Goal: Transaction & Acquisition: Purchase product/service

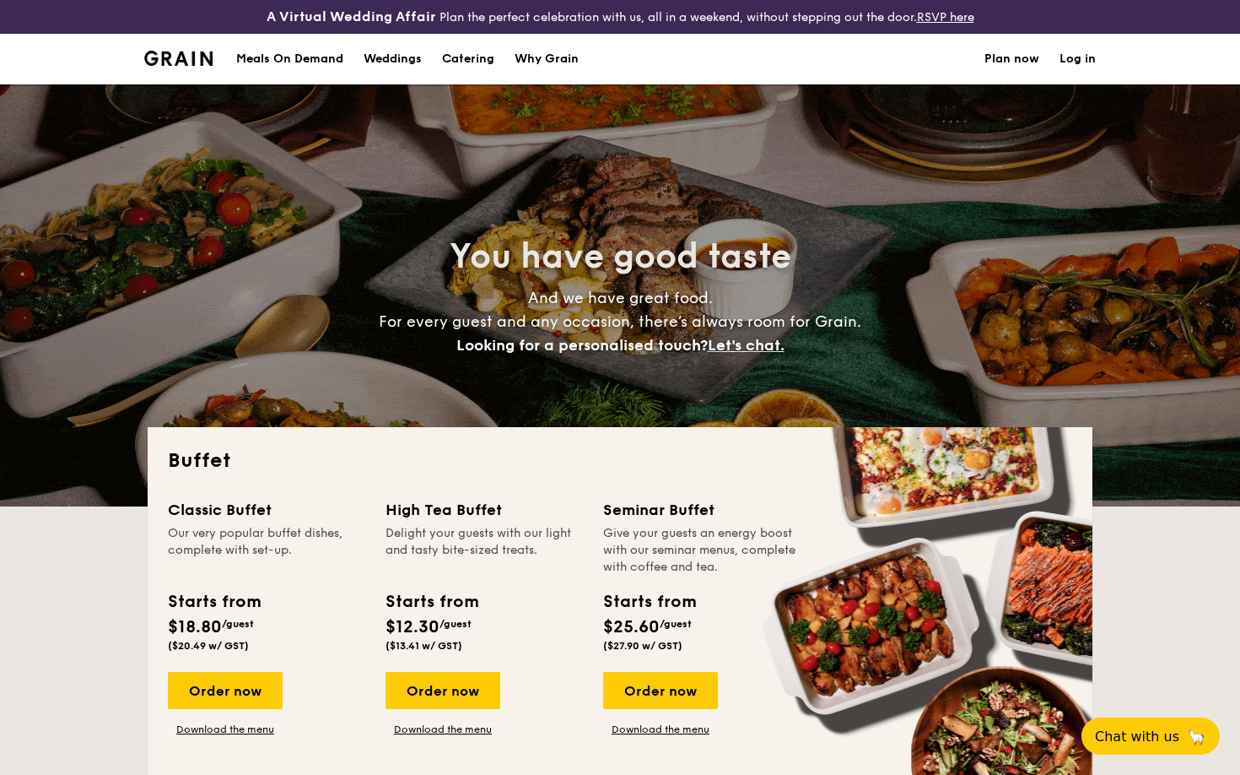
select select
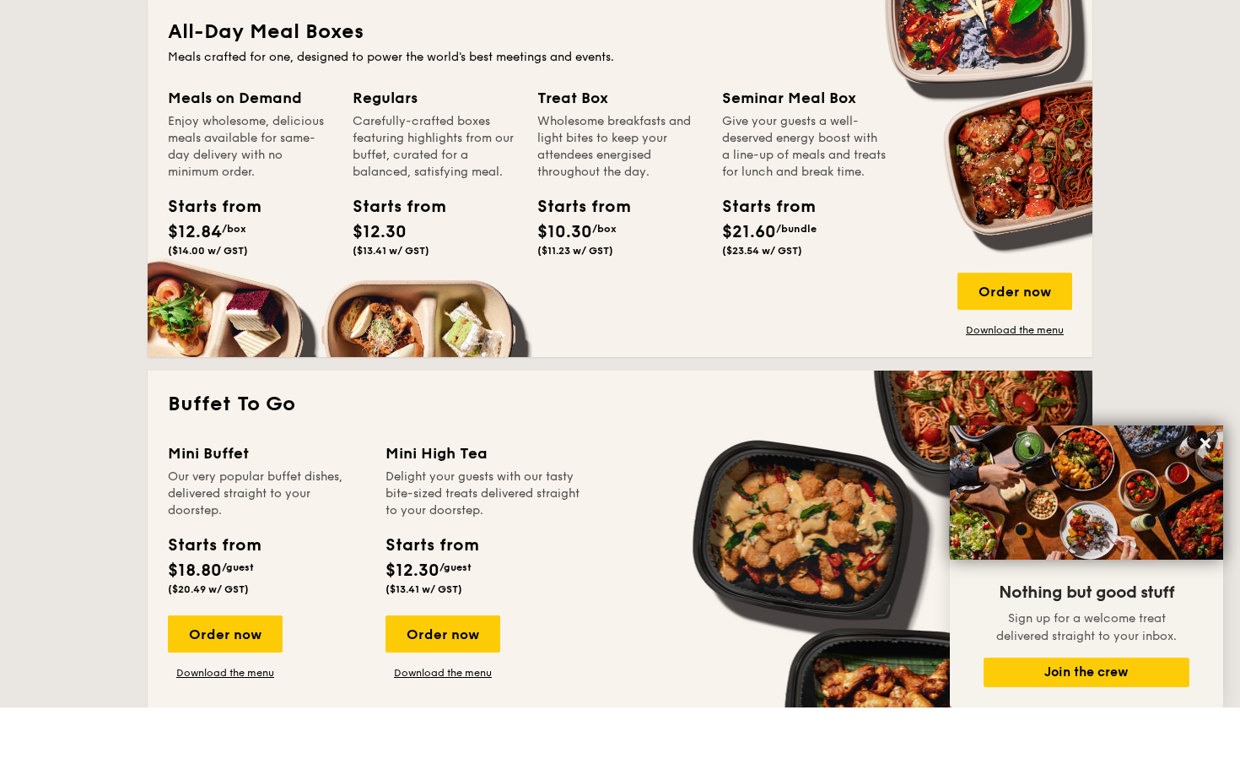
scroll to position [734, 0]
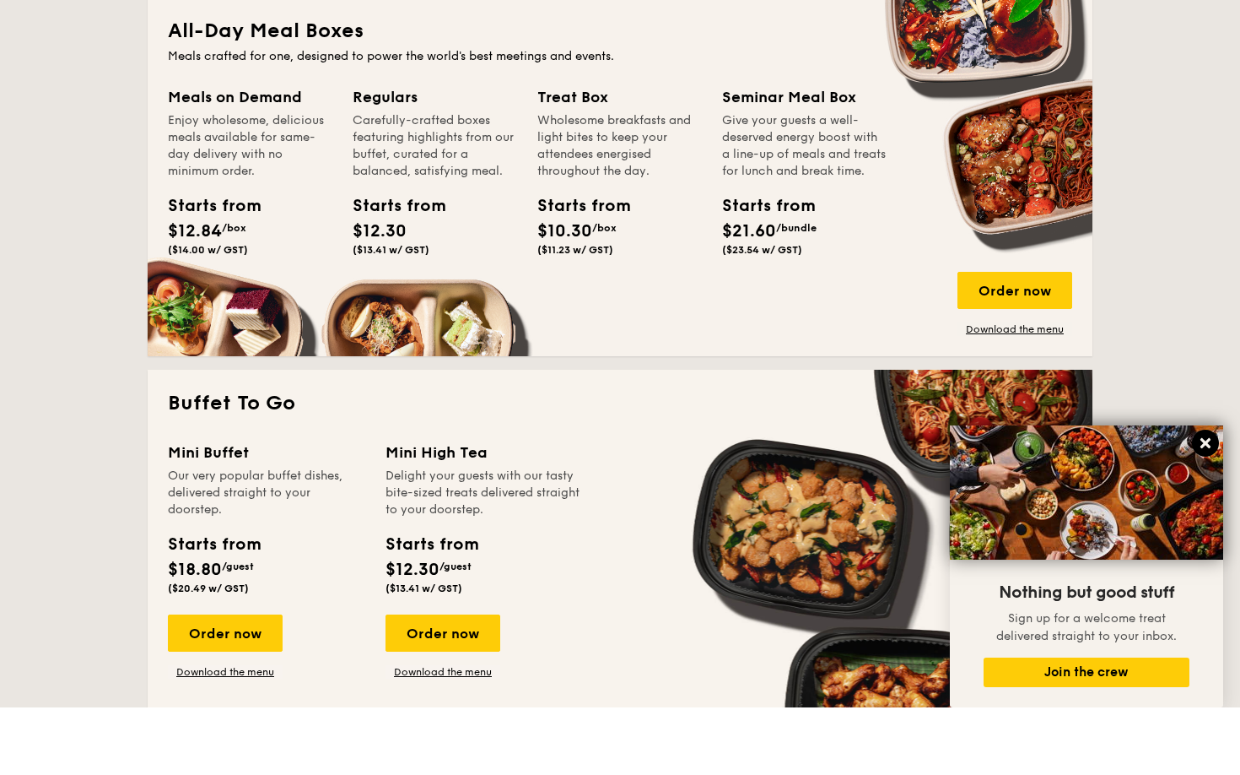
click at [1208, 505] on icon at bounding box center [1206, 510] width 10 height 10
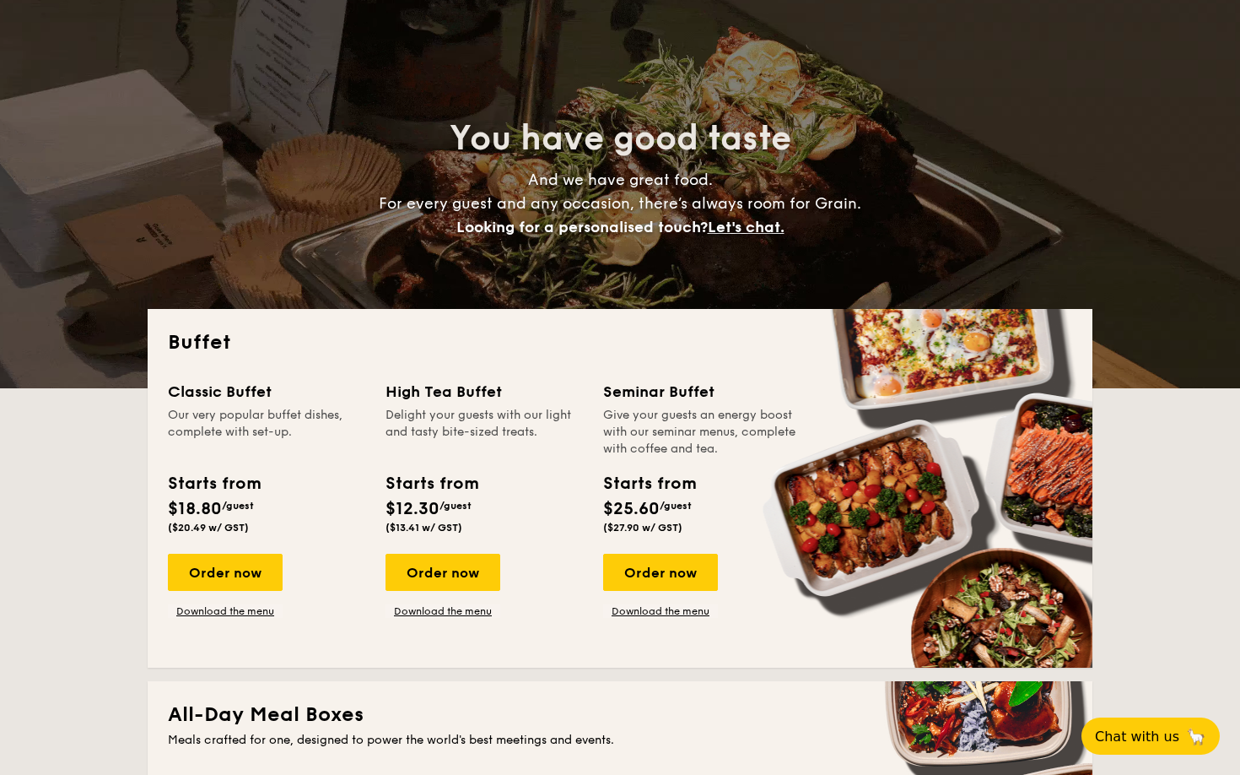
scroll to position [92, 0]
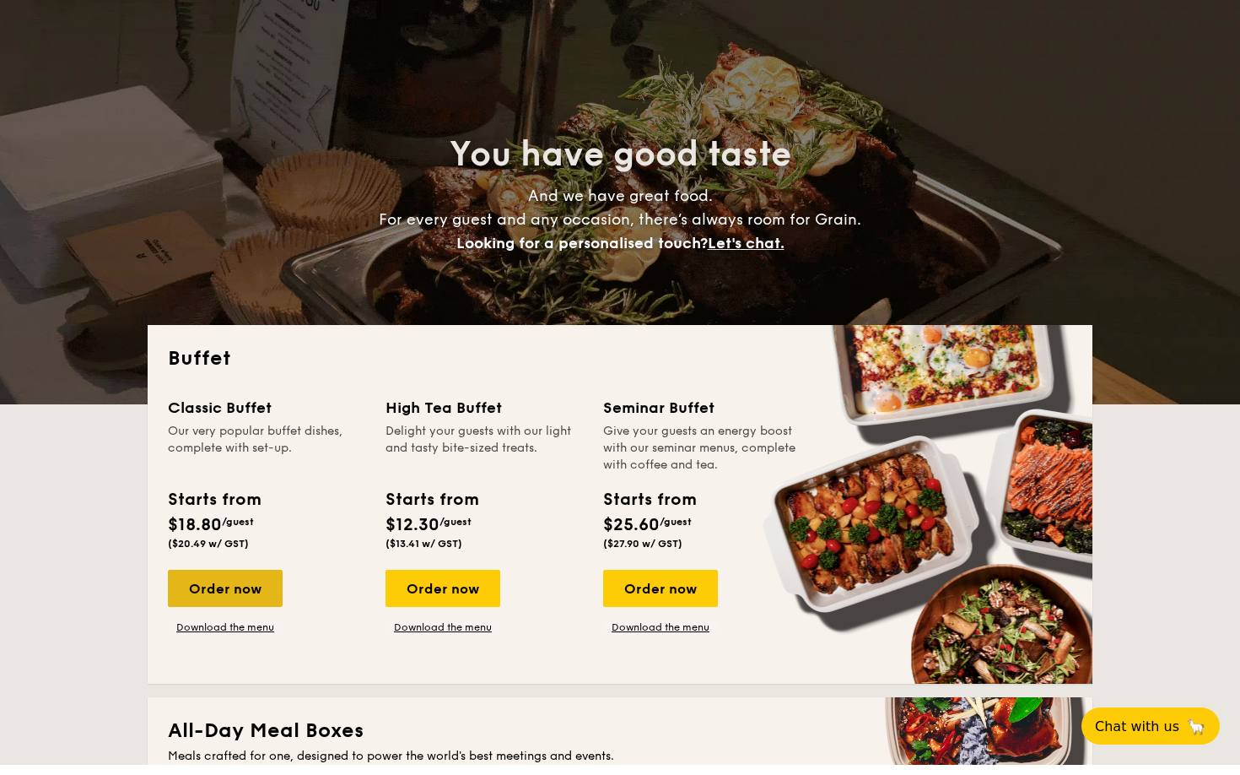
click at [225, 591] on div "Order now" at bounding box center [225, 598] width 115 height 37
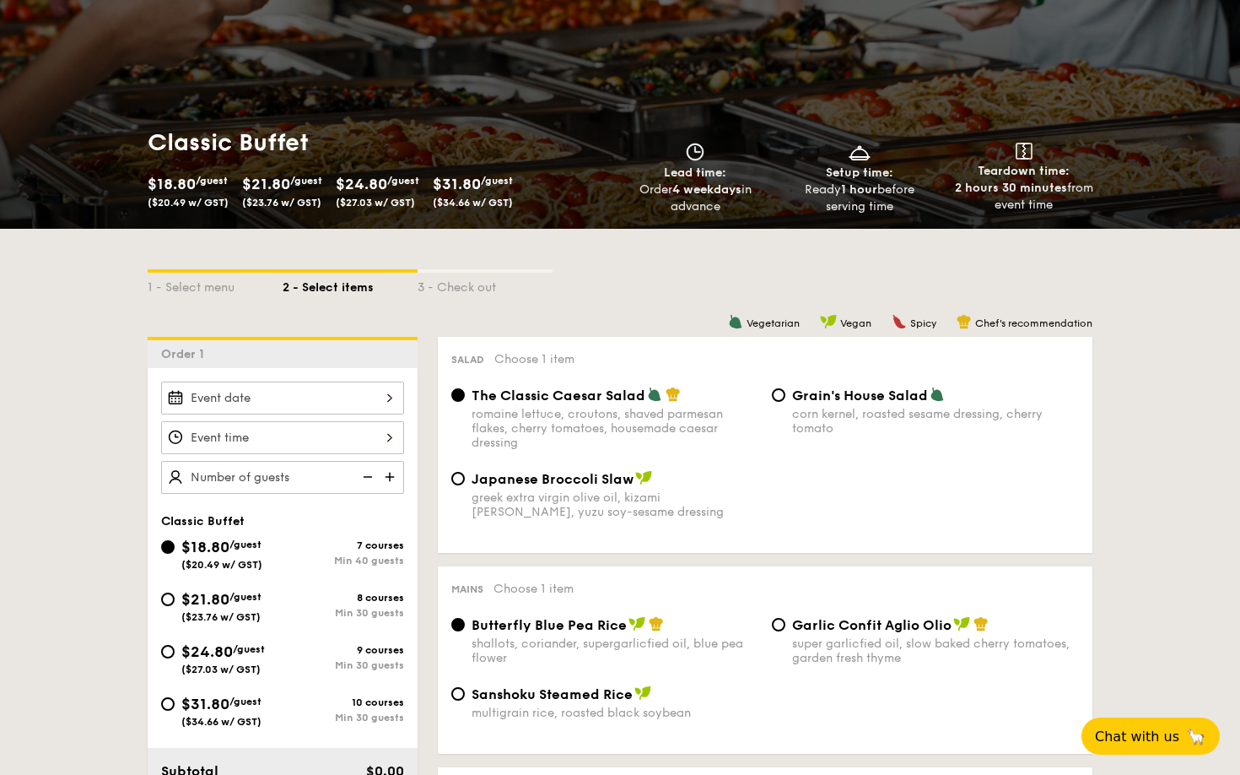
scroll to position [127, 0]
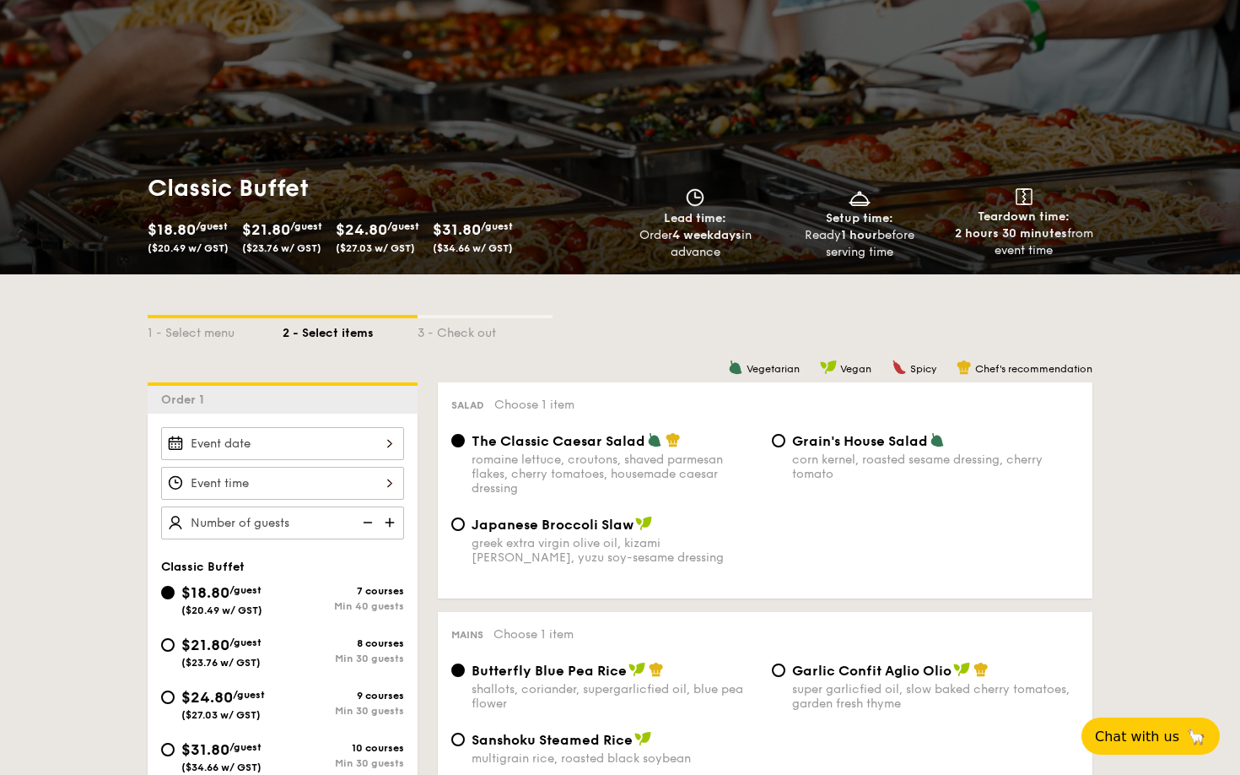
scroll to position [102, 0]
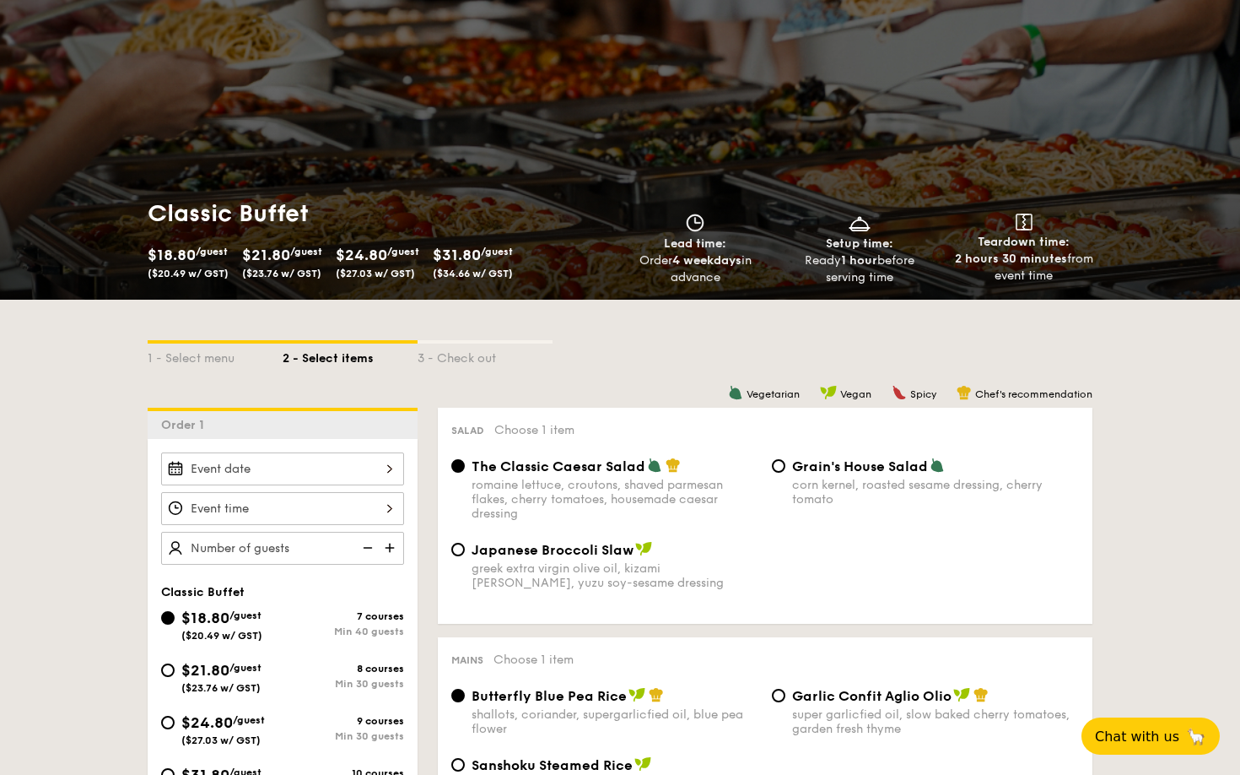
select select
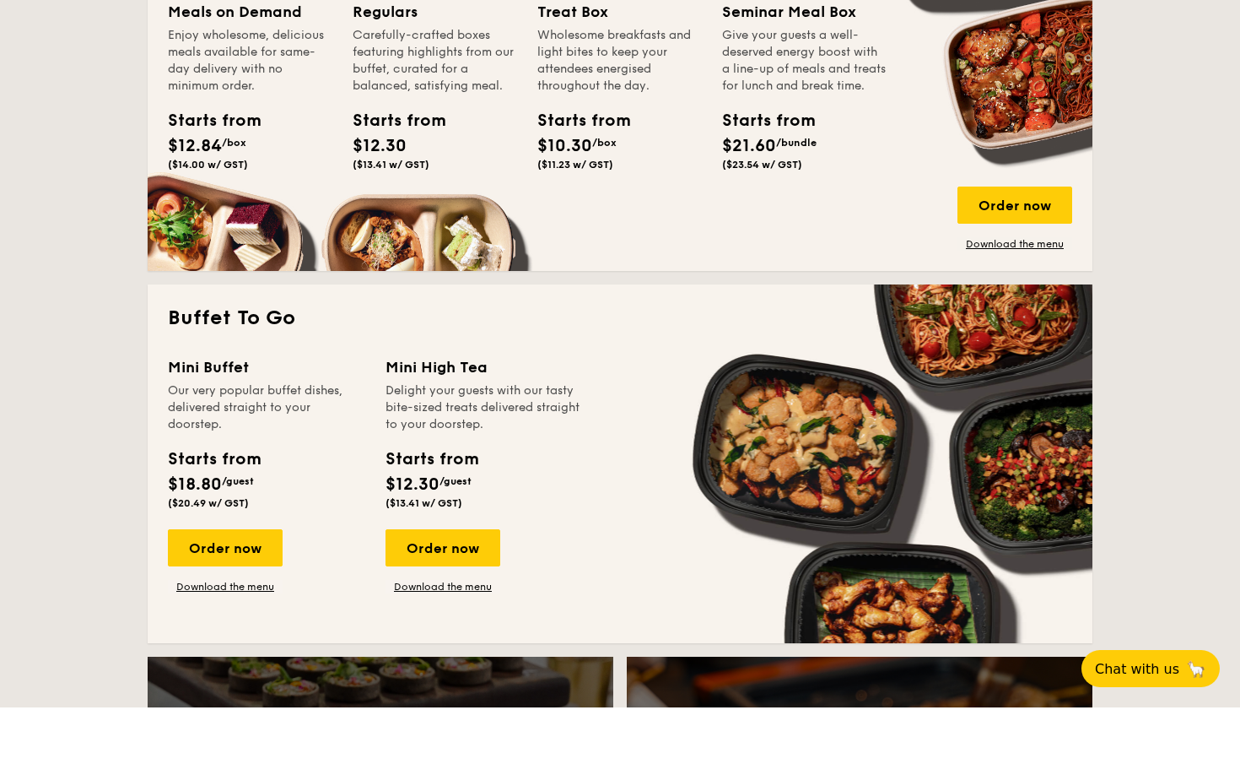
scroll to position [823, 0]
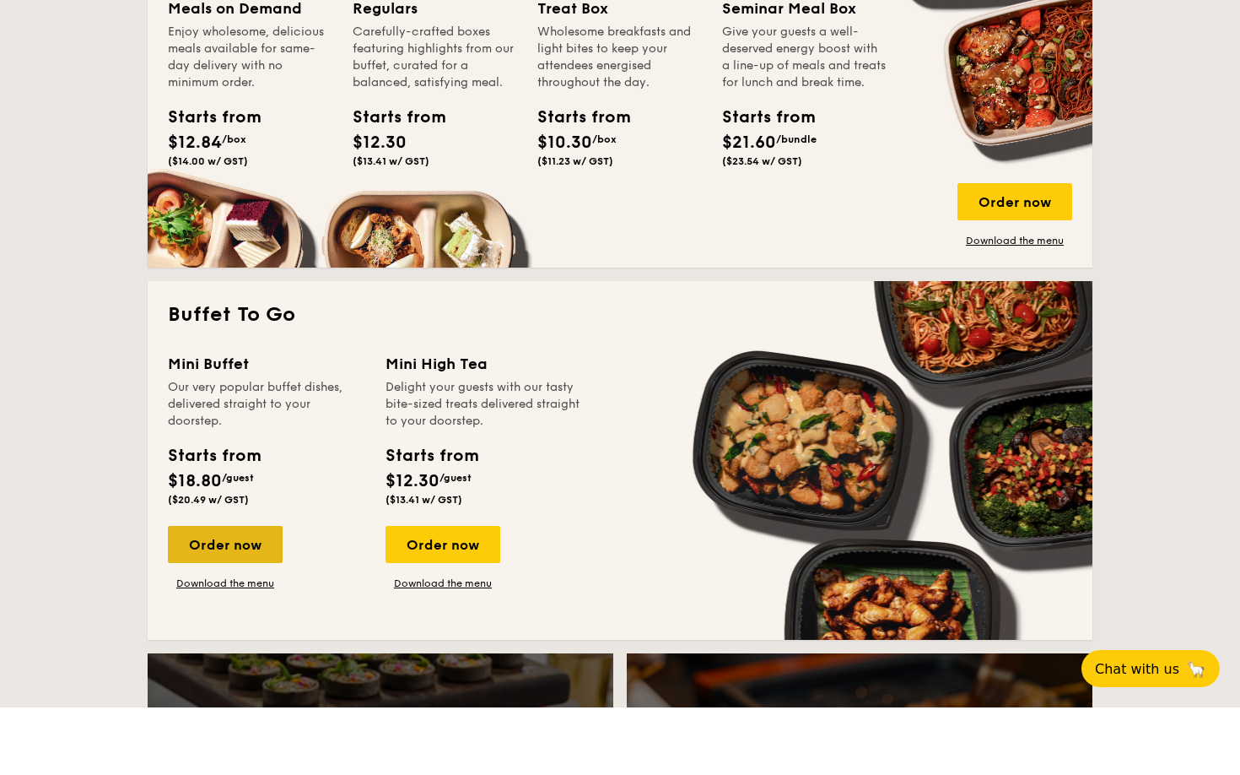
click at [235, 593] on div "Order now" at bounding box center [225, 611] width 115 height 37
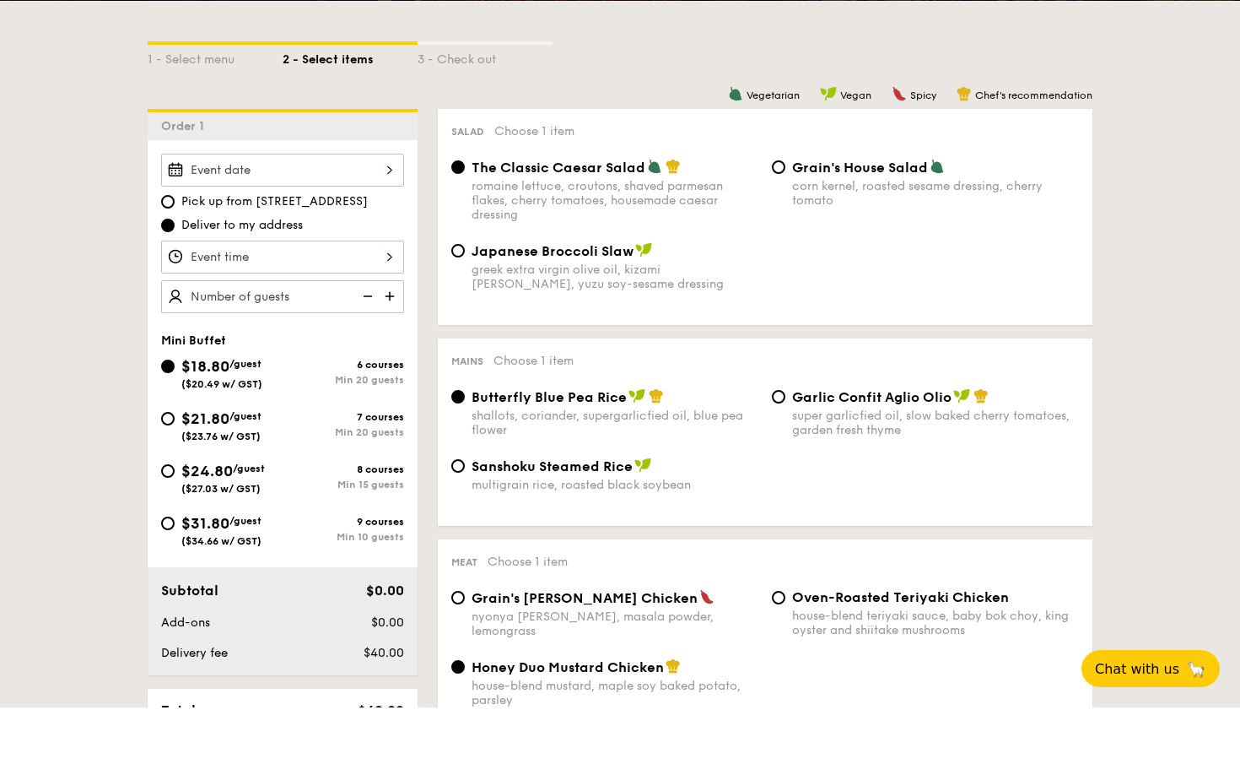
scroll to position [334, 0]
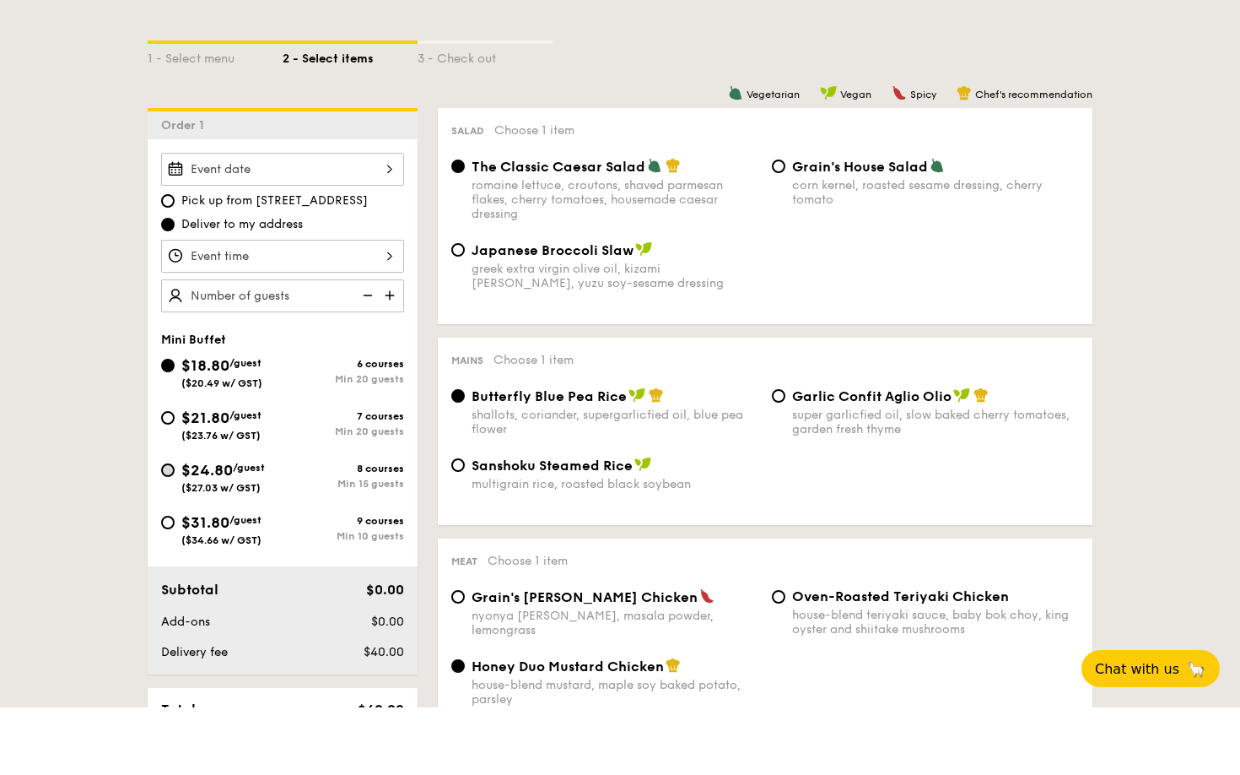
click at [165, 531] on input "$24.80 /guest ($27.03 w/ GST) 8 courses Min 15 guests" at bounding box center [167, 537] width 13 height 13
radio input "true"
radio input "false"
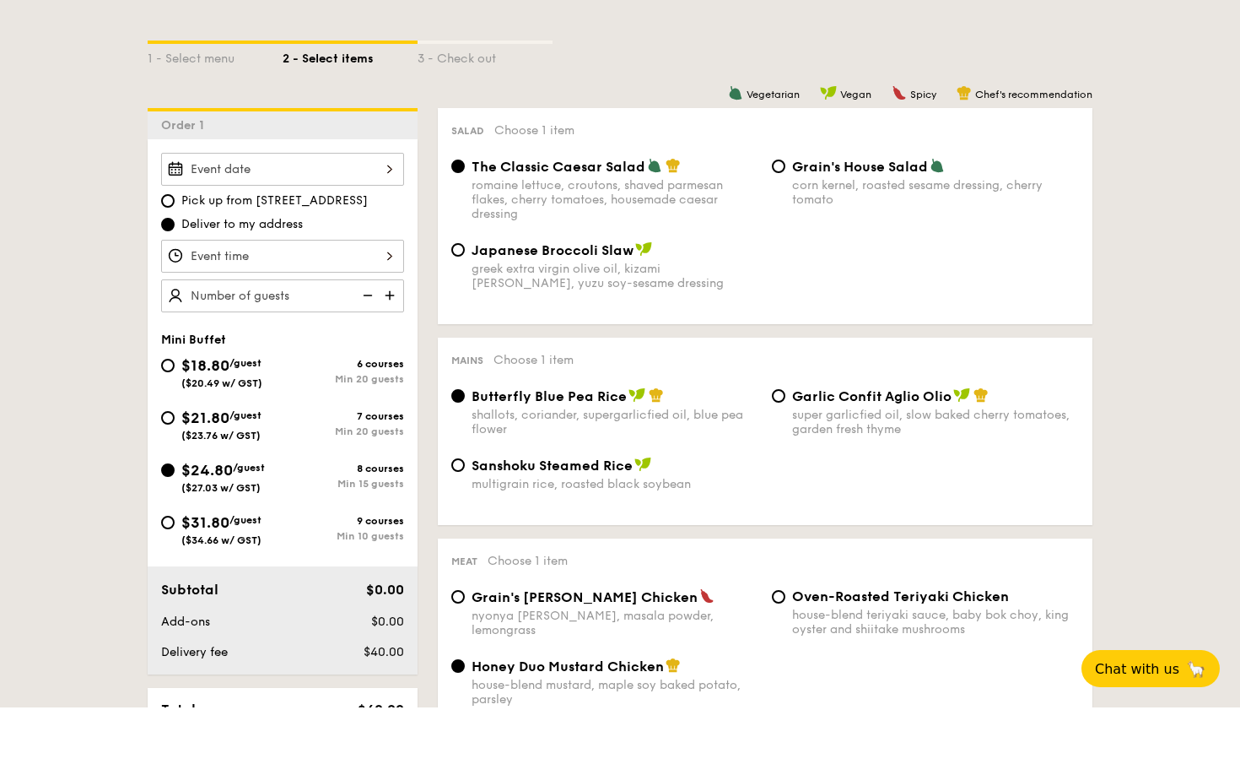
radio input "true"
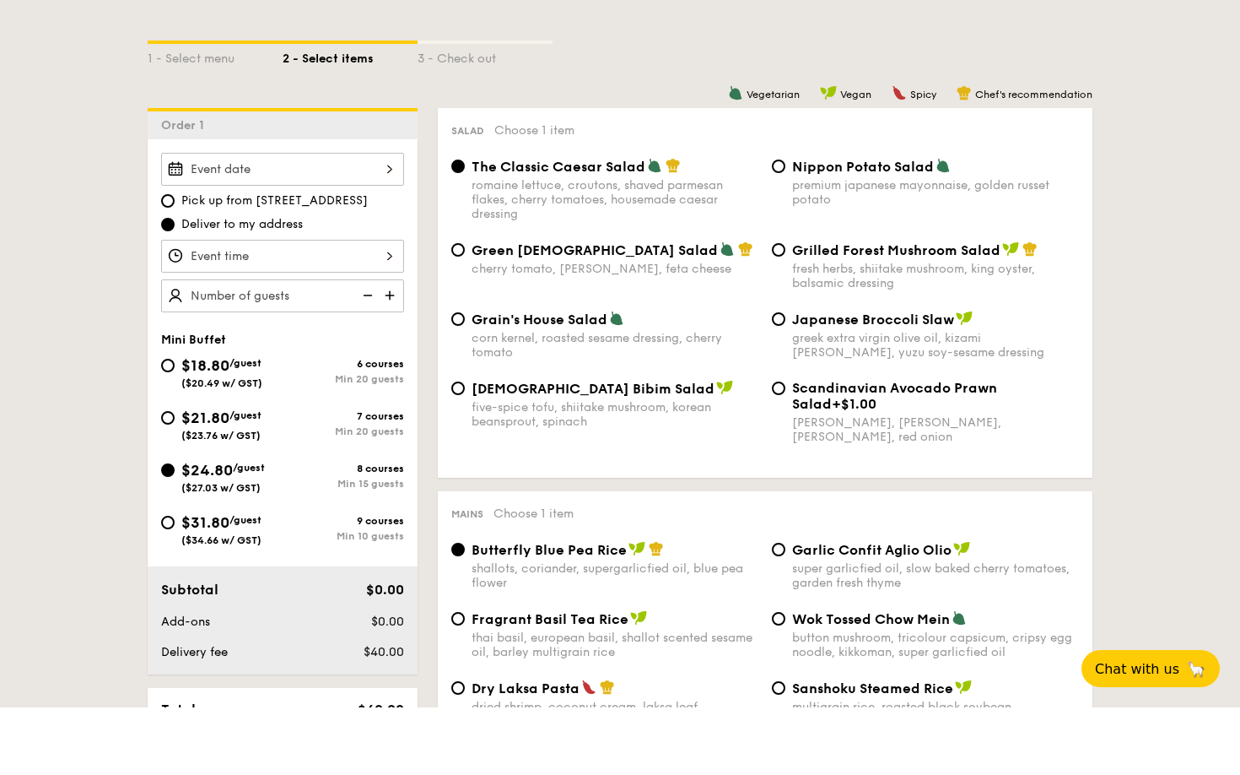
click at [393, 220] on div at bounding box center [282, 236] width 243 height 33
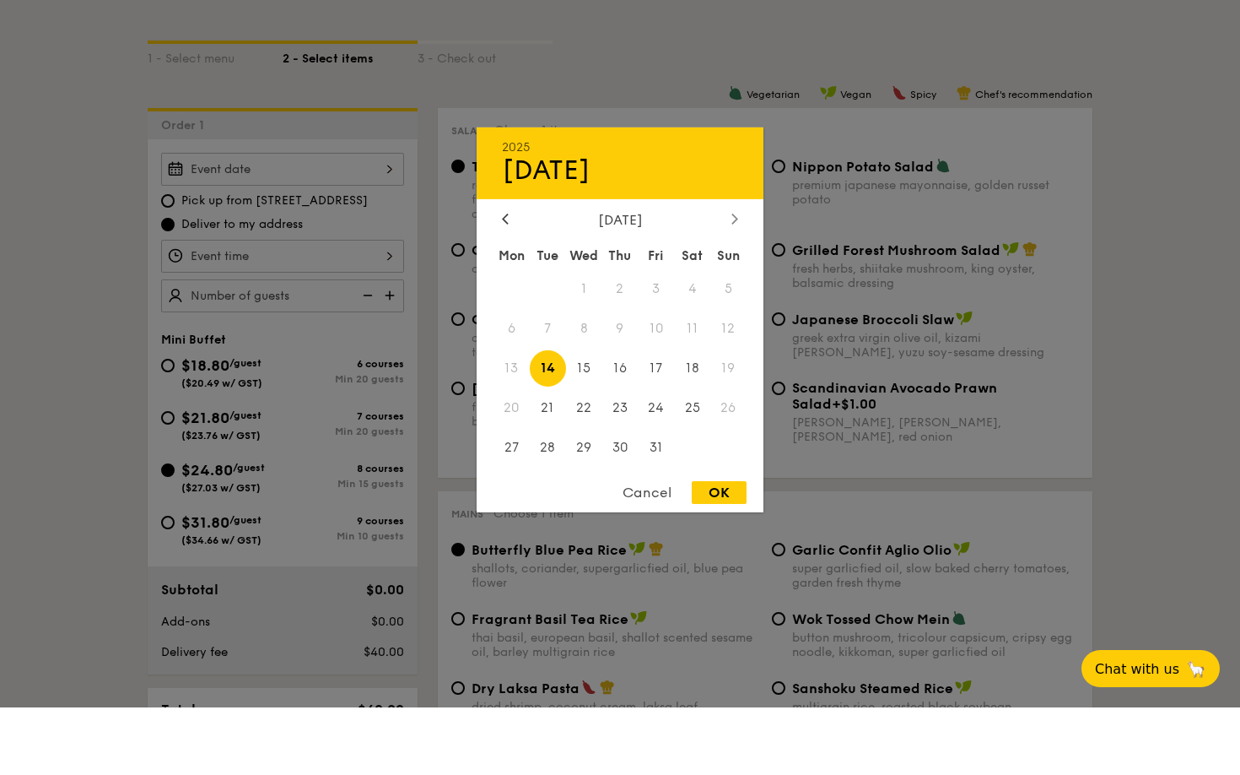
click at [730, 279] on div at bounding box center [734, 287] width 15 height 16
click at [690, 378] on span "8" at bounding box center [692, 396] width 36 height 36
click at [722, 548] on div "OK" at bounding box center [719, 559] width 55 height 23
type input "[DATE]"
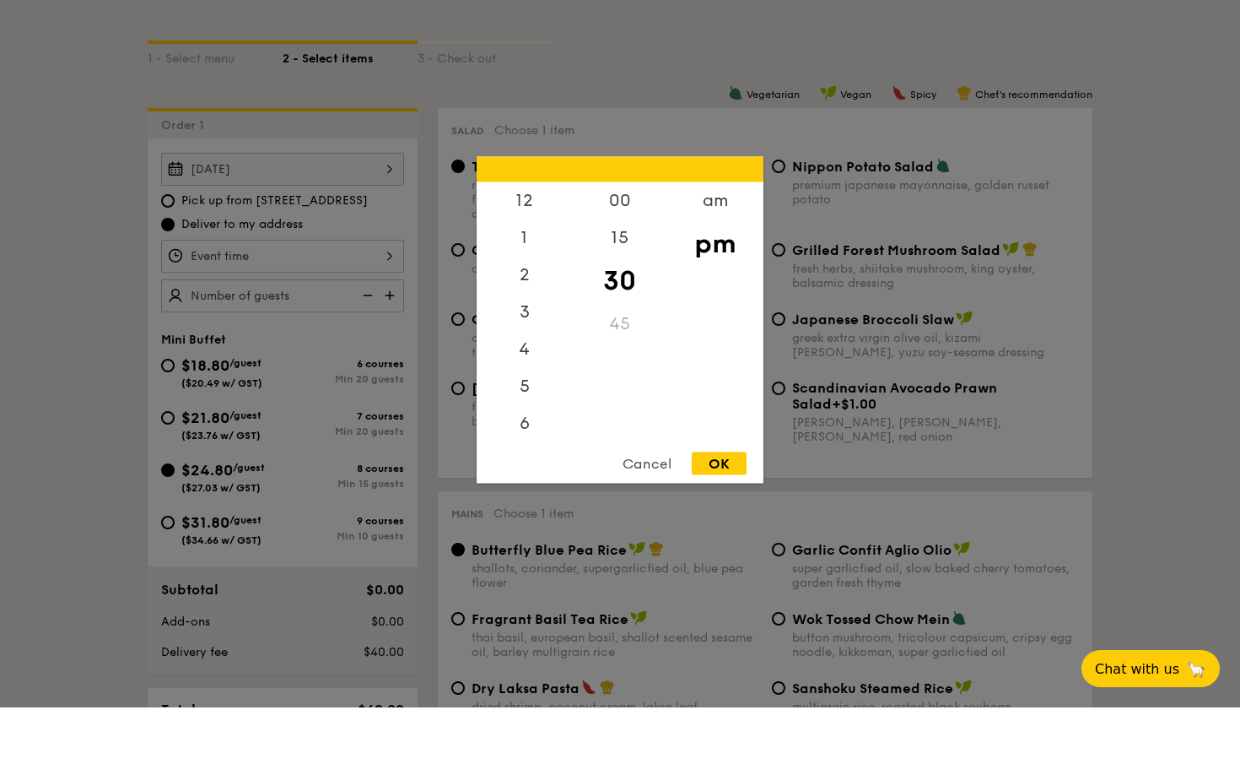
click at [392, 307] on div "12 1 2 3 4 5 6 7 8 9 10 11 00 15 30 45 am pm Cancel OK" at bounding box center [282, 323] width 243 height 33
click at [518, 398] on div "6" at bounding box center [524, 422] width 95 height 49
click at [617, 250] on div "00" at bounding box center [619, 274] width 95 height 49
click at [721, 520] on div "OK" at bounding box center [719, 531] width 55 height 23
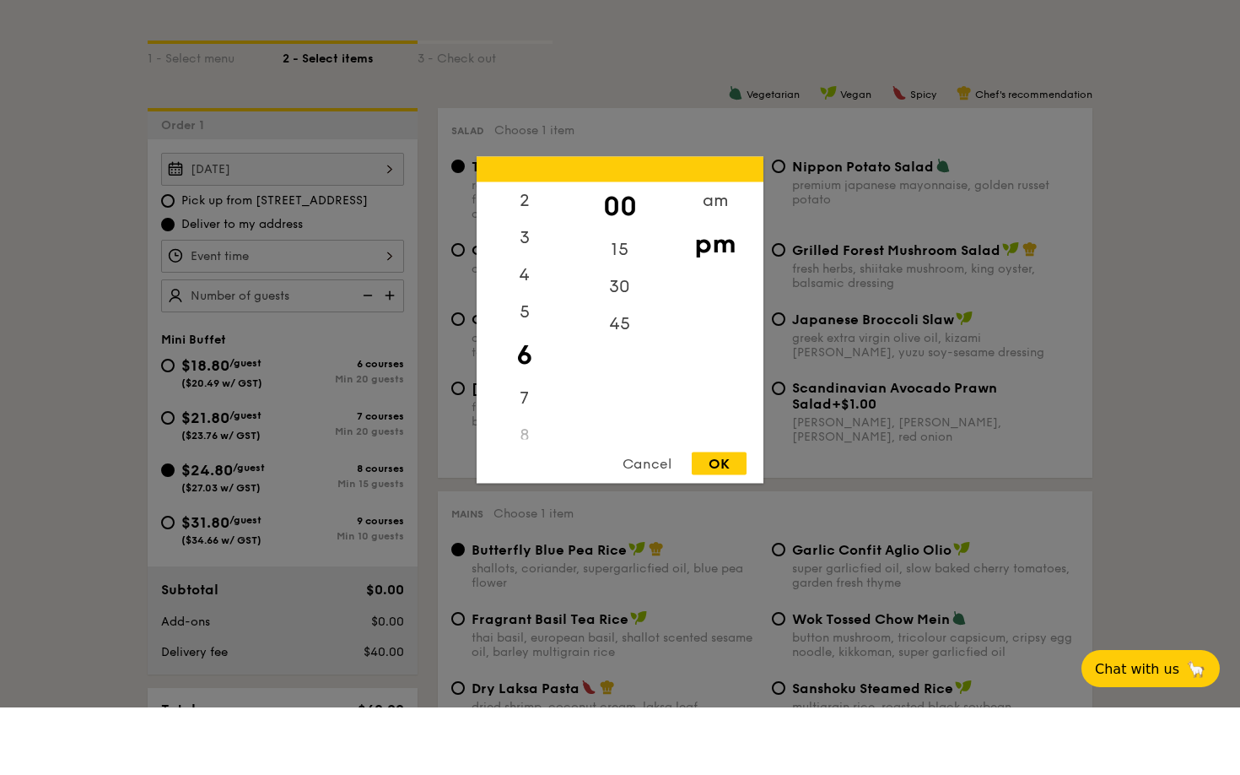
type input "6:00PM"
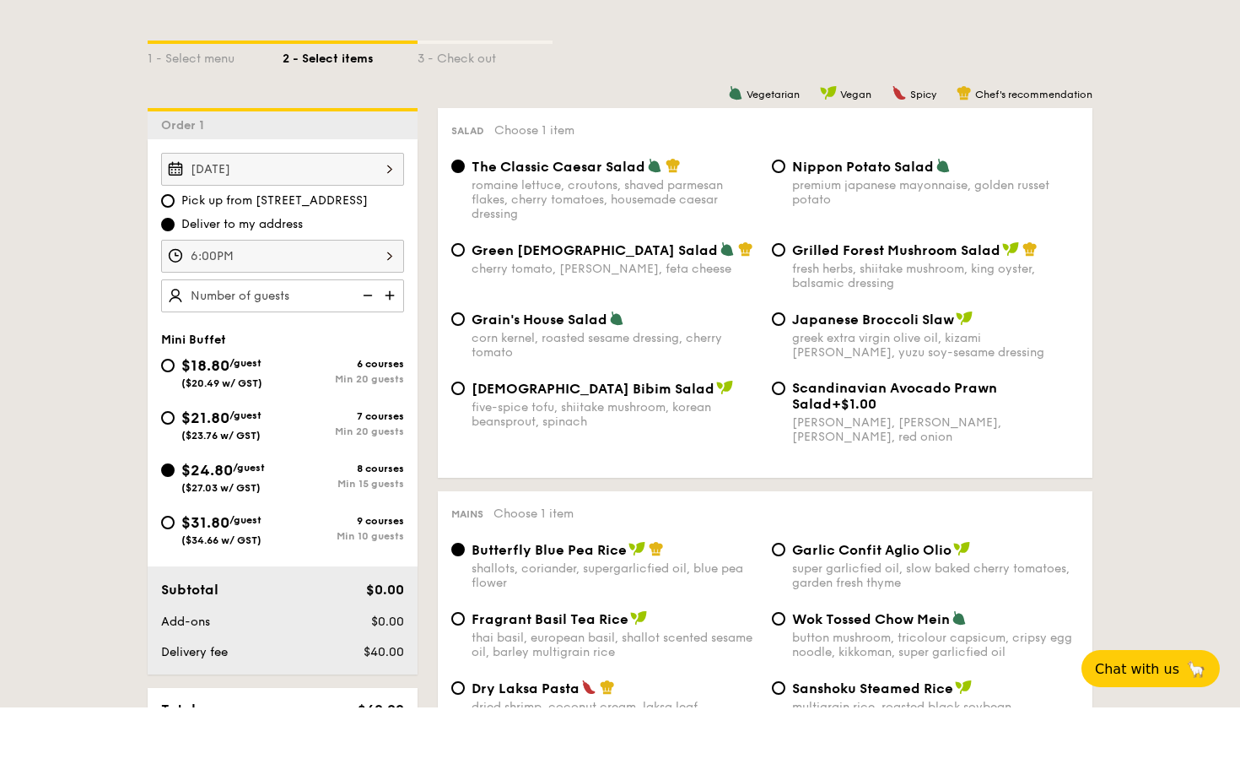
click at [391, 347] on img at bounding box center [391, 363] width 25 height 32
type input "15 guests"
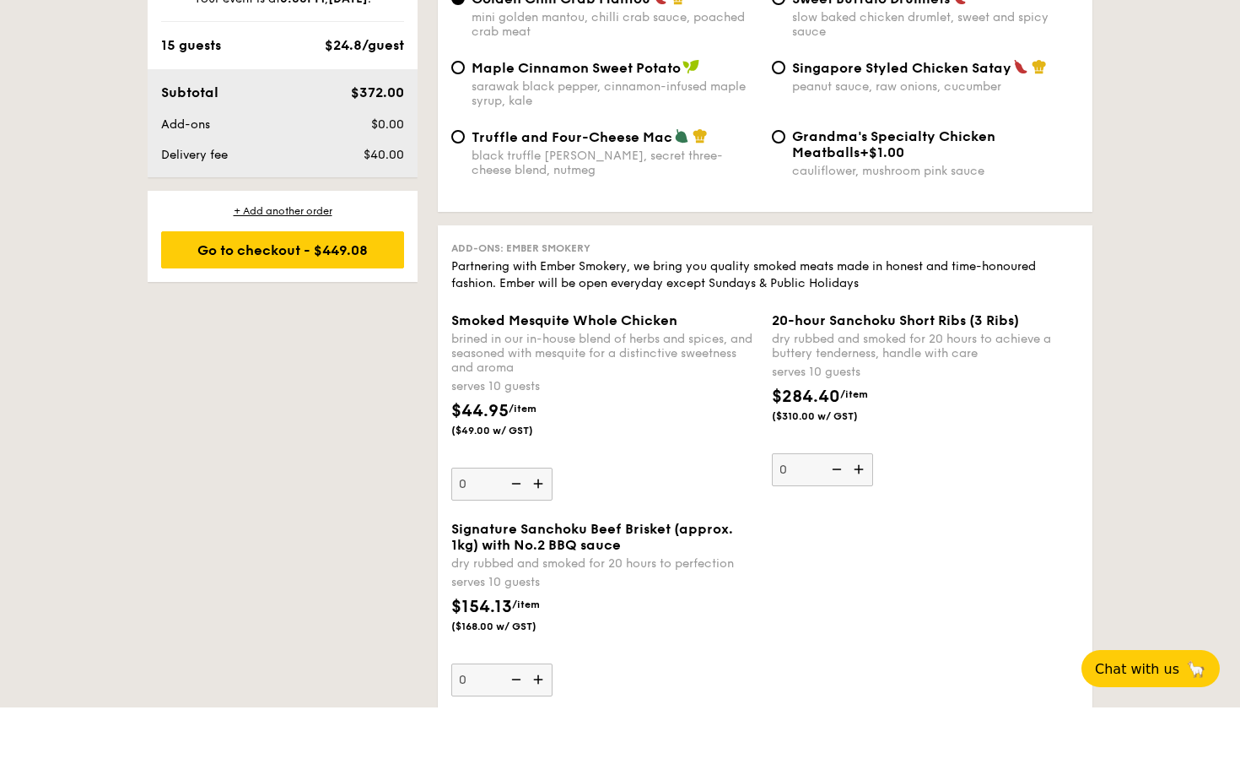
scroll to position [3344, 0]
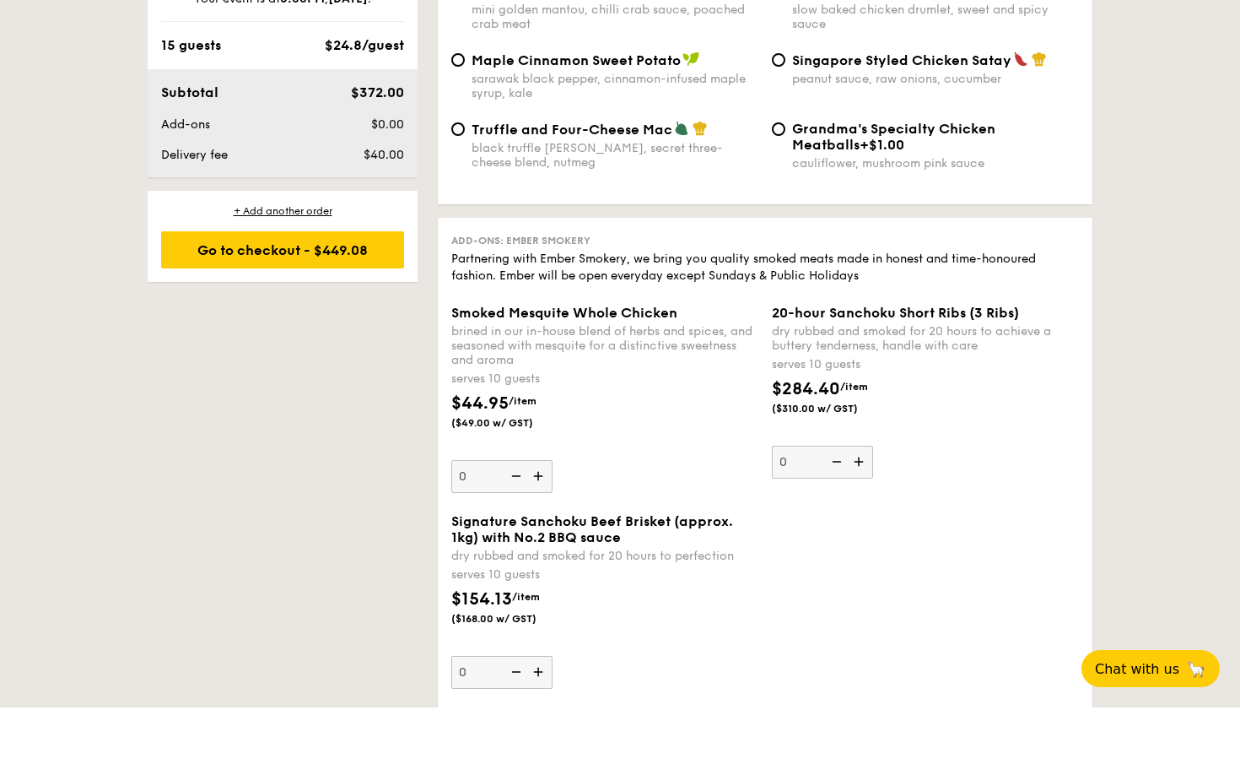
click at [542, 723] on img at bounding box center [539, 739] width 25 height 32
click at [542, 723] on input "0" at bounding box center [501, 739] width 101 height 33
type input "1"
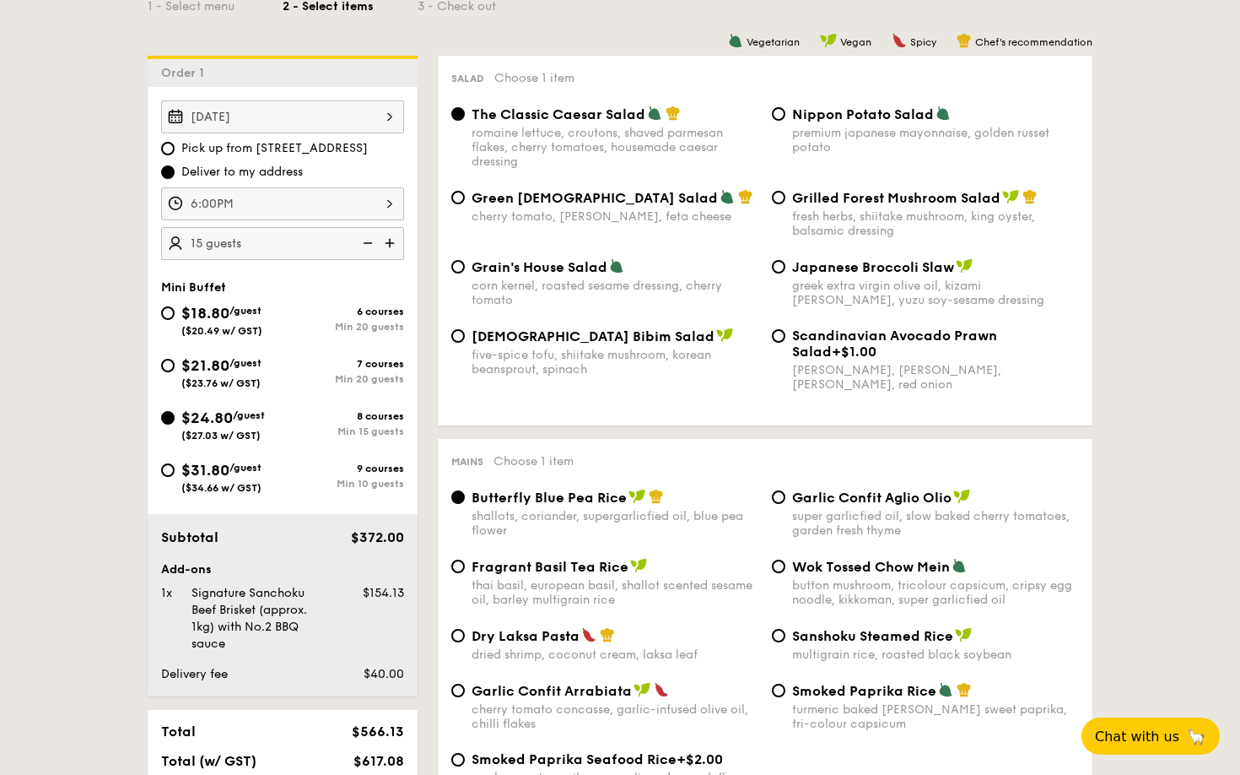
scroll to position [450, 0]
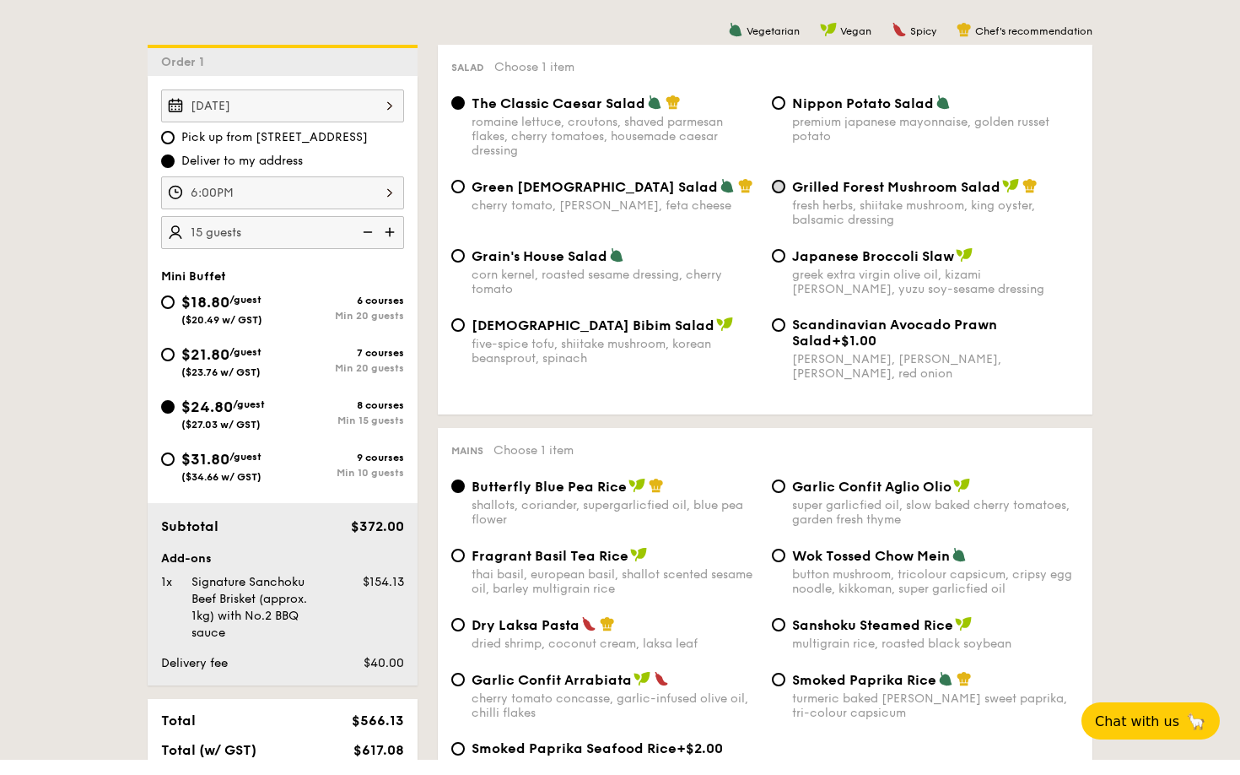
click at [781, 195] on input "Grilled Forest Mushroom Salad fresh herbs, shiitake mushroom, king oyster, bals…" at bounding box center [778, 201] width 13 height 13
radio input "true"
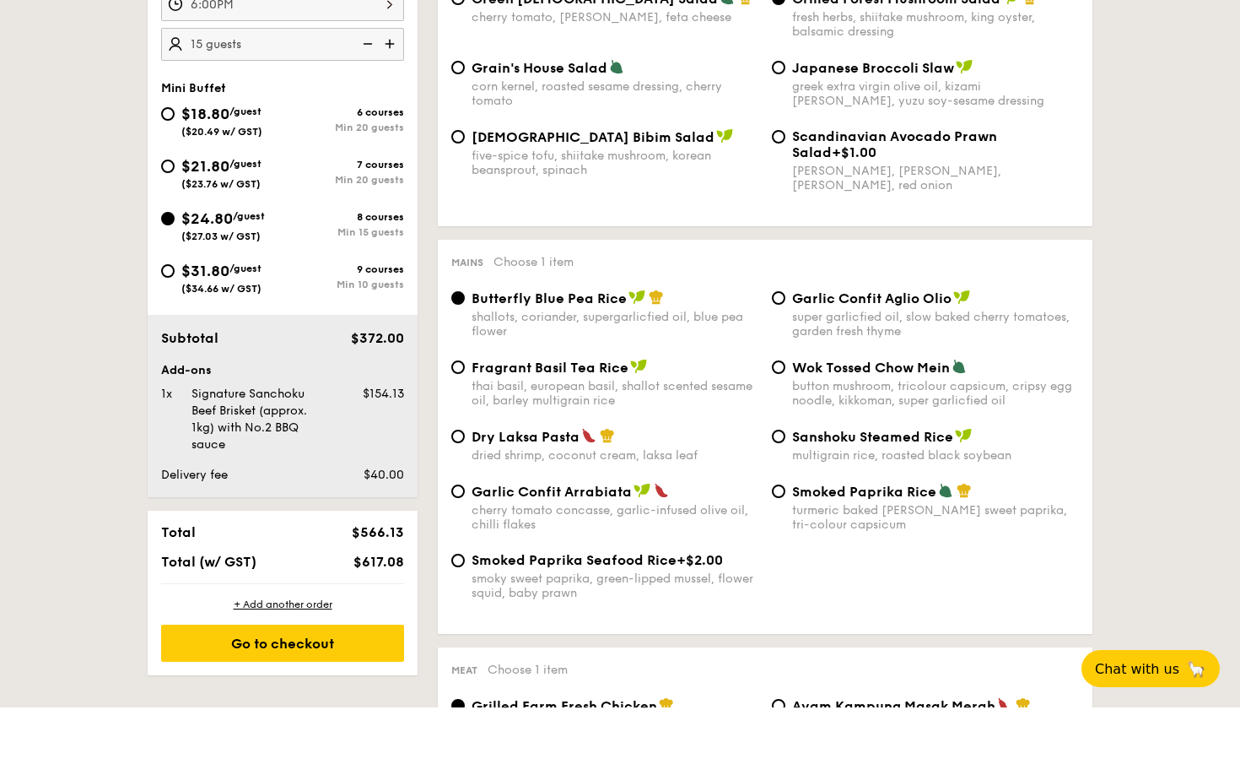
scroll to position [593, 0]
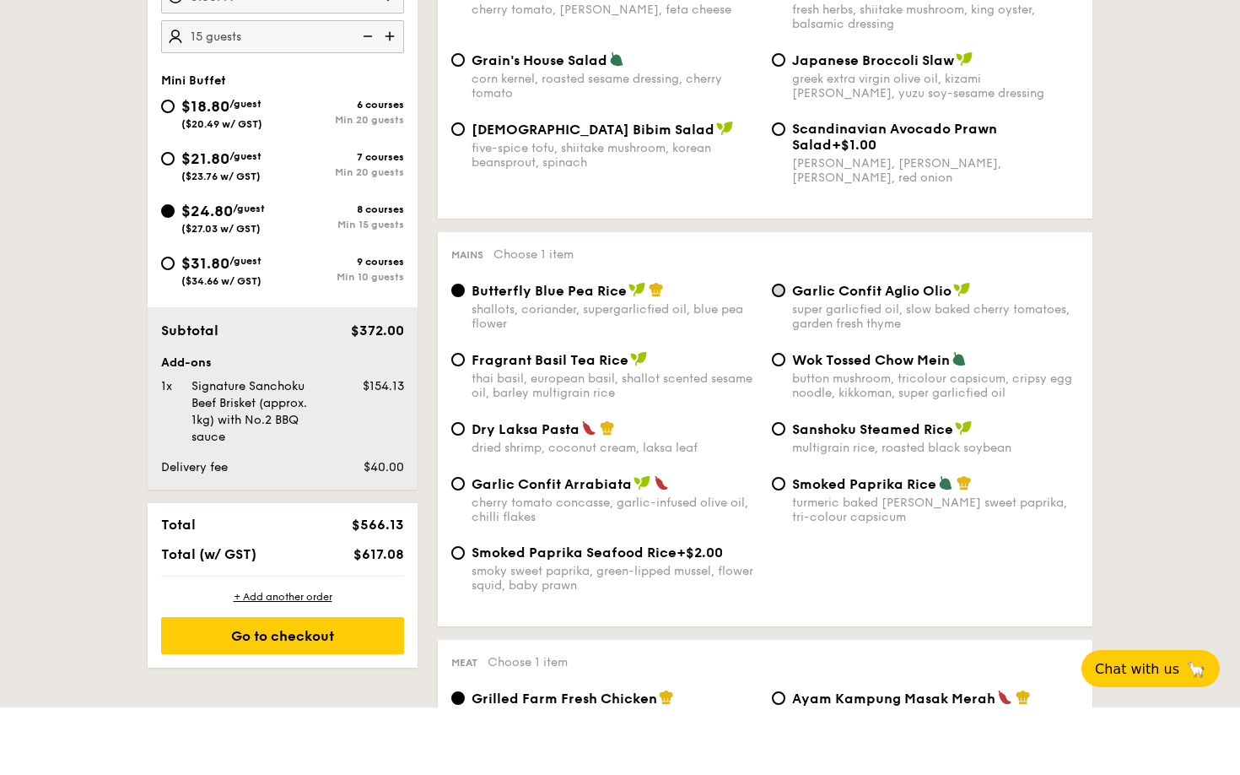
click at [775, 351] on input "Garlic Confit Aglio Olio super garlicfied oil, slow baked cherry tomatoes, gard…" at bounding box center [778, 357] width 13 height 13
radio input "true"
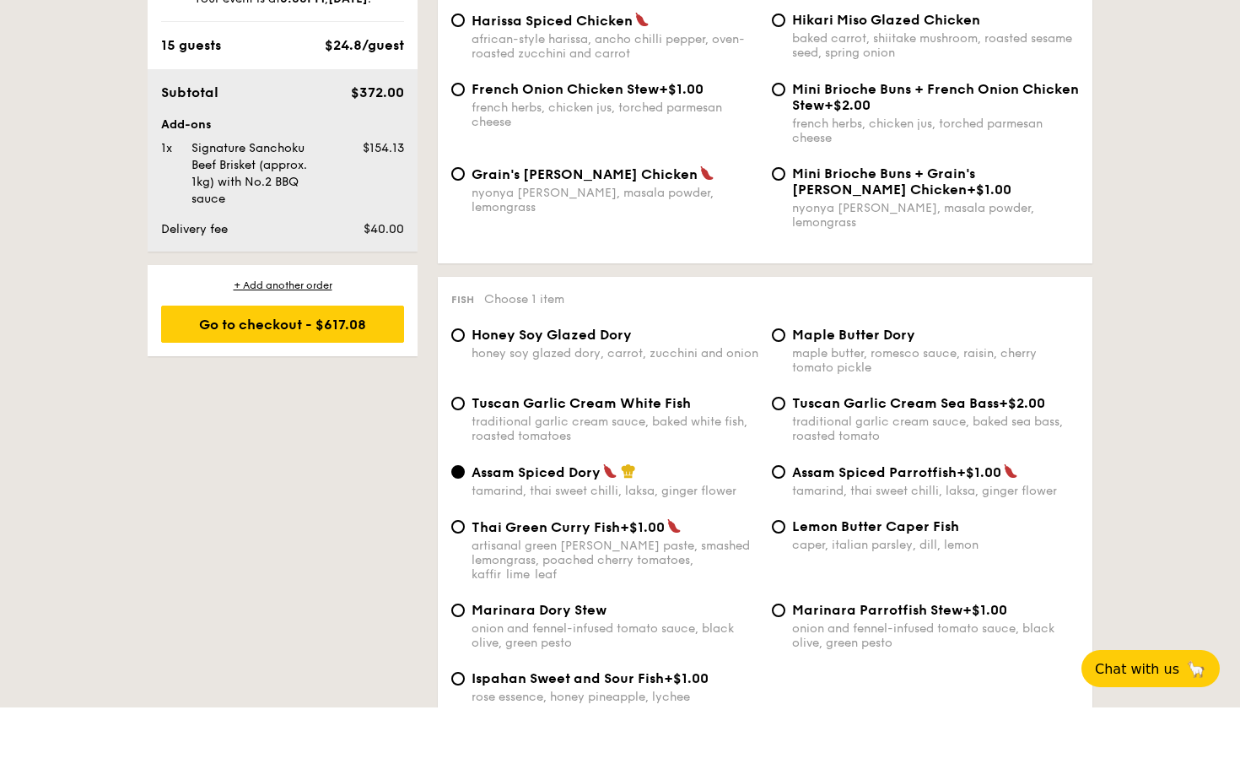
scroll to position [1415, 0]
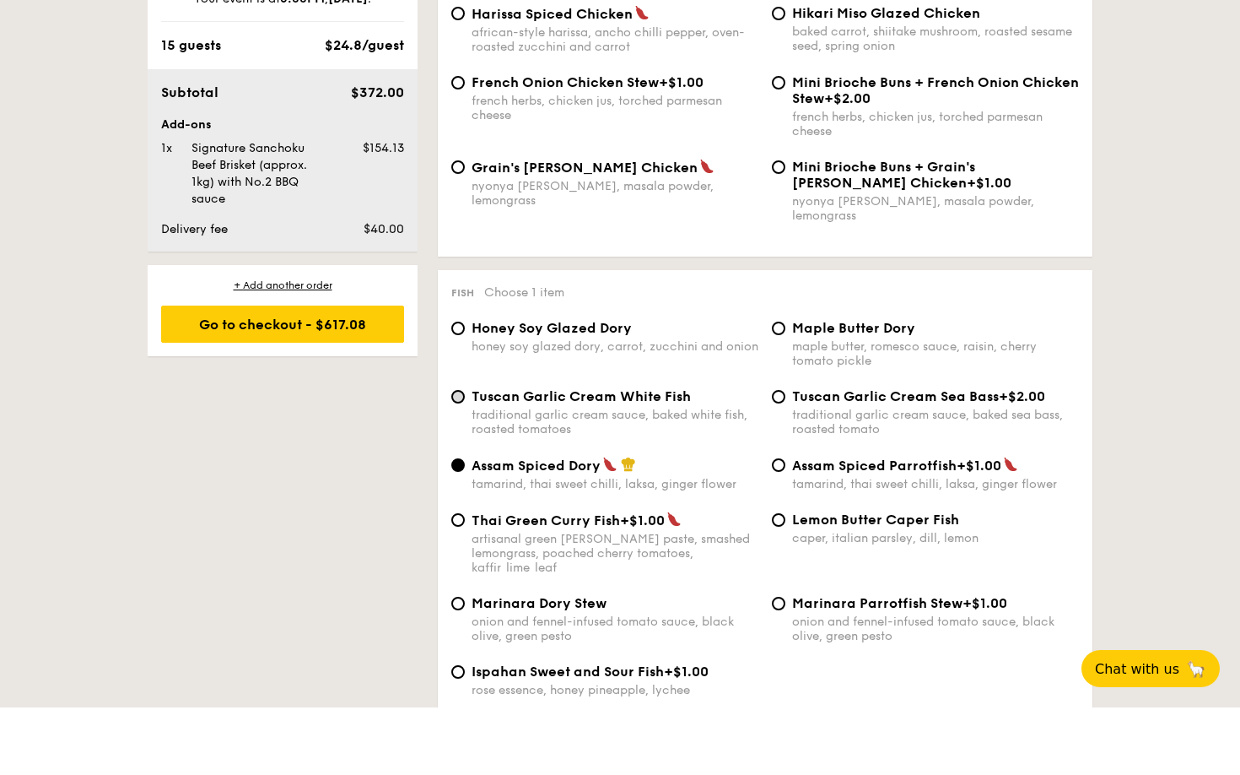
click at [462, 457] on input "Tuscan Garlic Cream White Fish traditional garlic cream sauce, baked white fish…" at bounding box center [457, 463] width 13 height 13
radio input "true"
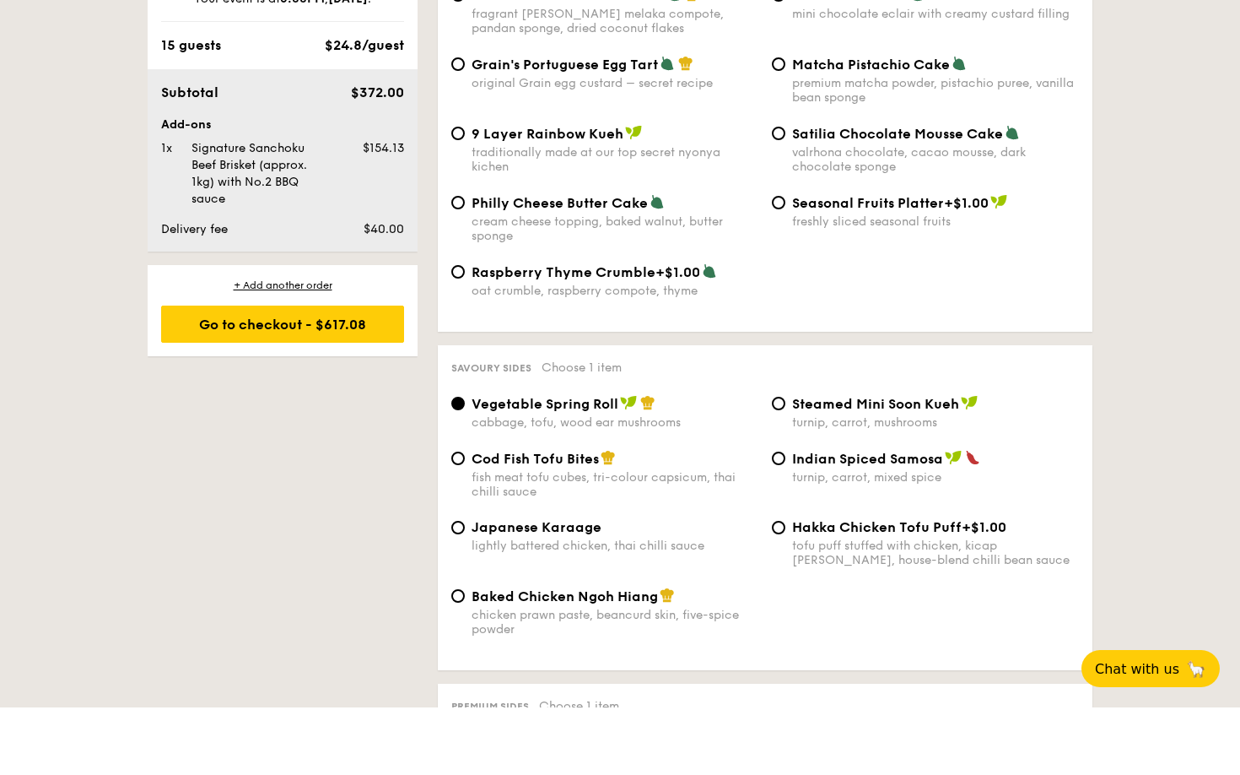
scroll to position [2594, 0]
click at [457, 656] on input "Baked Chicken Ngoh Hiang chicken prawn paste, beancurd skin, five-spice powder" at bounding box center [457, 662] width 13 height 13
radio input "true"
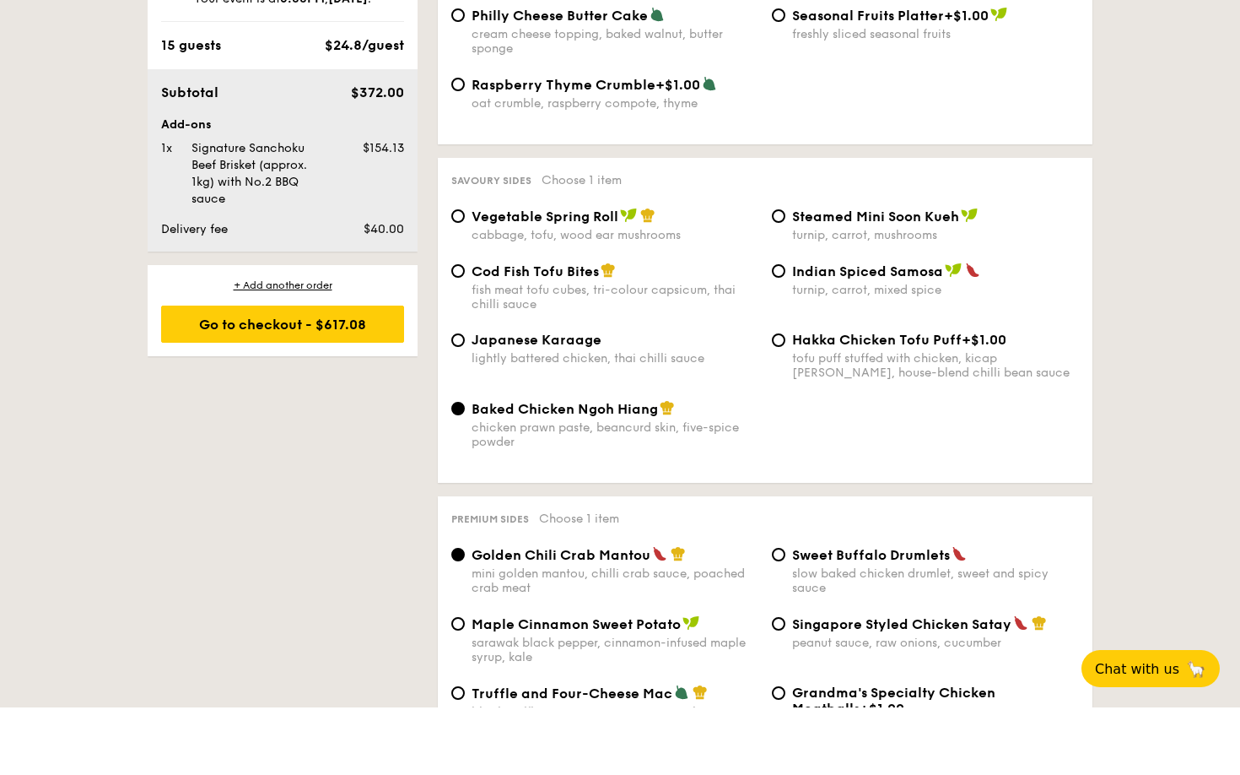
scroll to position [2782, 0]
click at [458, 330] on input "Cod Fish Tofu Bites fish meat tofu cubes, tri-colour capsicum, thai chilli sauce" at bounding box center [457, 336] width 13 height 13
radio input "true"
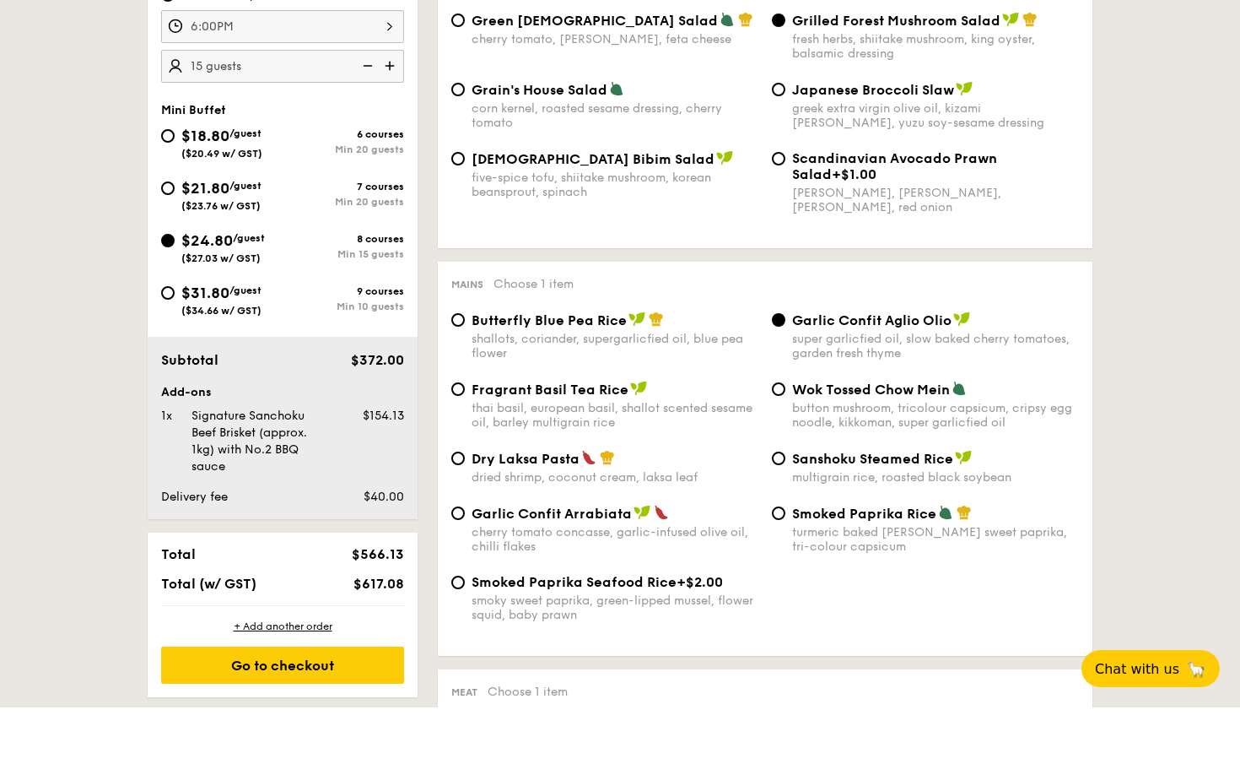
scroll to position [573, 0]
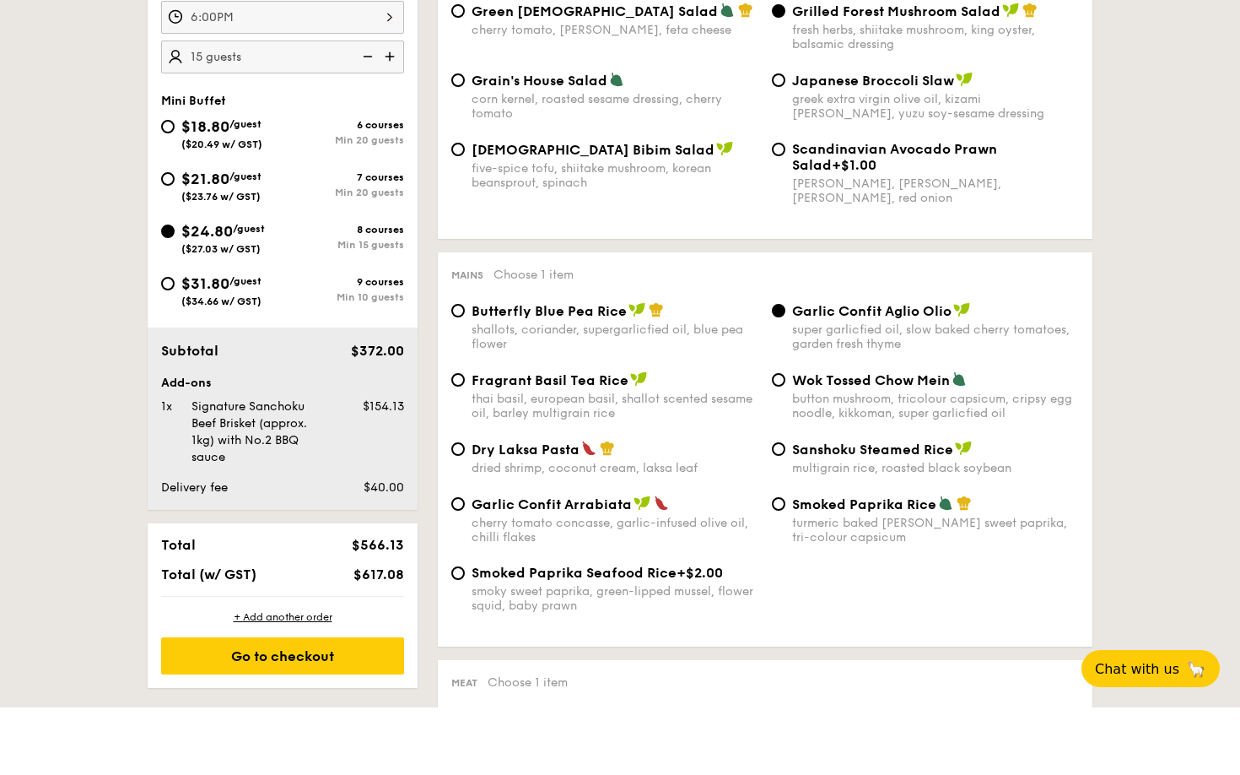
click at [310, 604] on div "$566.13" at bounding box center [359, 612] width 103 height 16
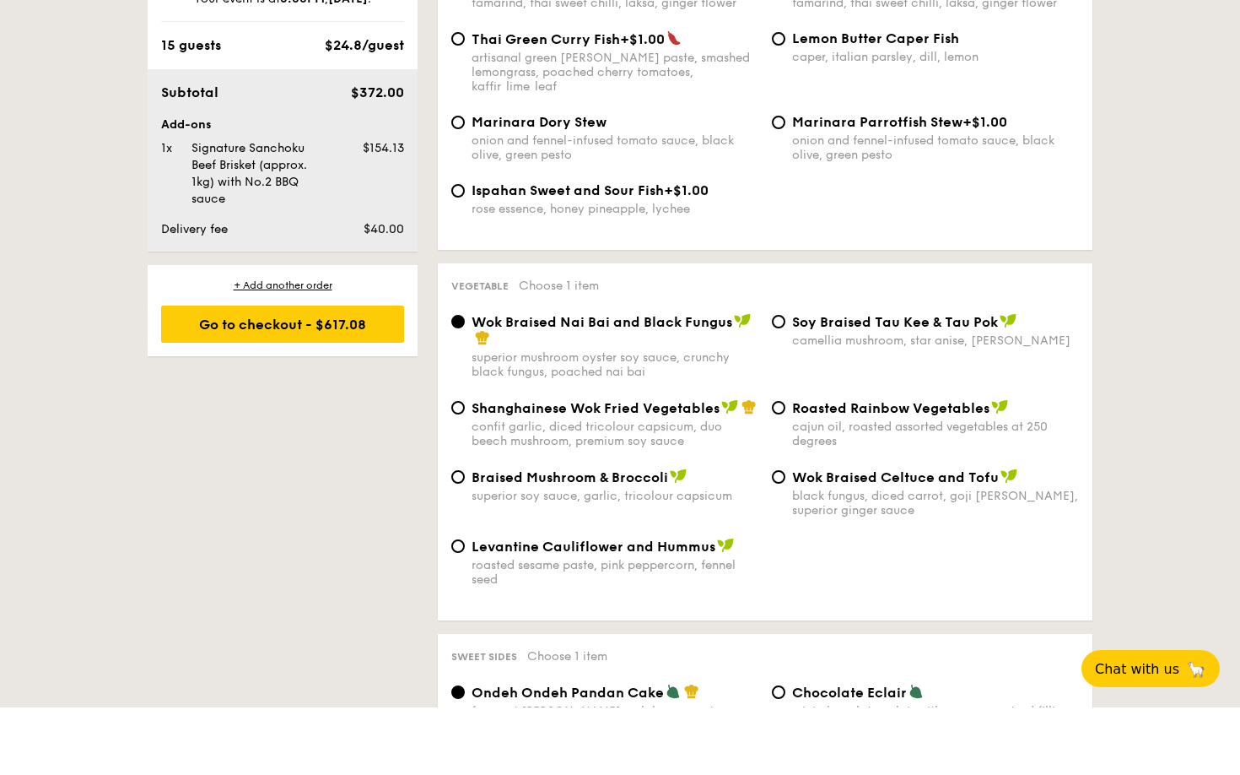
scroll to position [1898, 0]
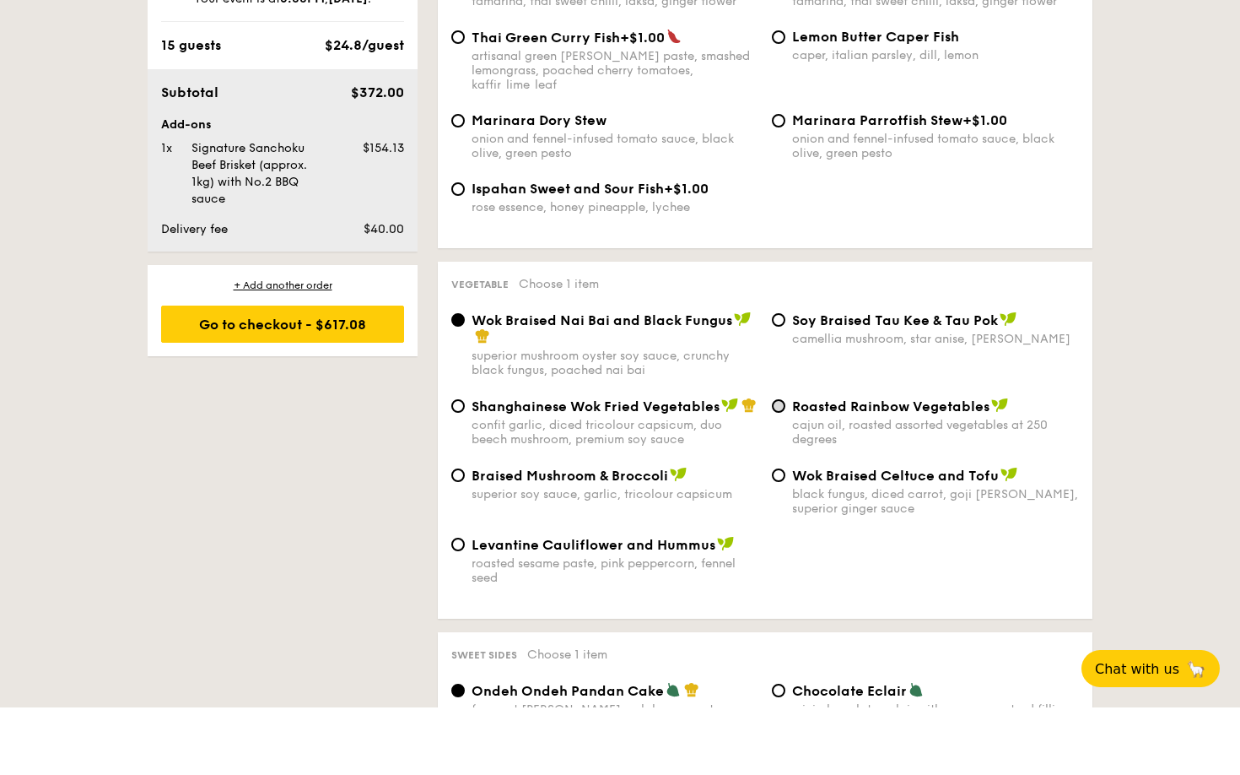
click at [780, 467] on input "Roasted Rainbow Vegetables cajun oil, roasted assorted vegetables at 250 degrees" at bounding box center [778, 473] width 13 height 13
radio input "true"
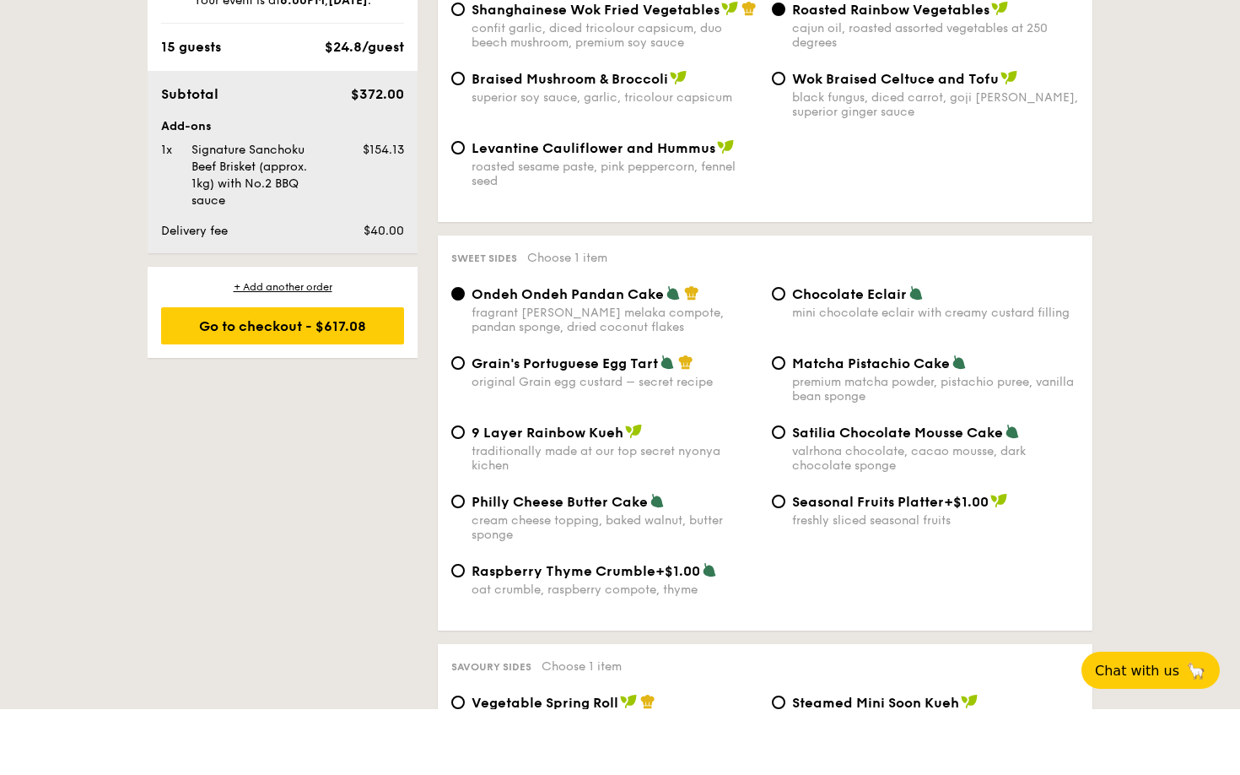
scroll to position [2296, 0]
click at [781, 422] on input "Matcha Pistachio Cake premium matcha powder, pistachio puree, vanilla bean spon…" at bounding box center [778, 428] width 13 height 13
radio input "true"
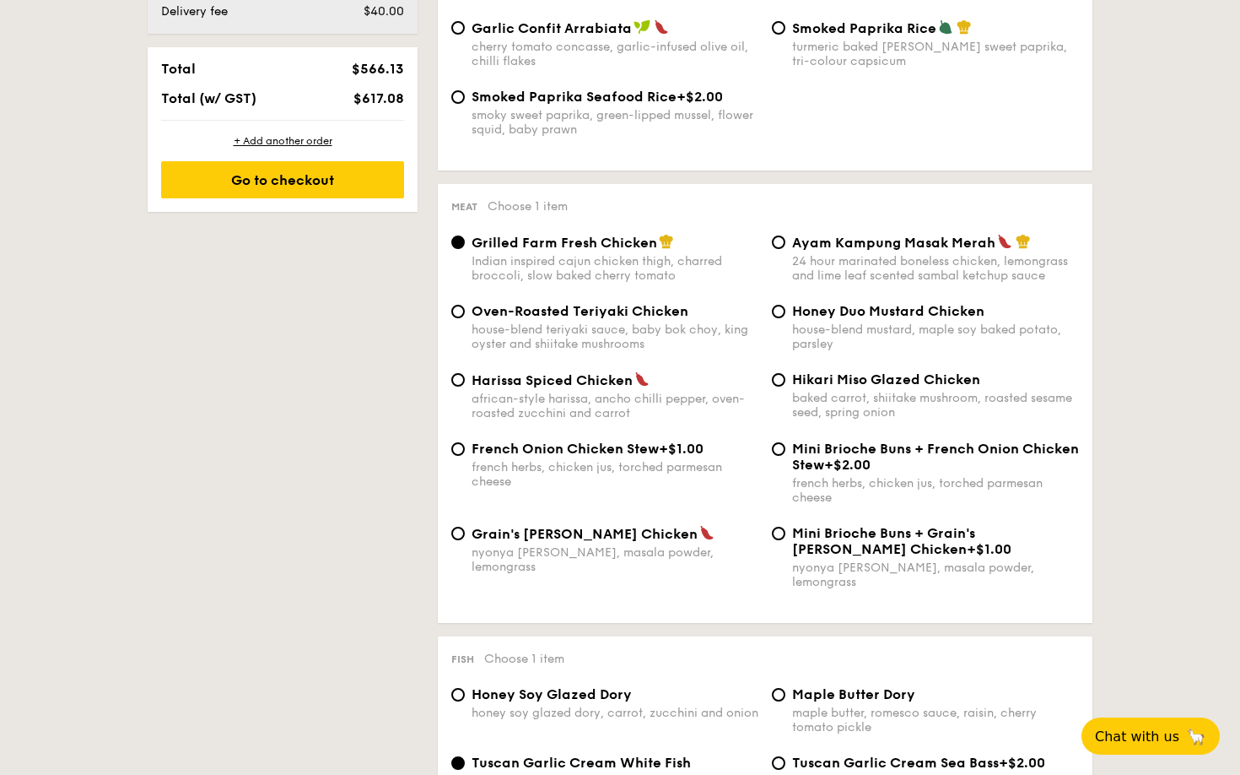
scroll to position [1115, 0]
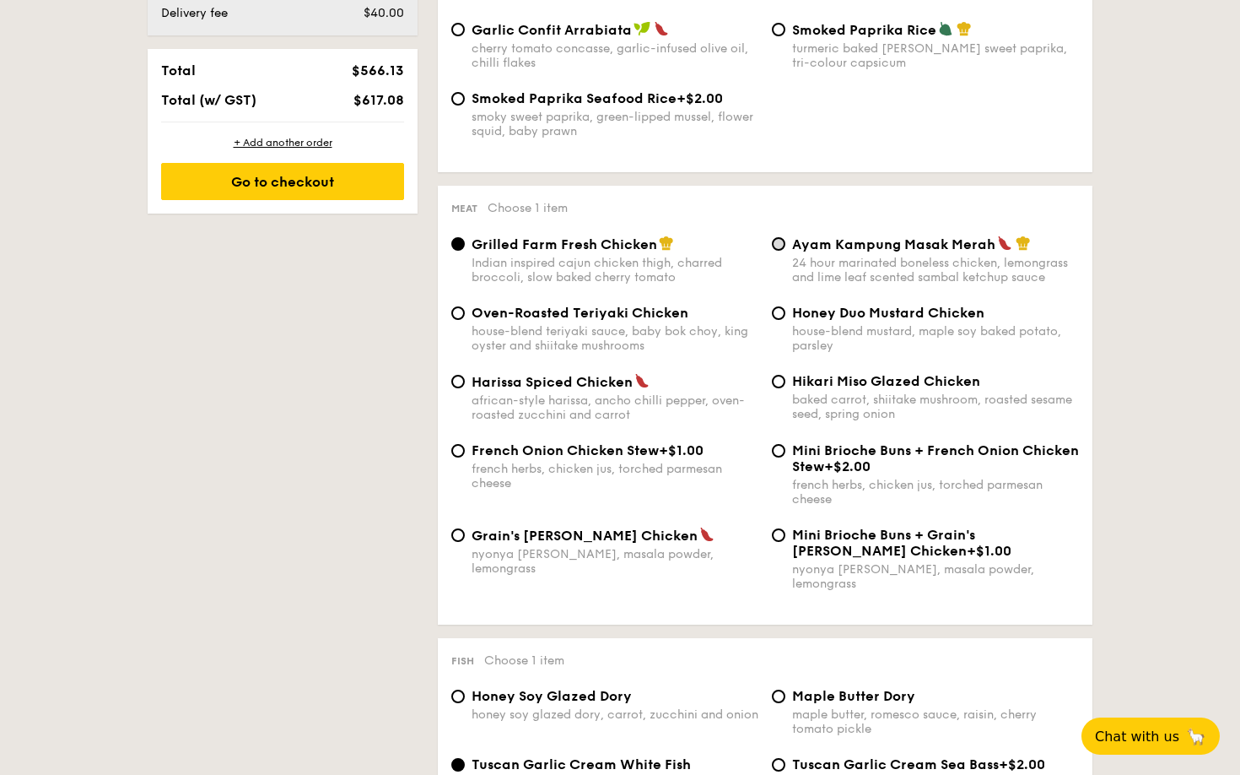
click at [775, 243] on input "Ayam Kampung Masak Merah 24 hour marinated boneless chicken, lemongrass and lim…" at bounding box center [778, 243] width 13 height 13
radio input "true"
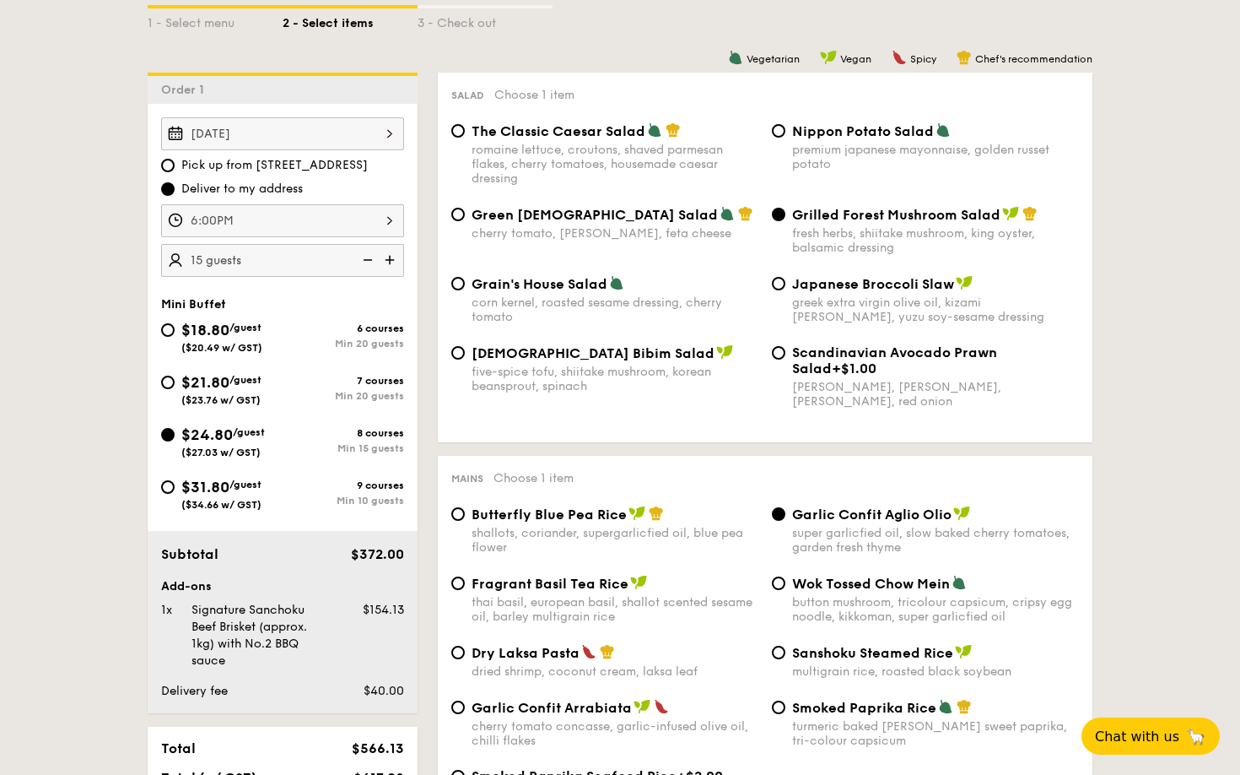
scroll to position [414, 0]
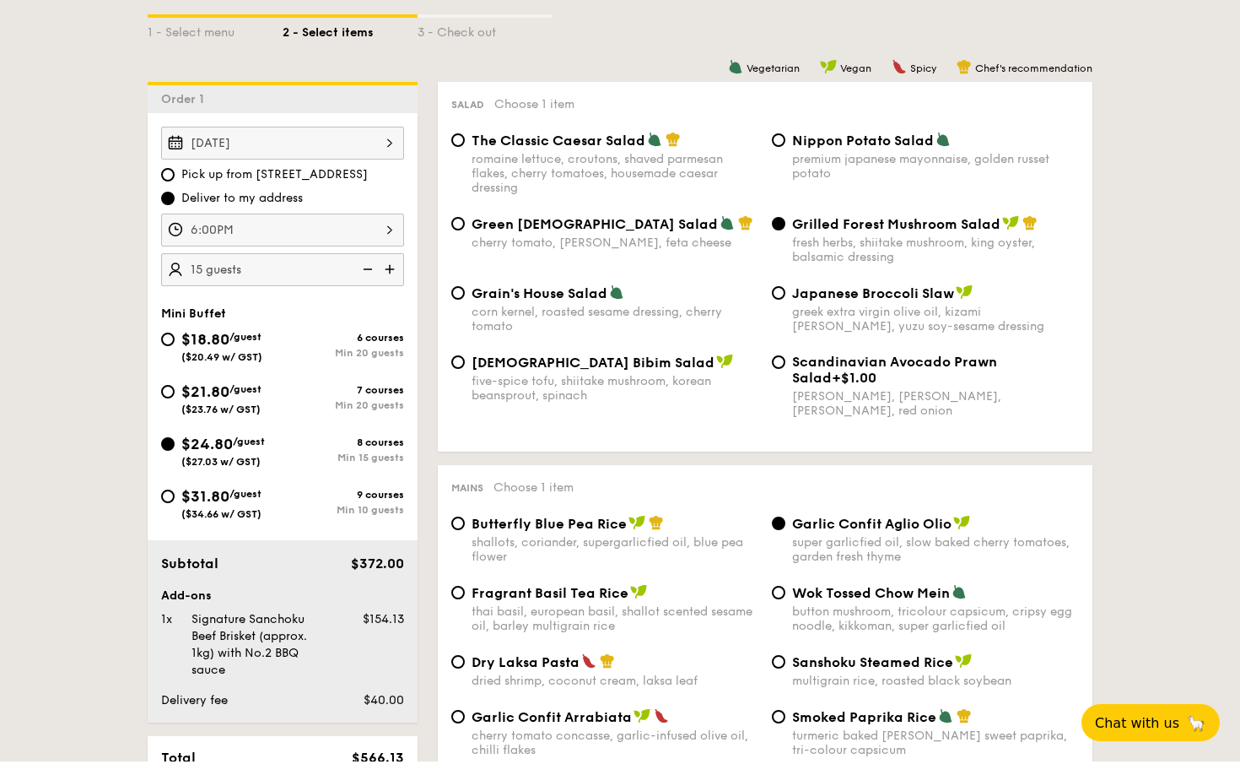
click at [863, 341] on div "Grain's House Salad corn kernel, roasted sesame dressing, cherry tomato Japanes…" at bounding box center [765, 332] width 641 height 69
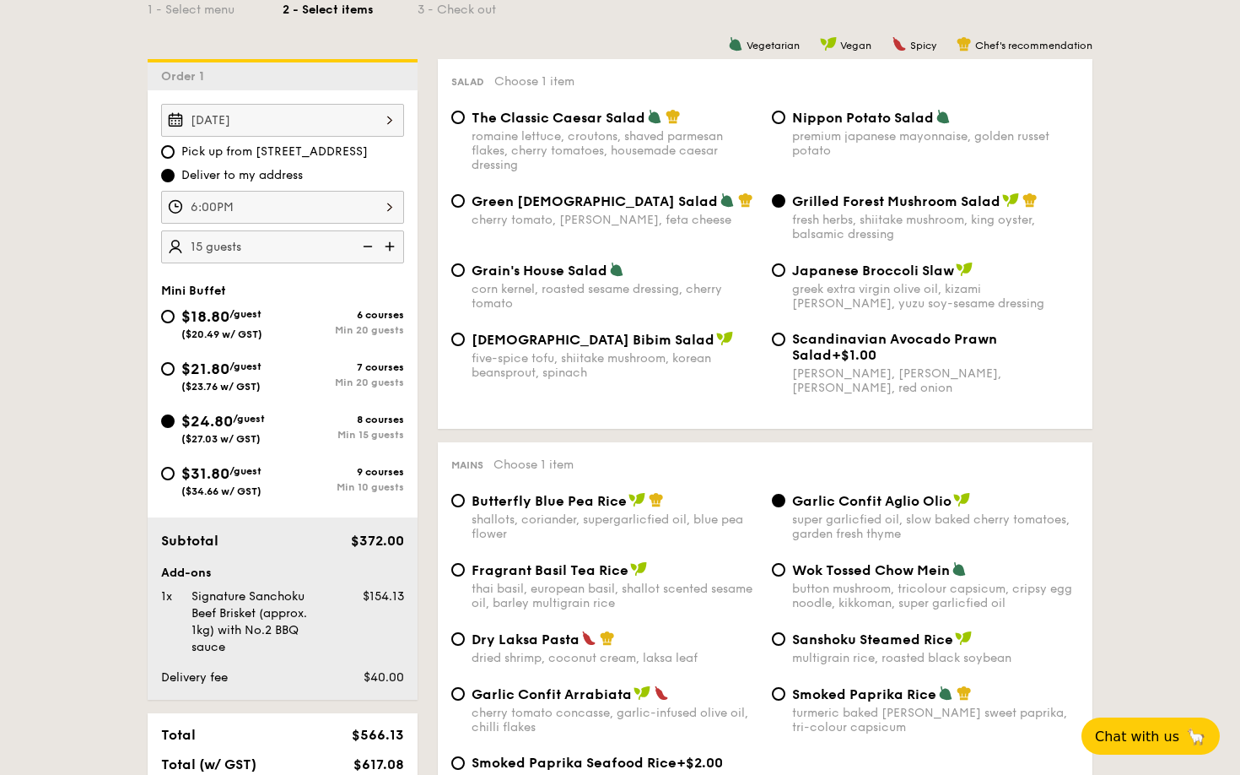
scroll to position [450, 0]
click at [779, 112] on input "Nippon Potato Salad premium japanese mayonnaise, golden russet potato" at bounding box center [778, 117] width 13 height 13
radio input "true"
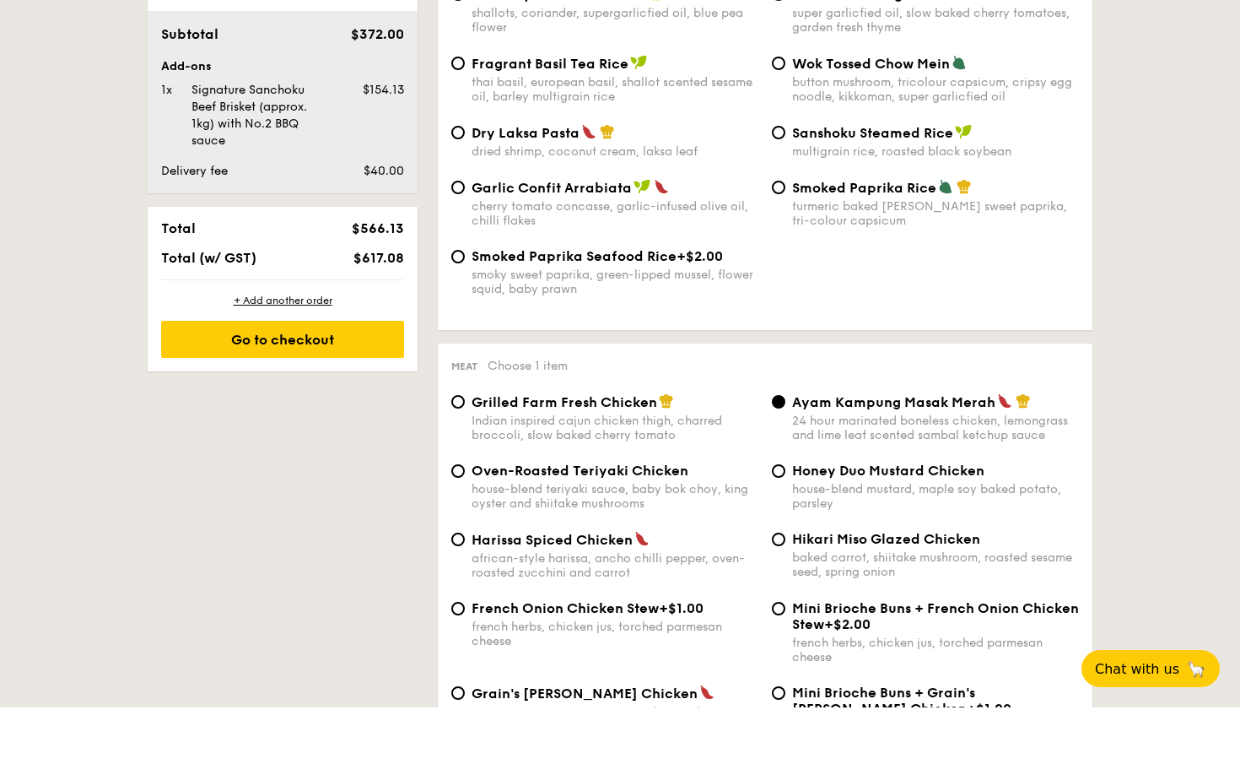
scroll to position [977, 0]
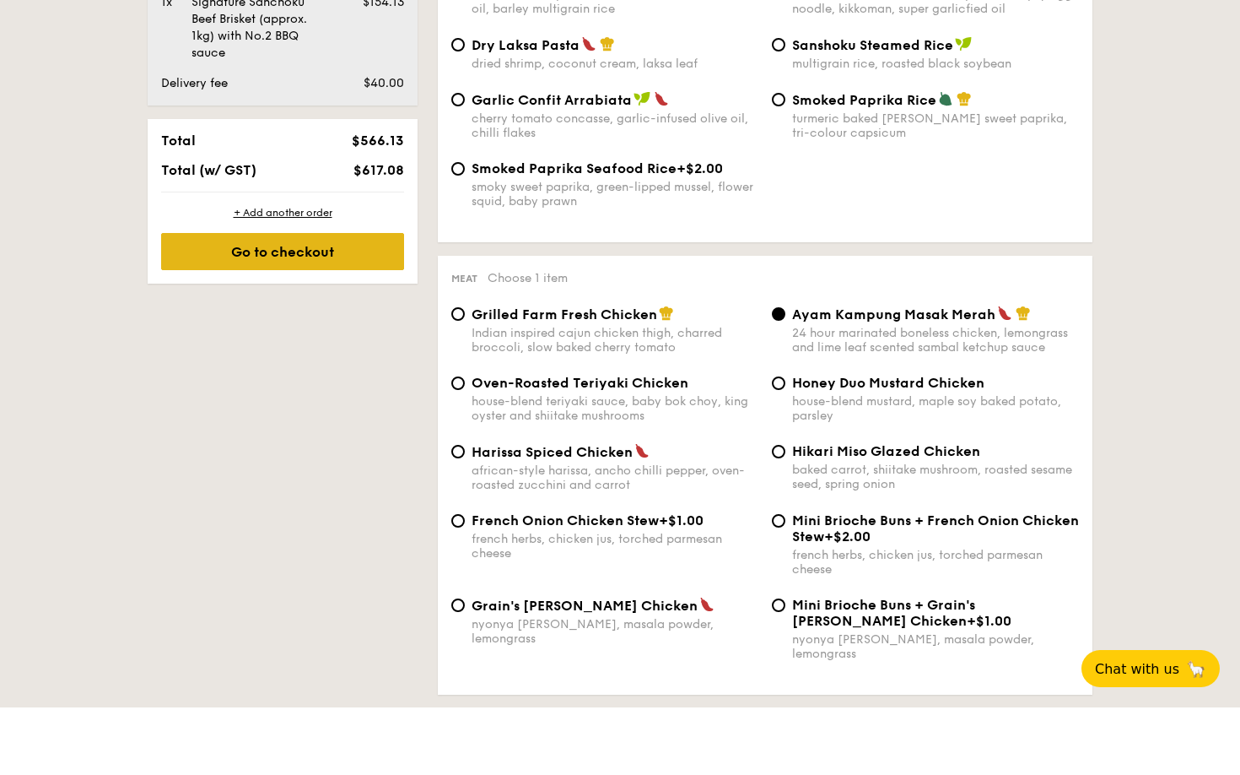
click at [317, 300] on div "Go to checkout" at bounding box center [282, 318] width 243 height 37
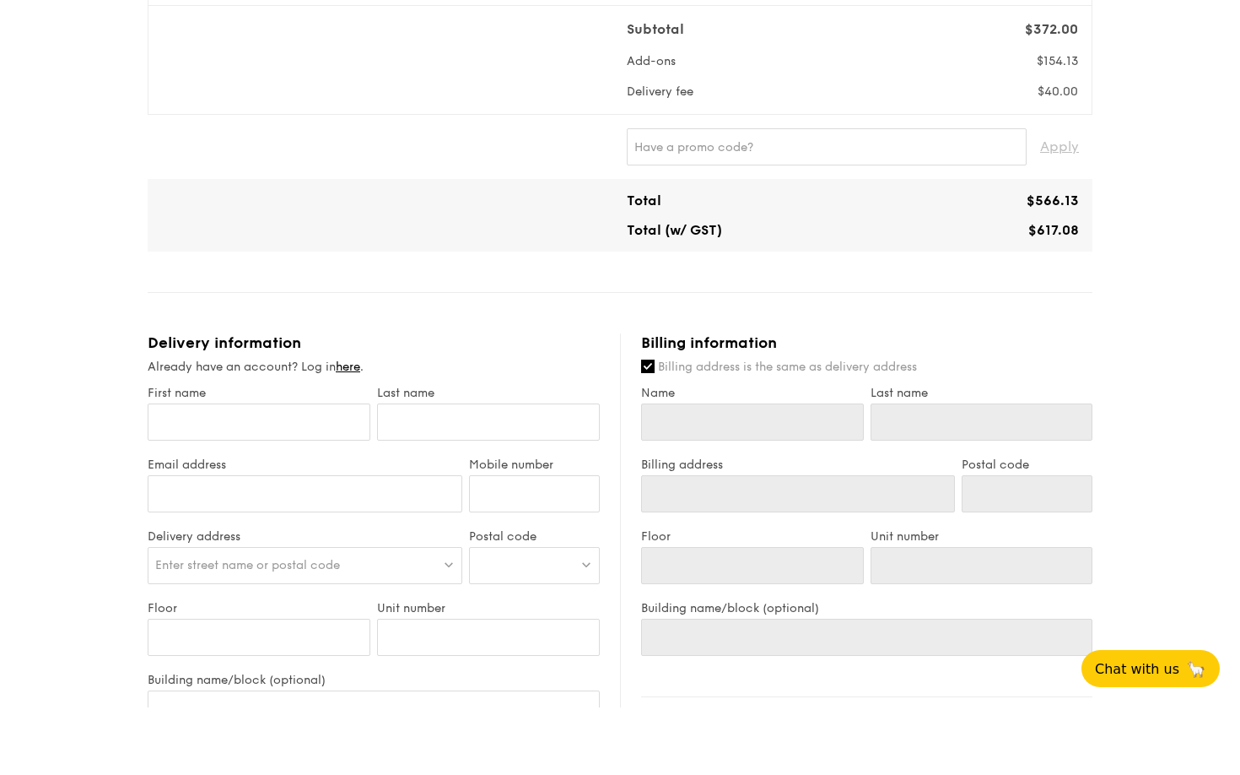
scroll to position [650, 0]
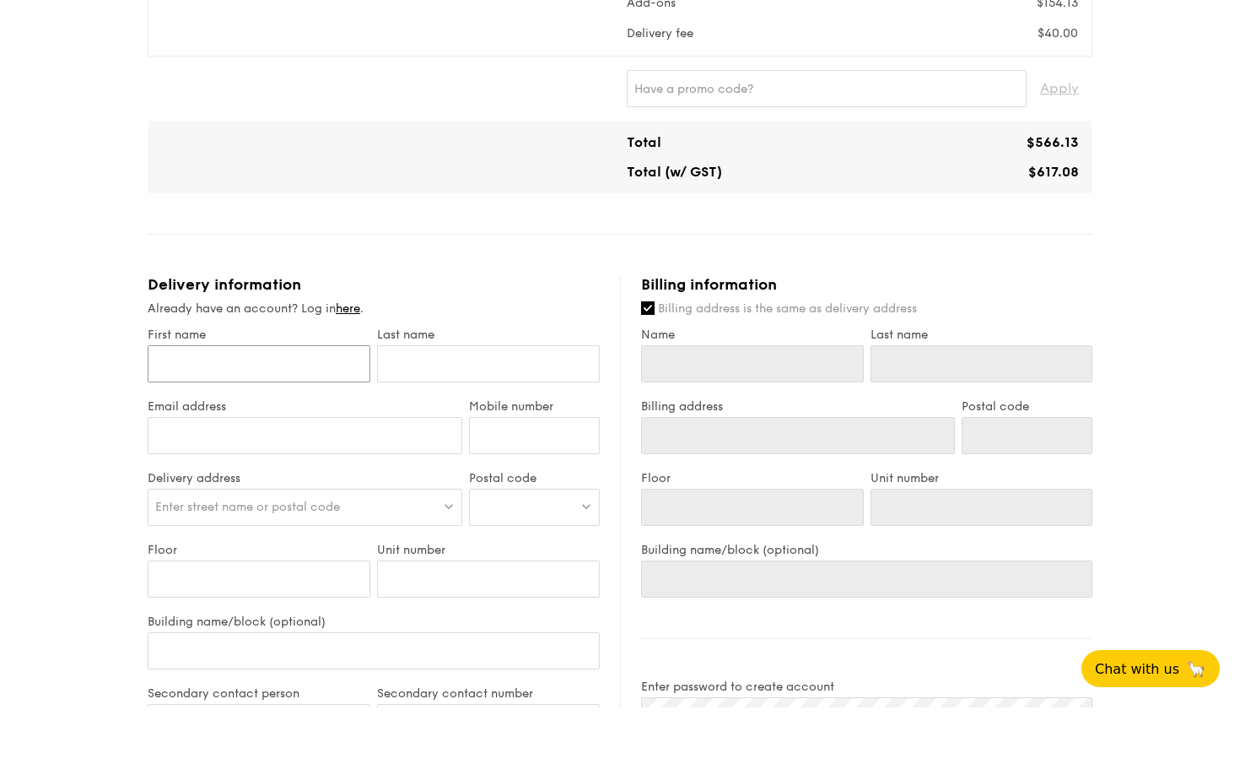
type input "l"
type input "li"
type input "lil"
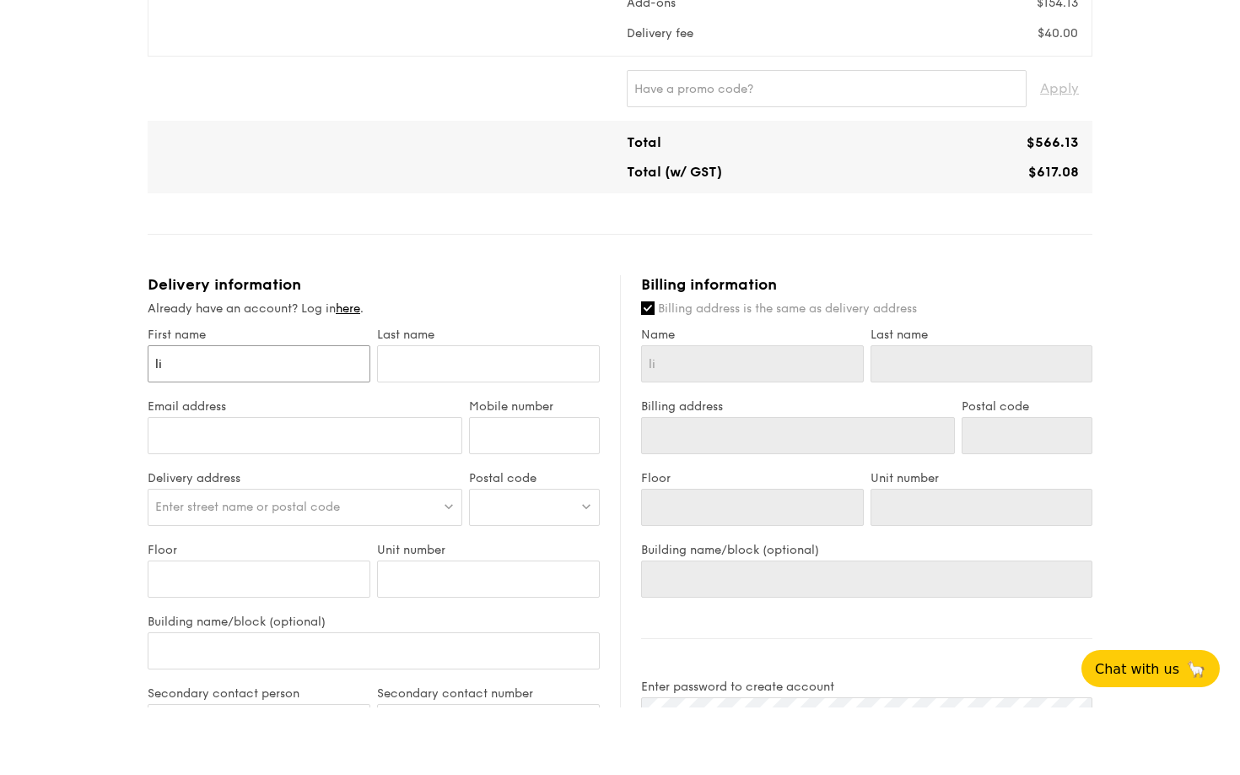
type input "lil"
type input "lill"
type input "lilli"
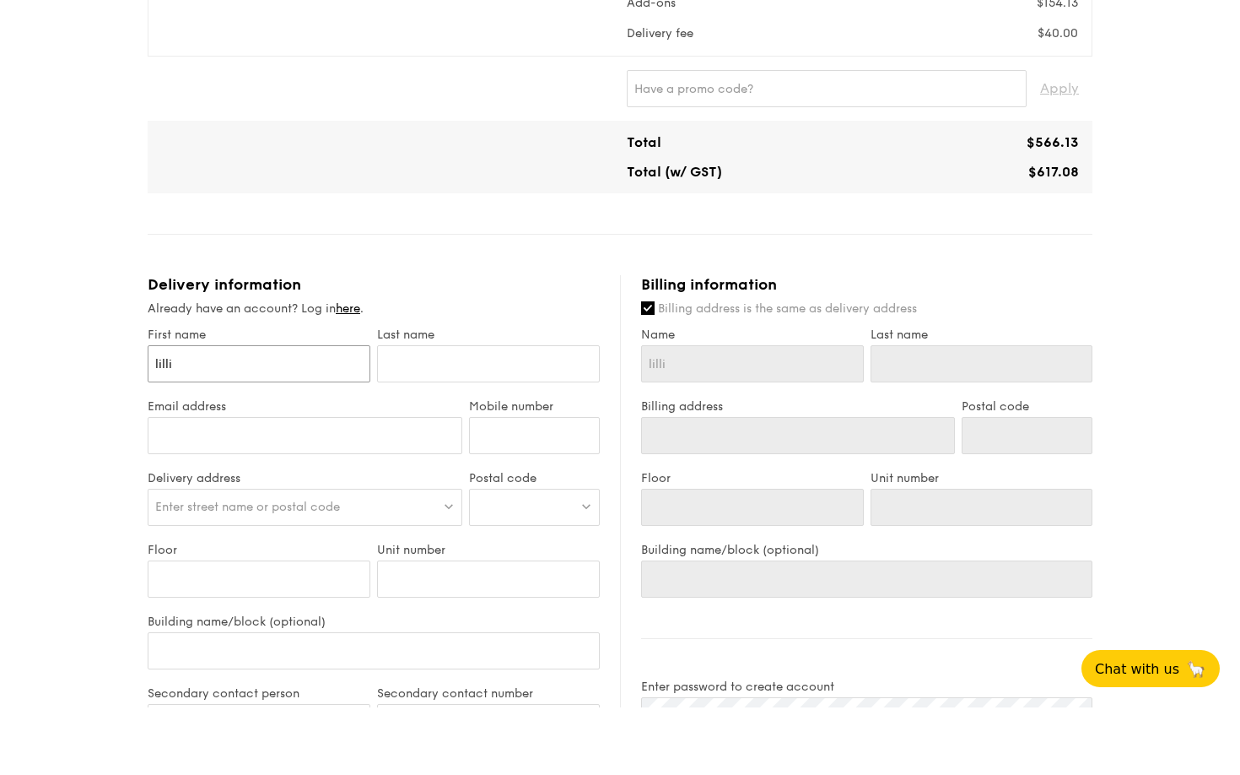
type input "[PERSON_NAME]"
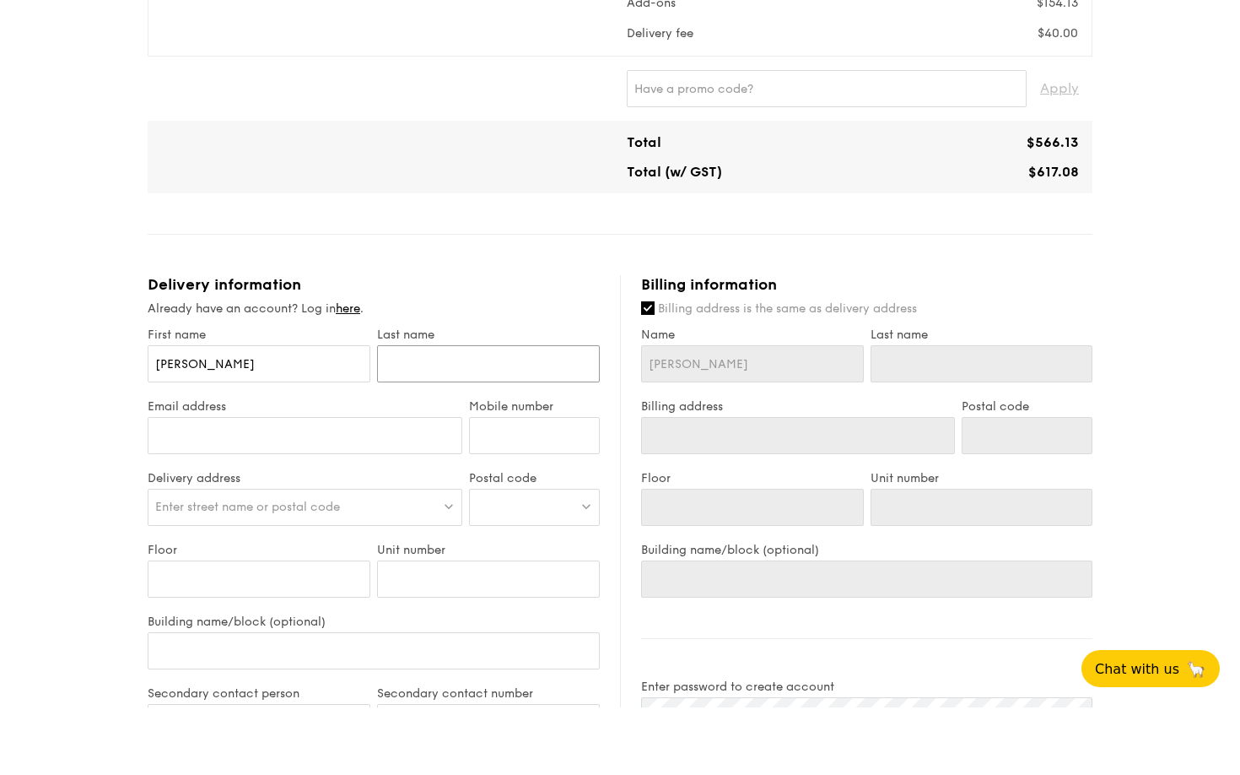
type input "y"
type input "ye"
type input "yeo"
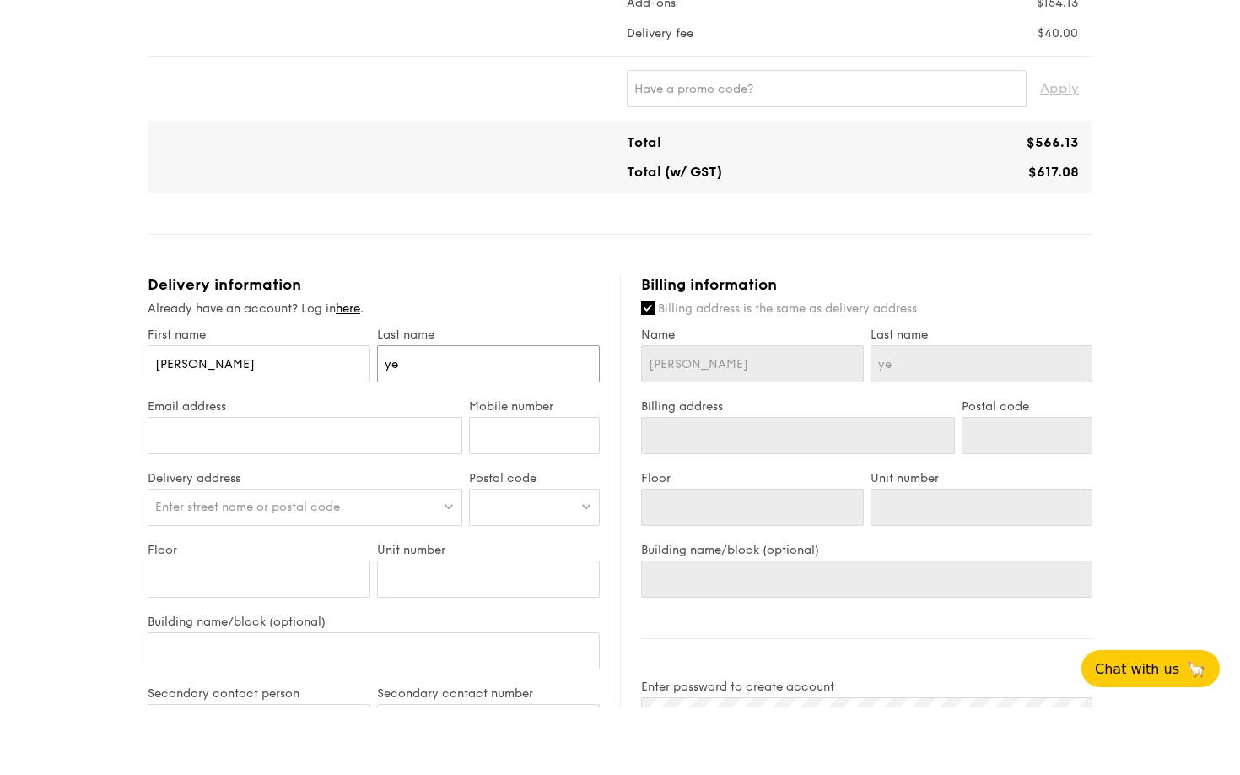
type input "yeo"
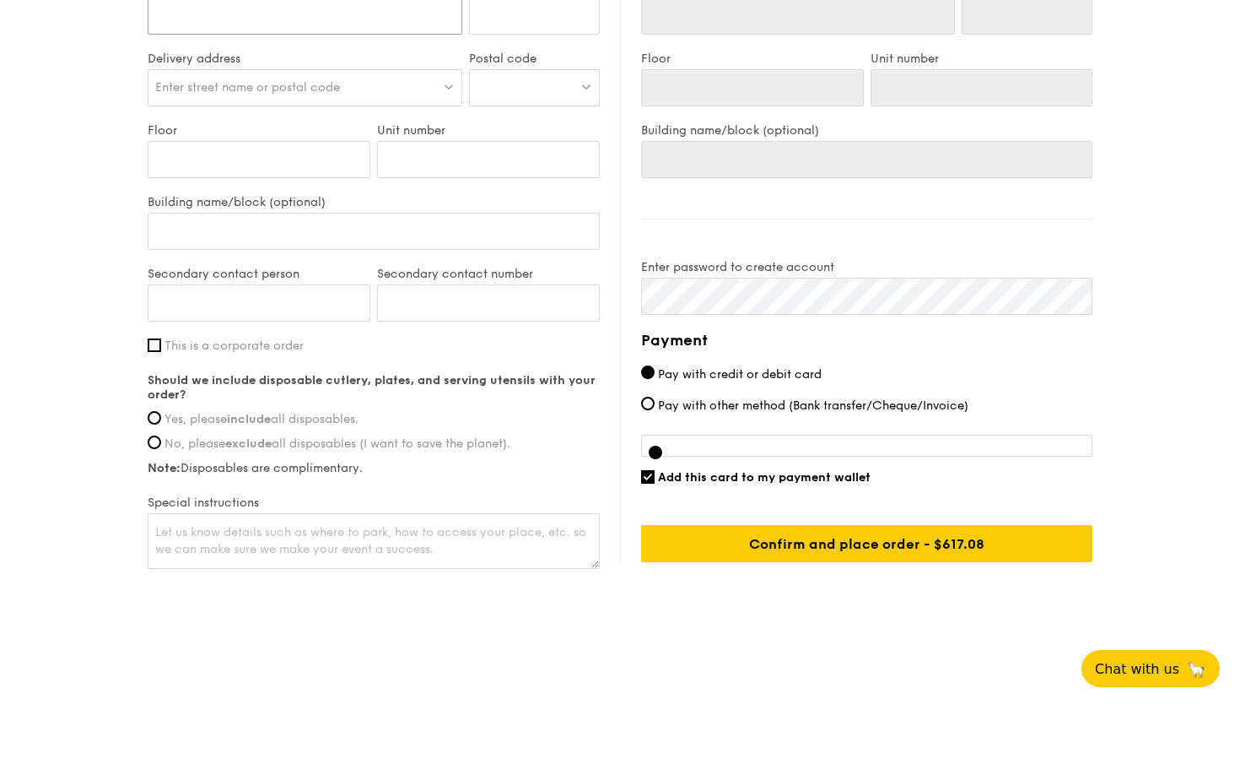
scroll to position [1099, 0]
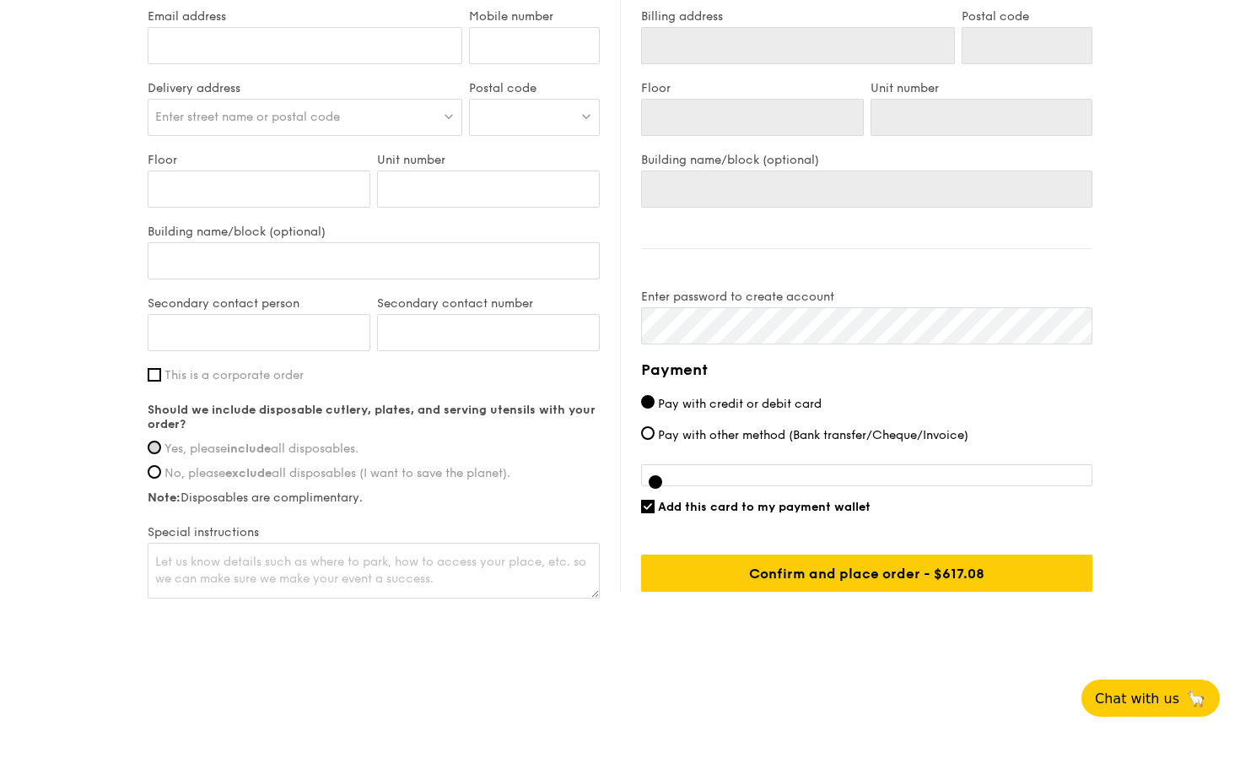
click at [151, 478] on input "Yes, please include all disposables." at bounding box center [154, 484] width 13 height 13
radio input "true"
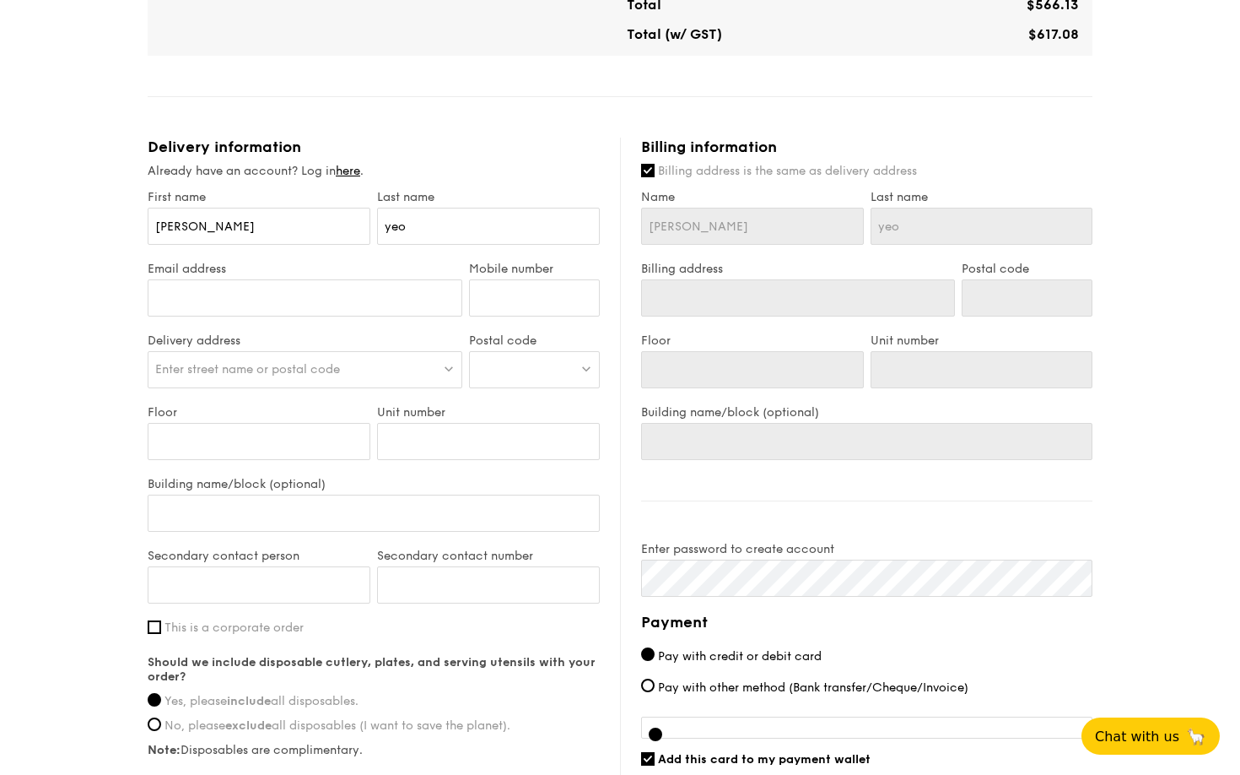
scroll to position [826, 0]
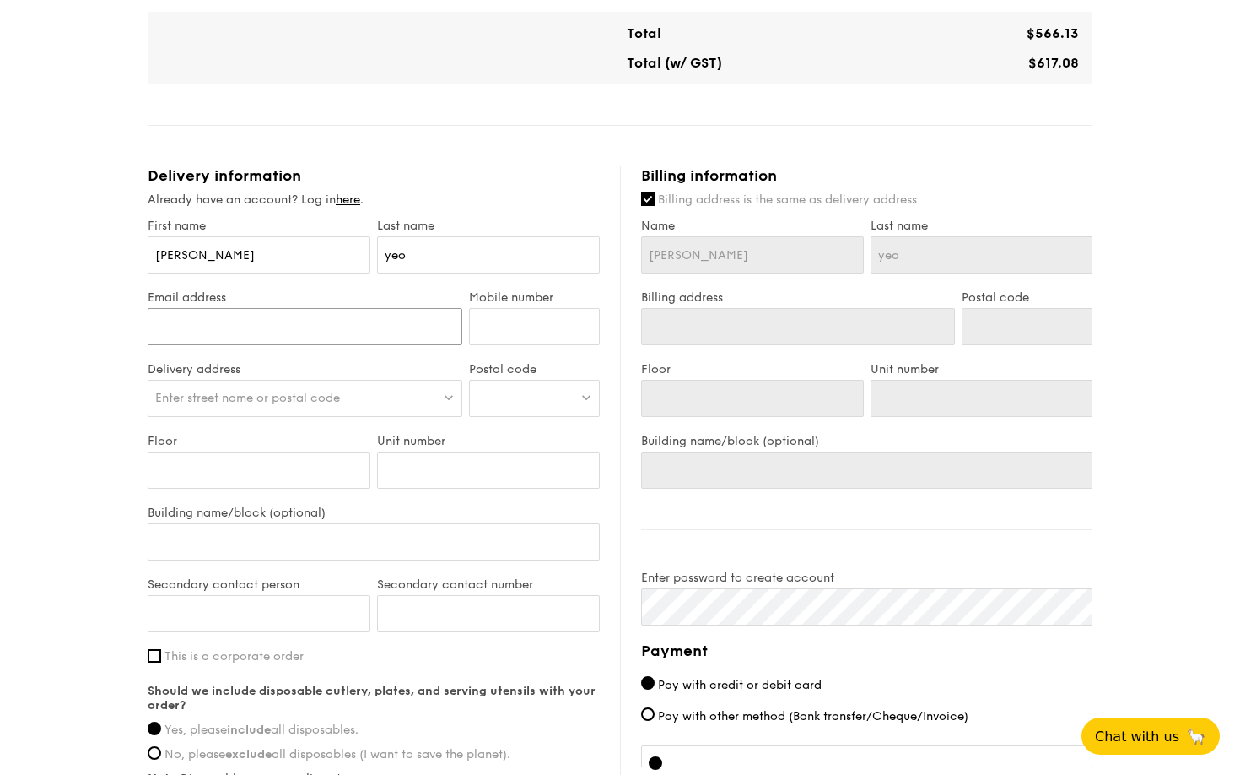
click at [198, 334] on input "Email address" at bounding box center [305, 326] width 315 height 37
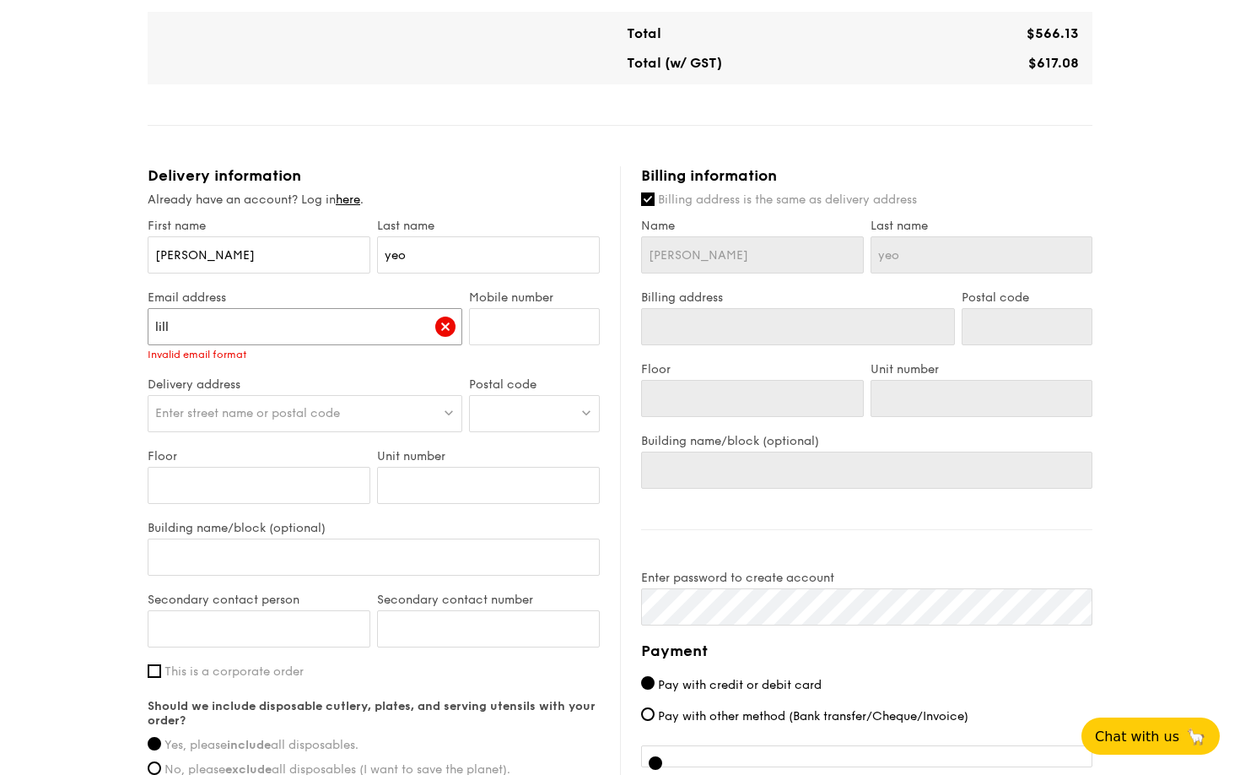
type input "lilli"
type input "[PERSON_NAME][EMAIL_ADDRESS][DOMAIN_NAME]"
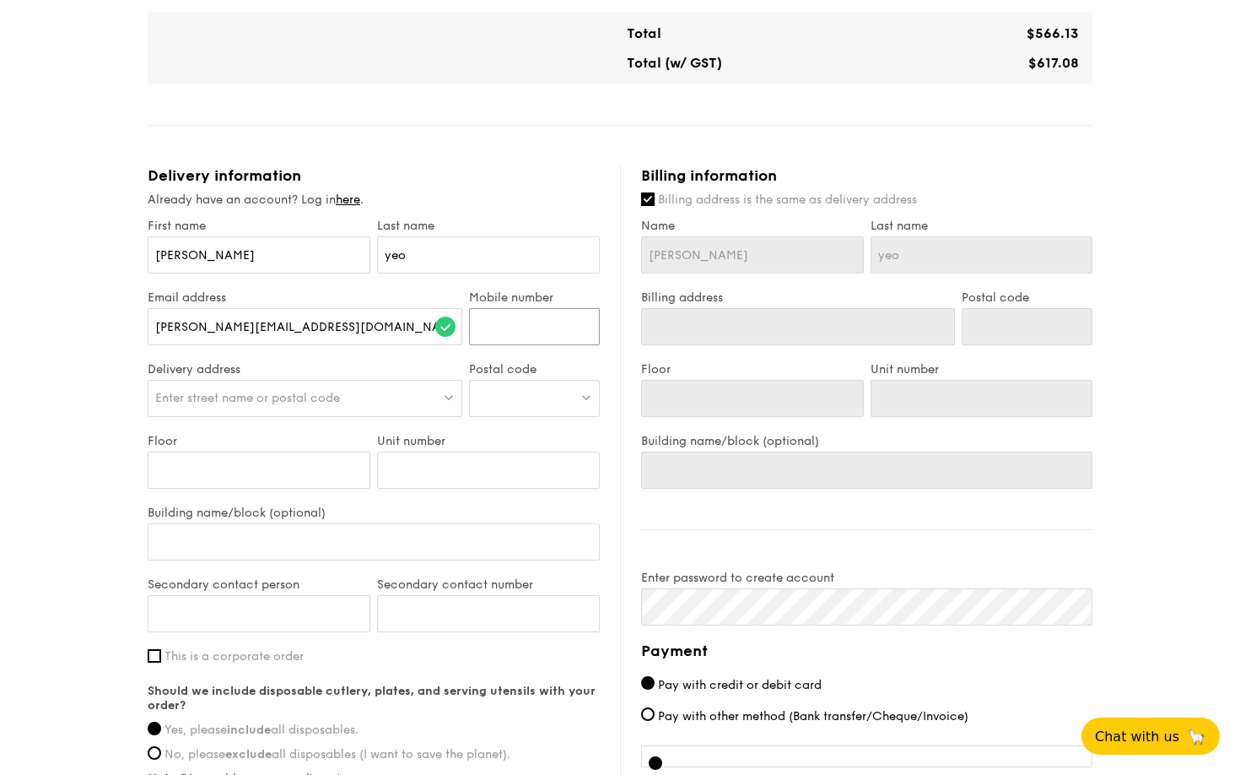
click at [497, 333] on input "Mobile number" at bounding box center [534, 326] width 131 height 37
type input "91457"
type input "91457178"
click at [445, 396] on img at bounding box center [449, 397] width 12 height 13
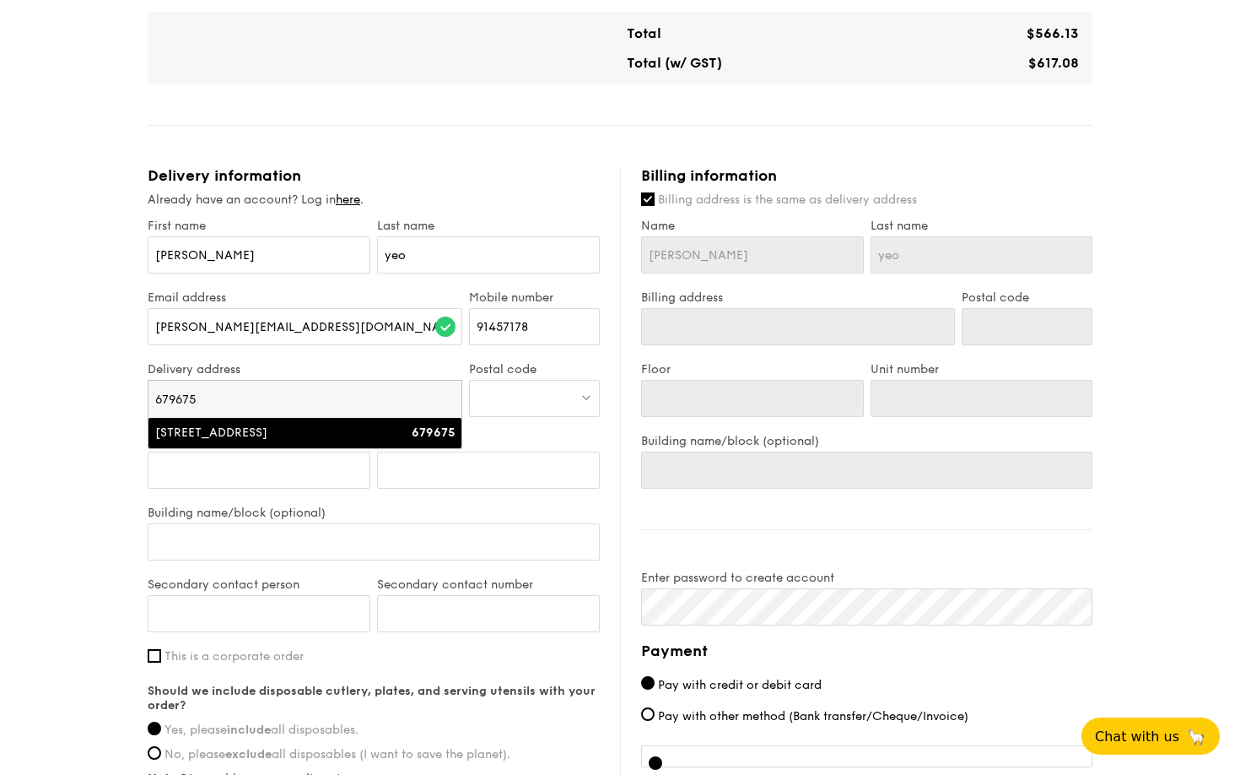
type input "679675"
click at [381, 436] on div "679675" at bounding box center [417, 432] width 75 height 17
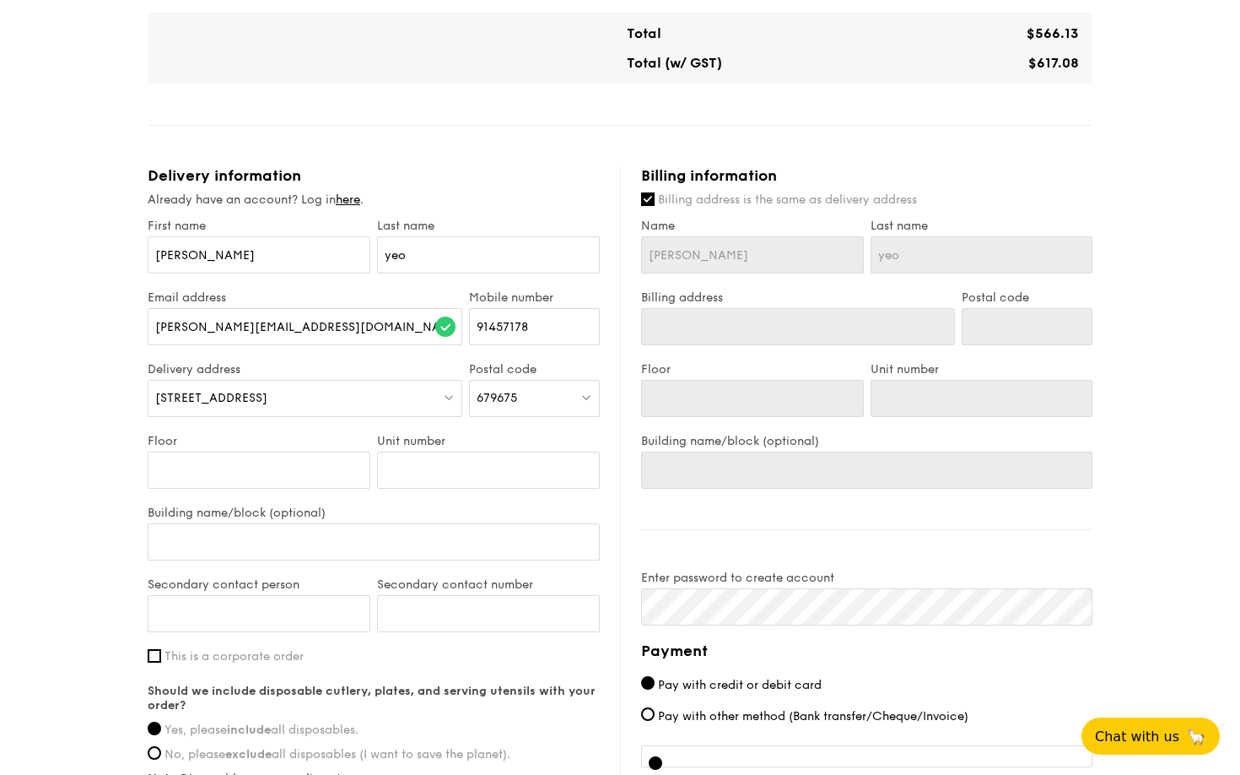
type input "[STREET_ADDRESS]"
type input "679675"
type input "2"
type input "2n"
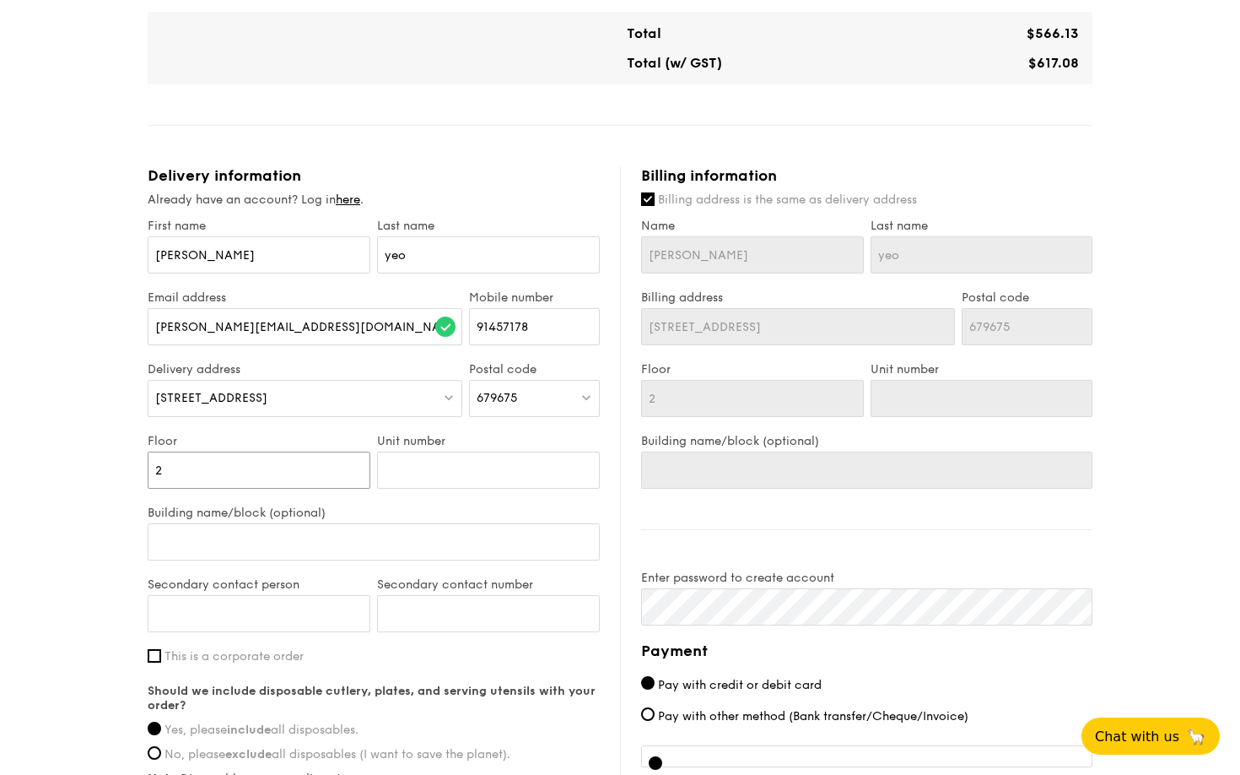
type input "2n"
click at [358, 471] on input "2n" at bounding box center [259, 469] width 223 height 37
type input "2nd"
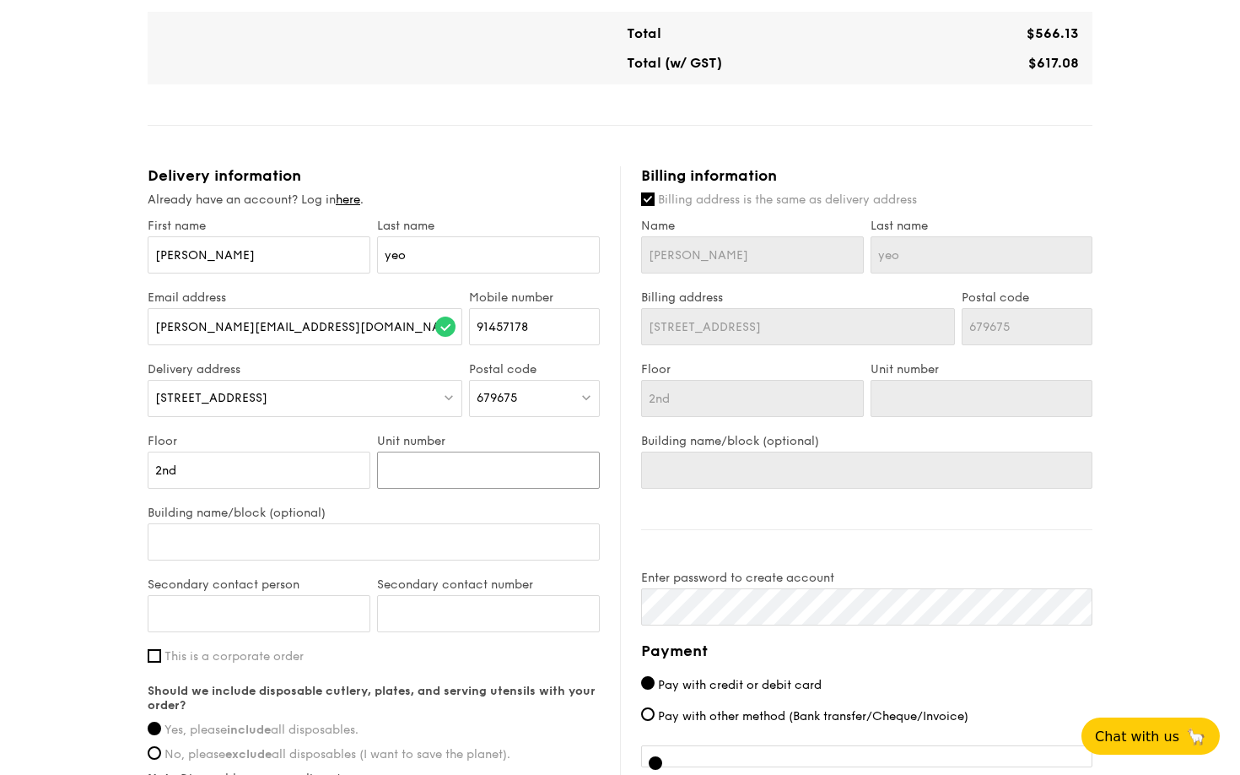
type input "n"
type input "ni"
type input "nil"
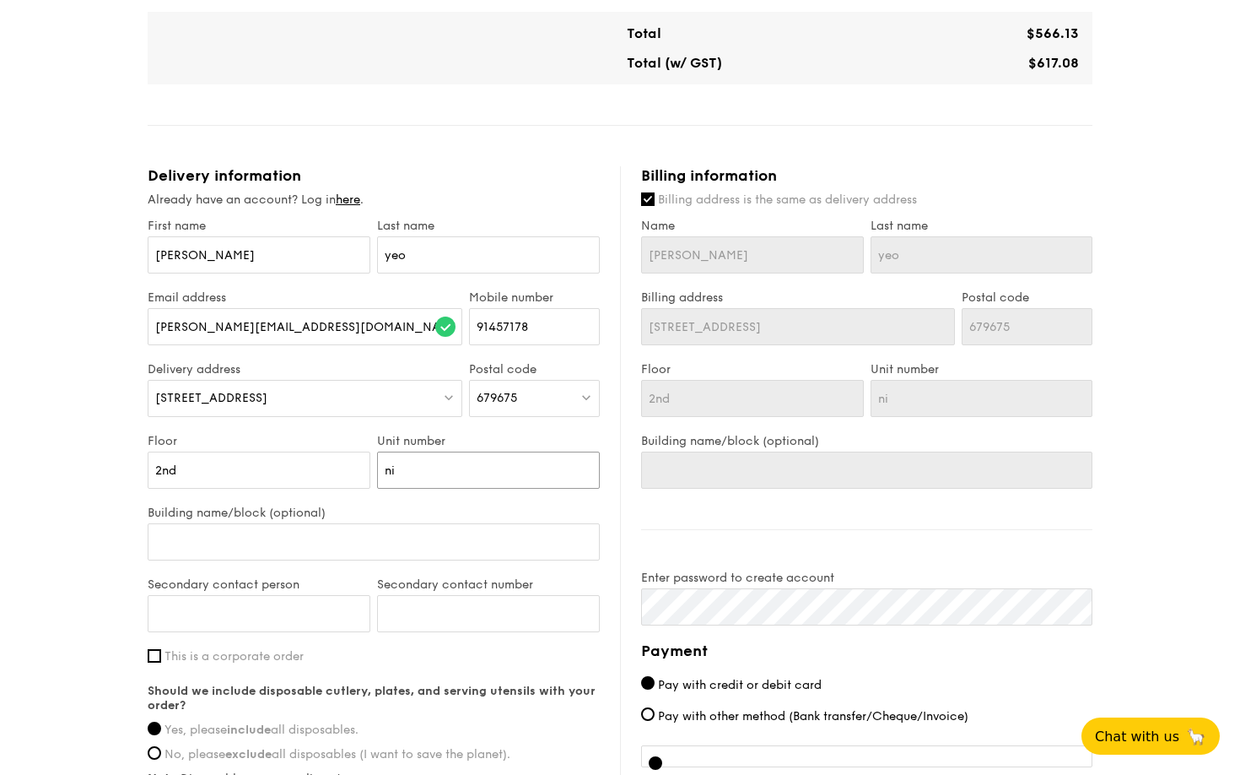
type input "nil"
type input "m"
type input "mu"
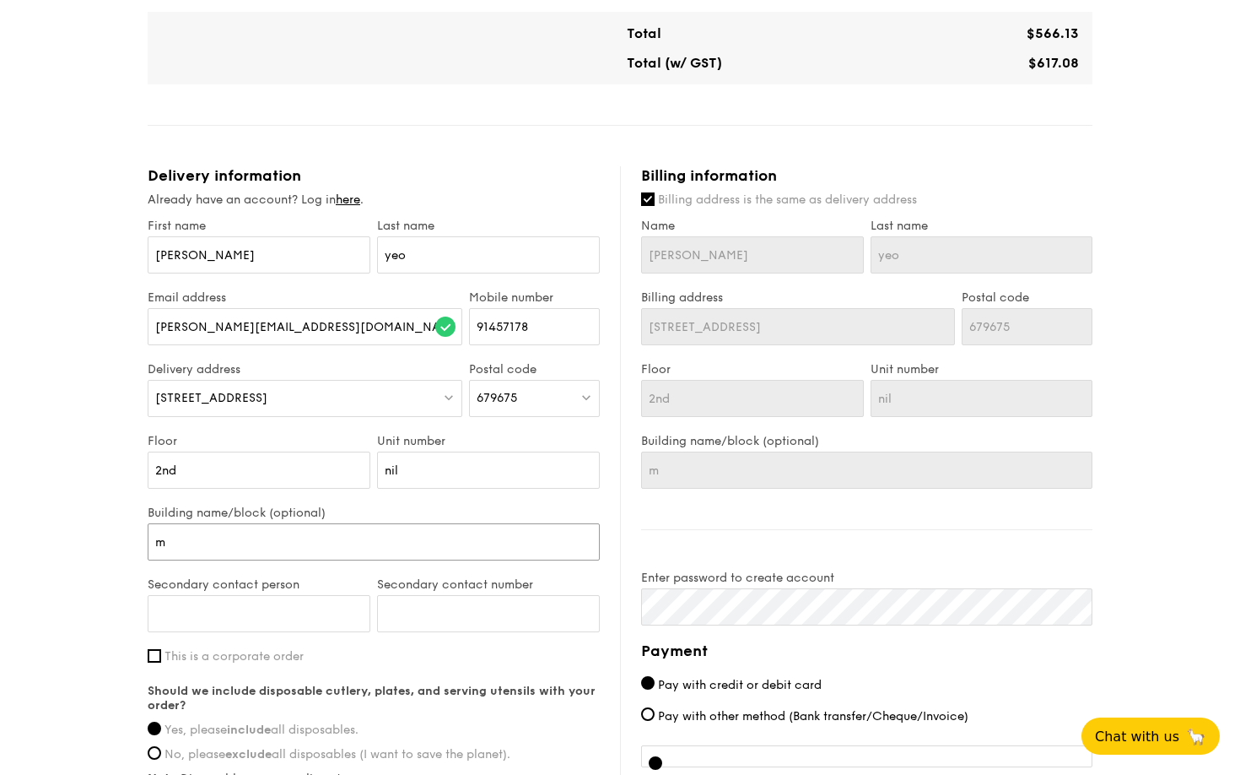
type input "mu"
type input "mul"
type input "mult"
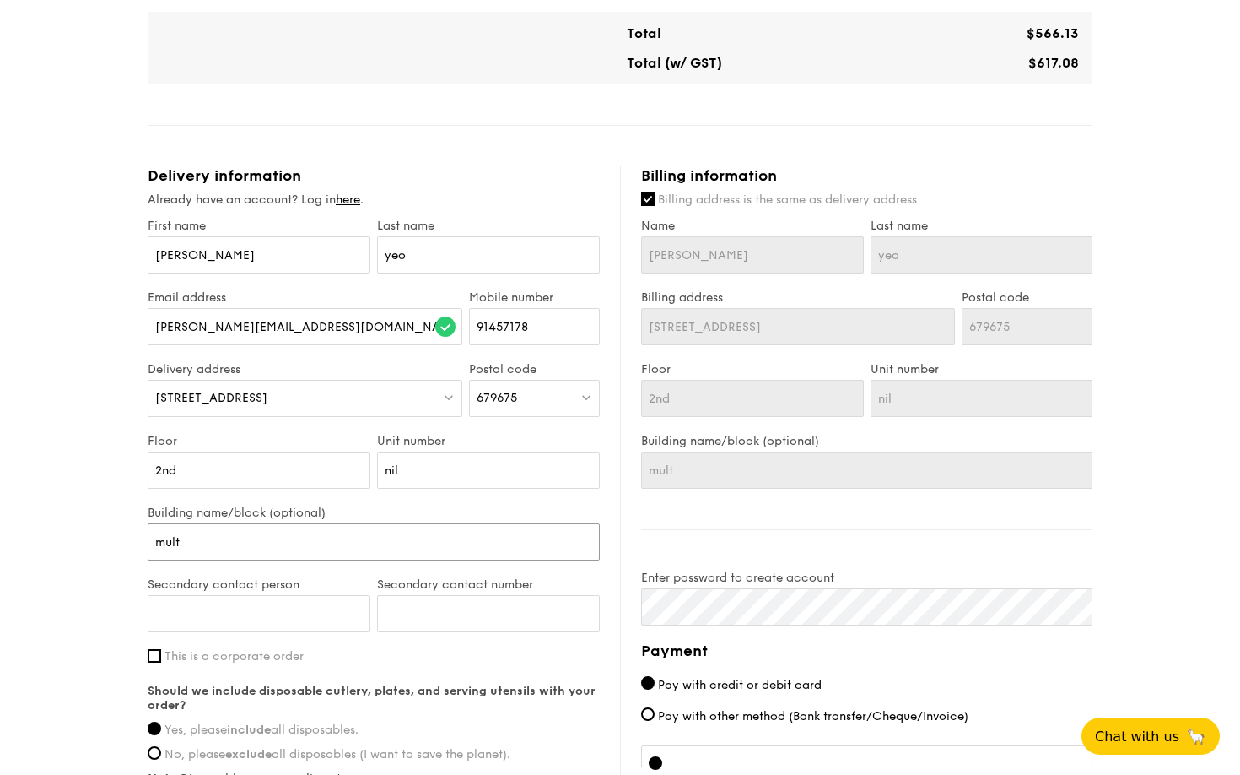
type input "multi"
type input "multi p"
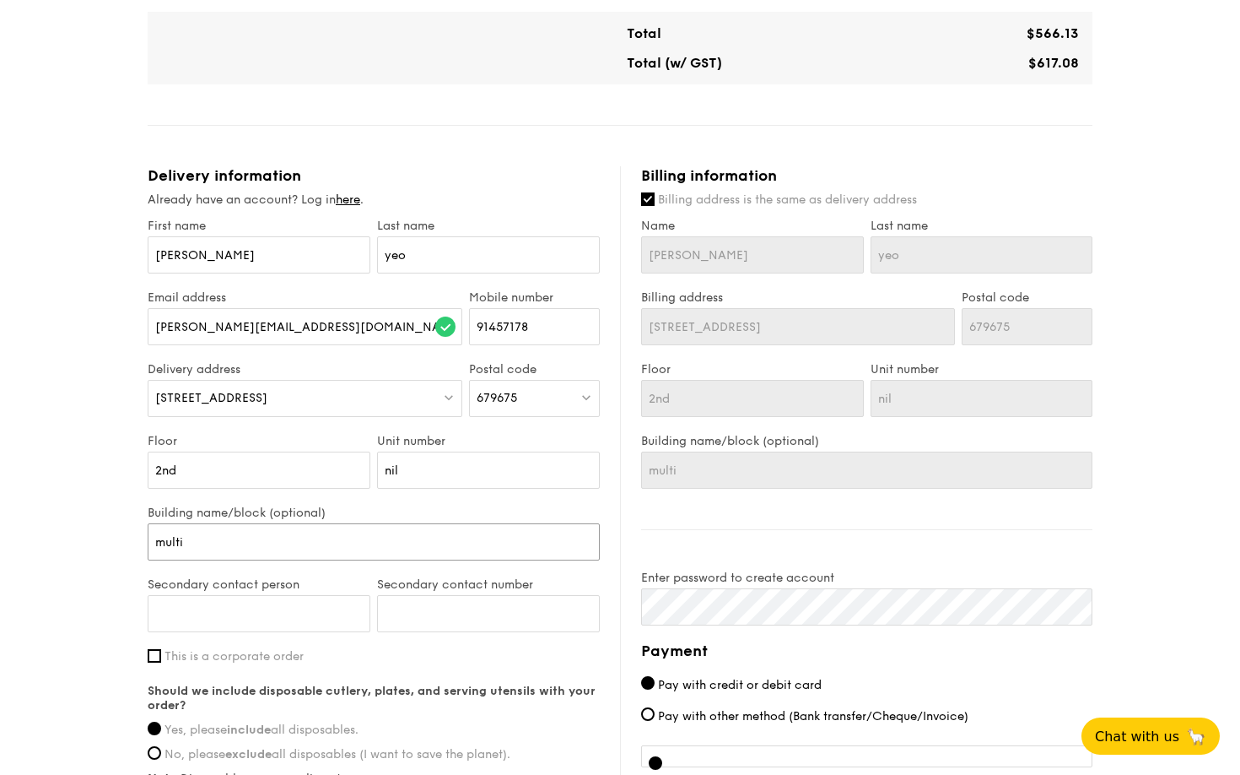
type input "multi p"
type input "multi pu"
type input "multi pur"
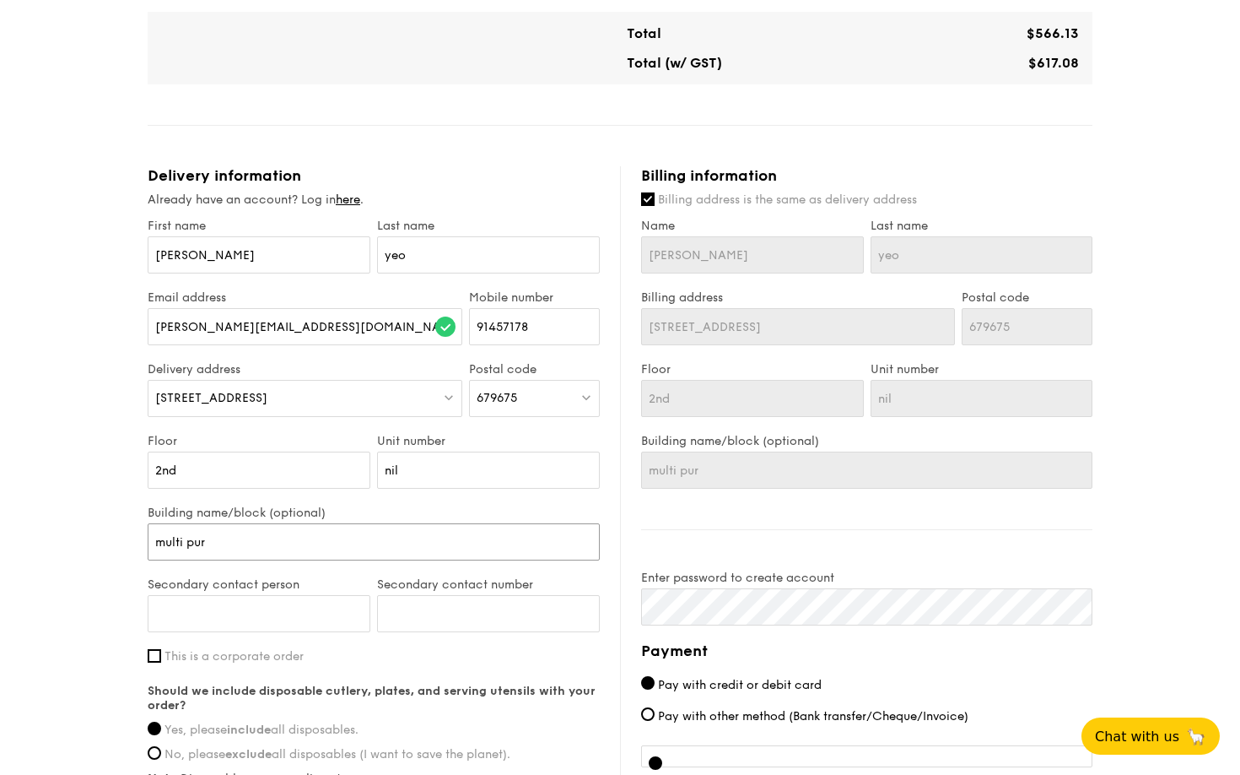
type input "multi purp"
type input "multi purpo"
type input "multi purpos"
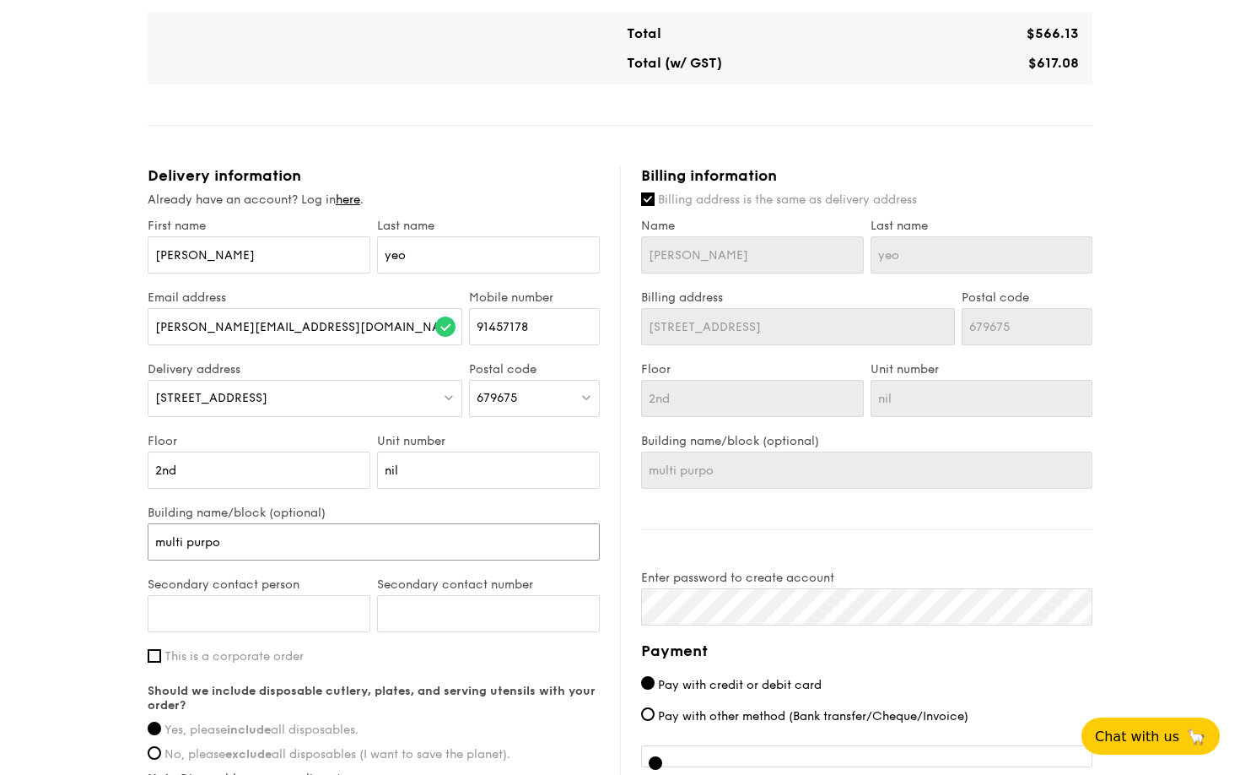
type input "multi purpos"
type input "multi purpose"
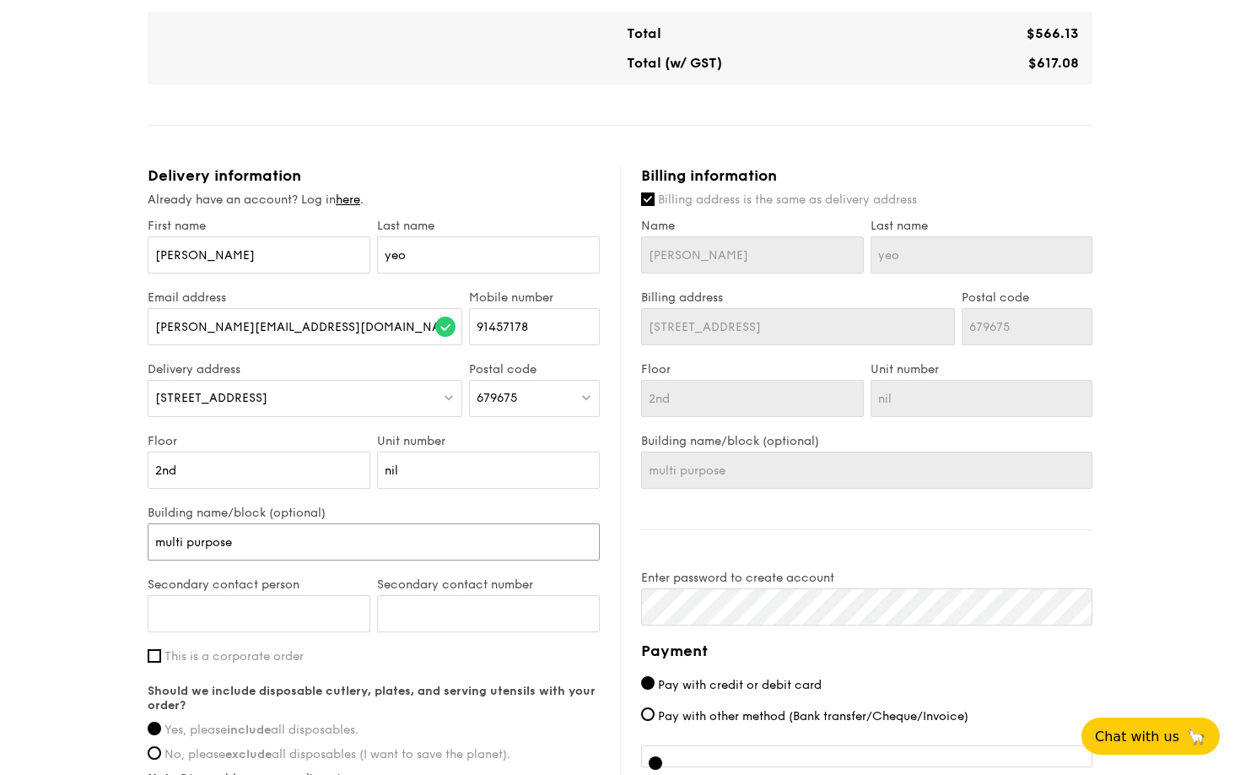
type input "multi purpose h"
type input "multi purpose ha"
type input "multi purpose hal"
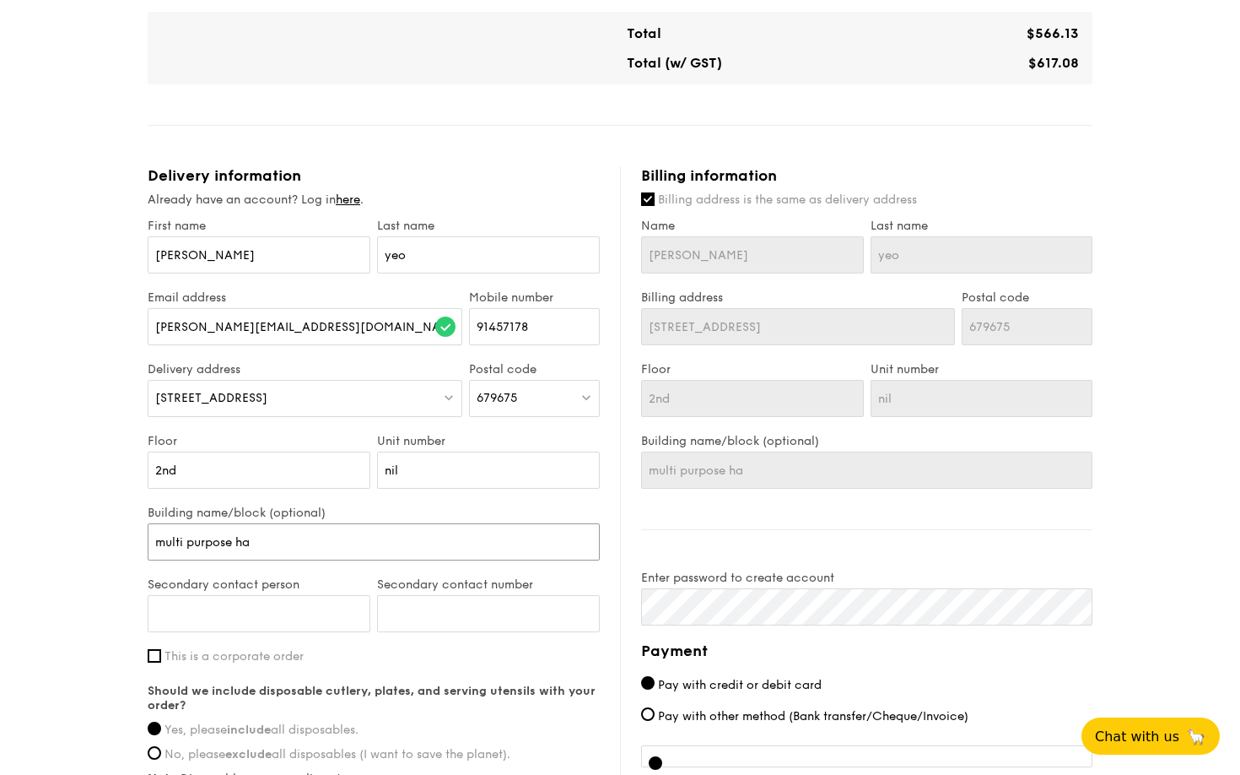
type input "multi purpose hal"
type input "multi purpose hall"
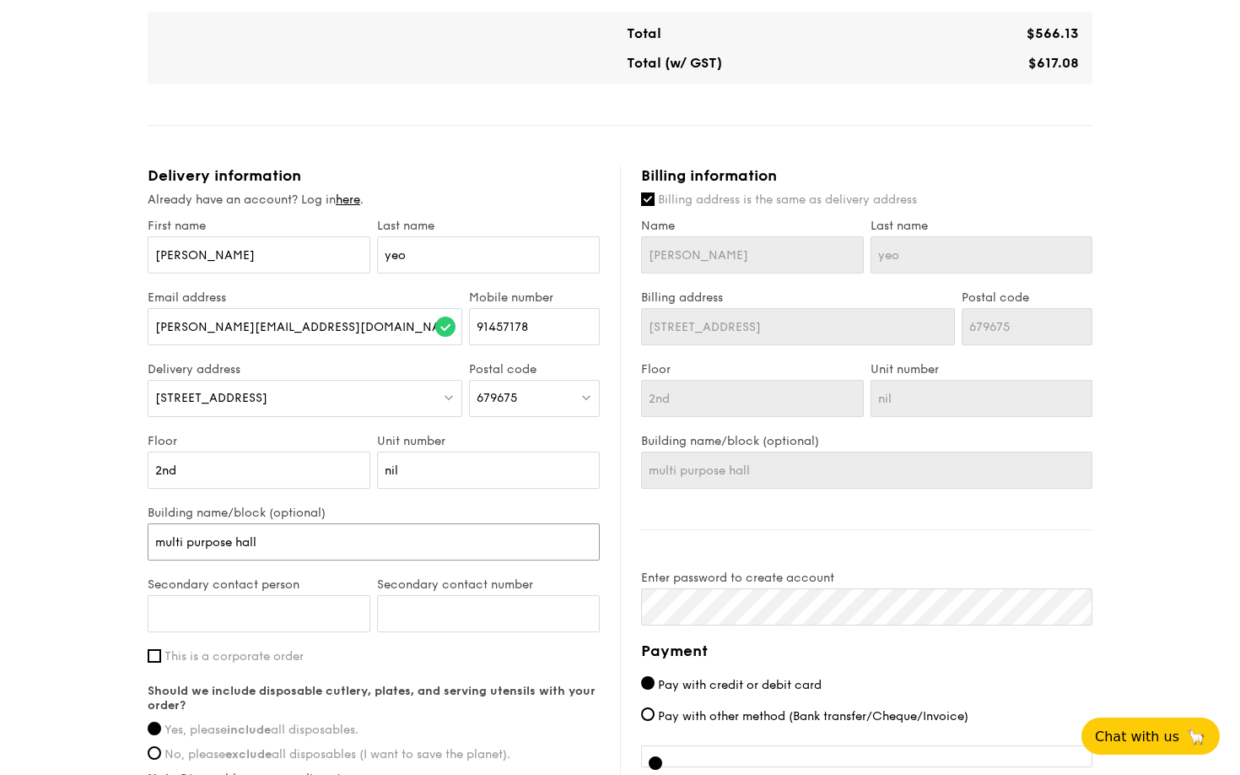
type input "multi purpose hall r"
type input "multi purpose hall ro"
type input "multi purpose hall roo"
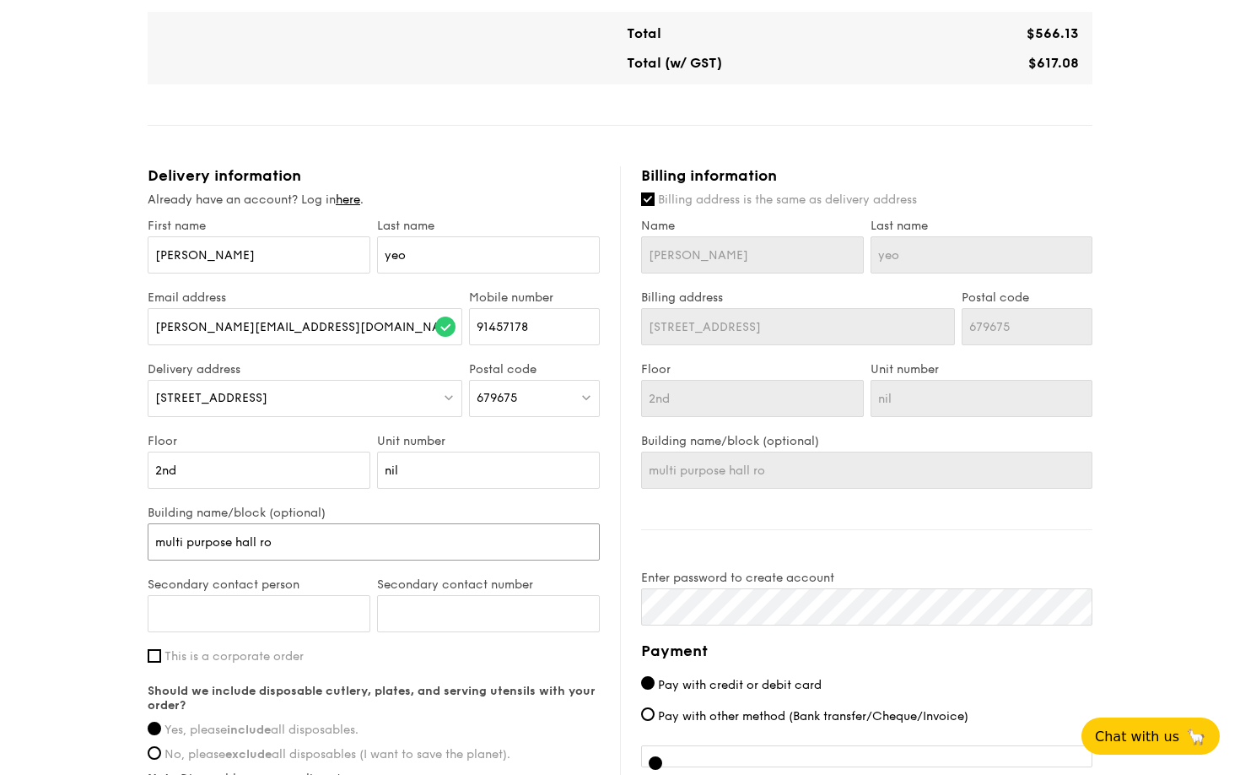
type input "multi purpose hall roo"
type input "multi purpose hall room"
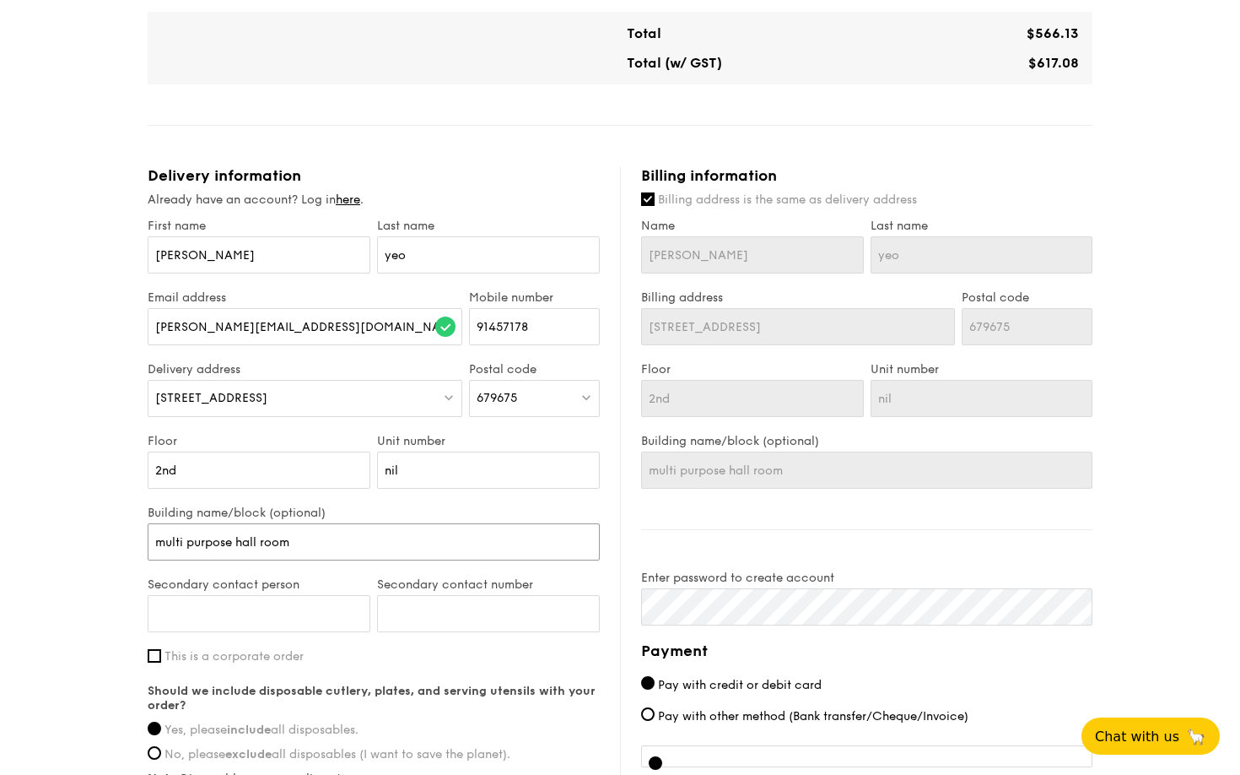
type input "multi purpose hall room 1"
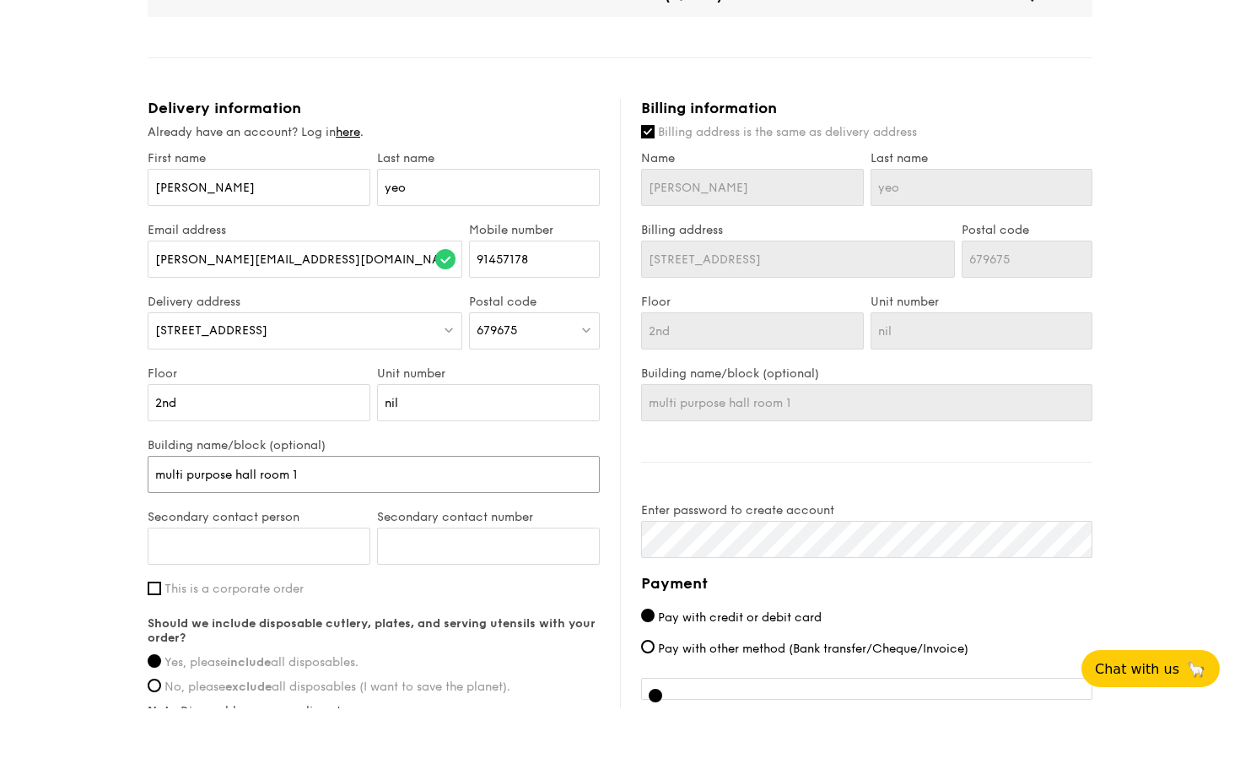
scroll to position [827, 0]
type input "multi purpose hall room 1"
click at [422, 451] on input "nil" at bounding box center [488, 469] width 223 height 37
type input "ni"
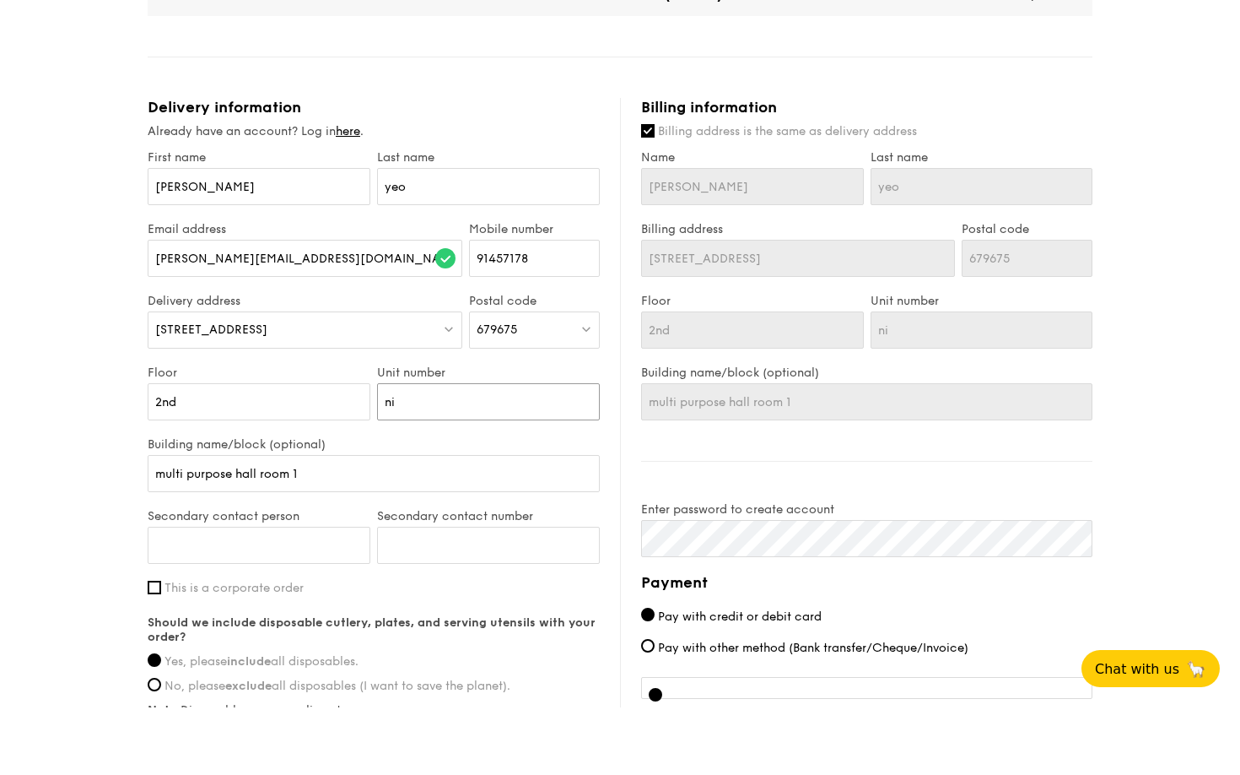
type input "n"
type input "[PERSON_NAME]"
click at [393, 594] on input "Secondary contact number" at bounding box center [488, 612] width 223 height 37
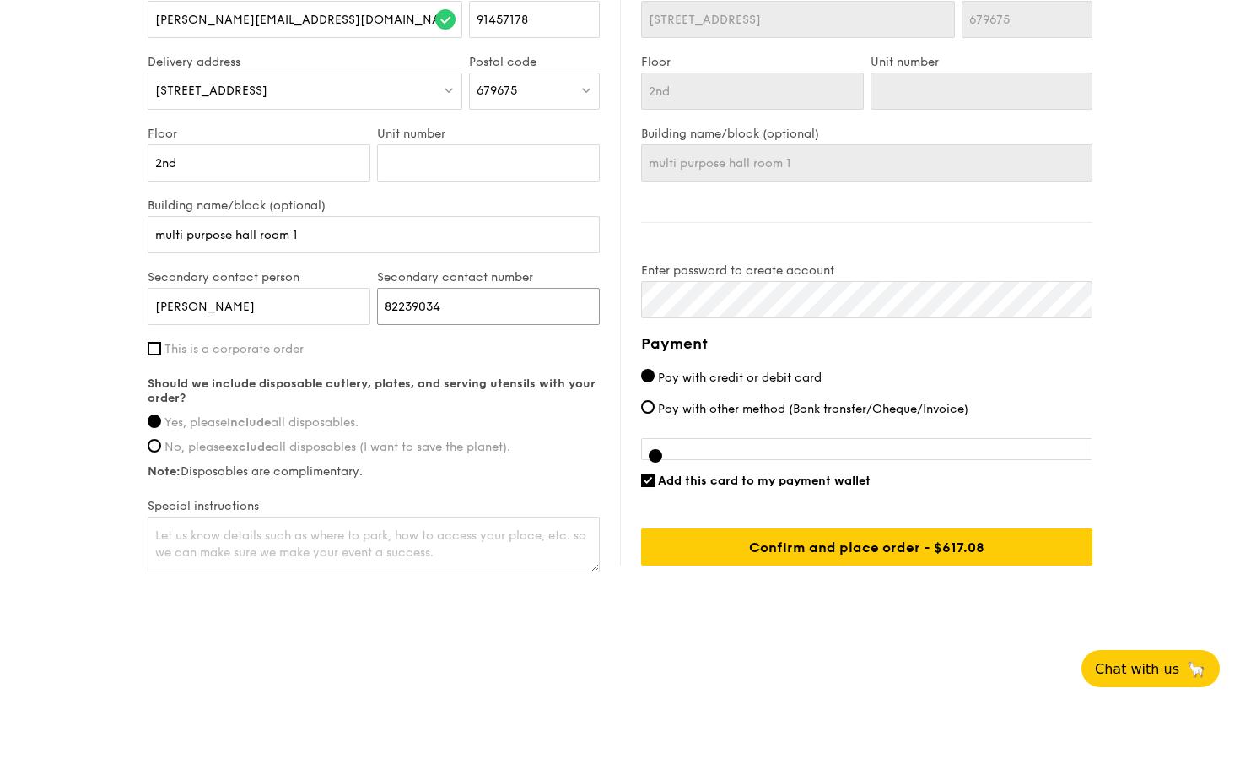
scroll to position [1070, 0]
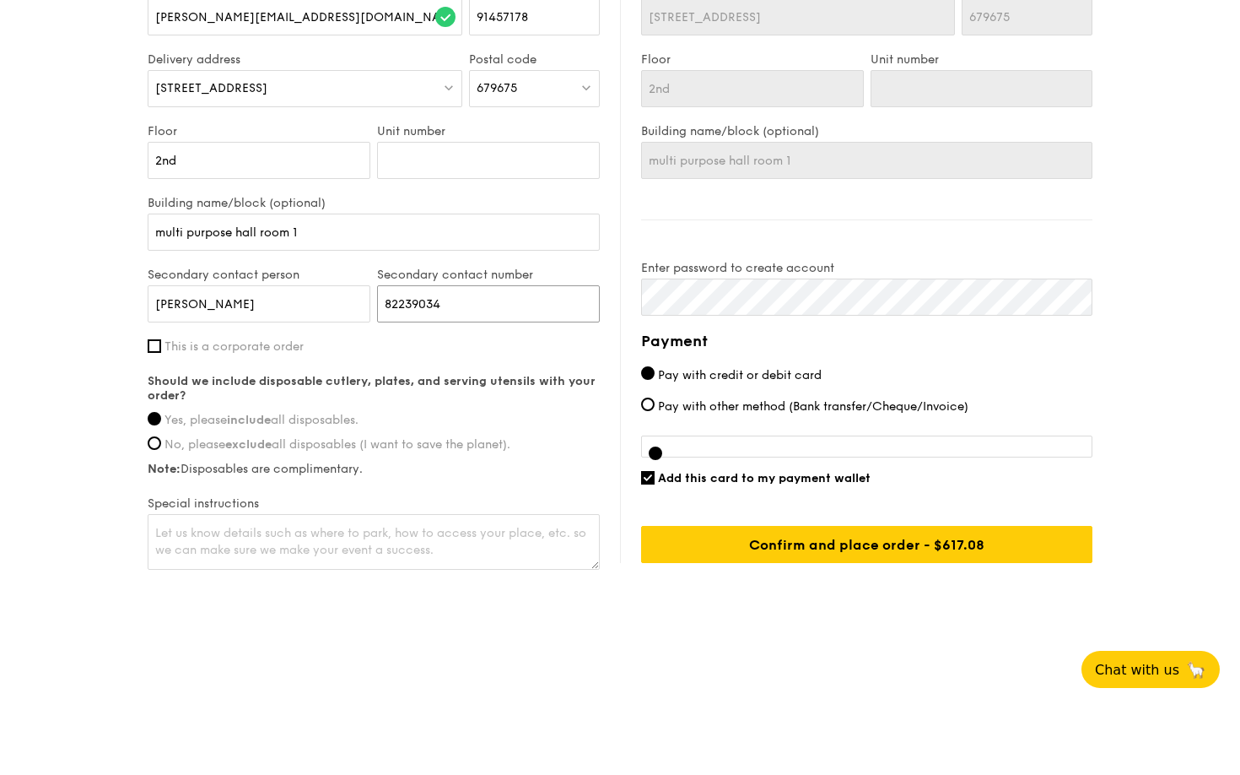
type input "82239034"
click at [172, 580] on textarea at bounding box center [374, 608] width 452 height 56
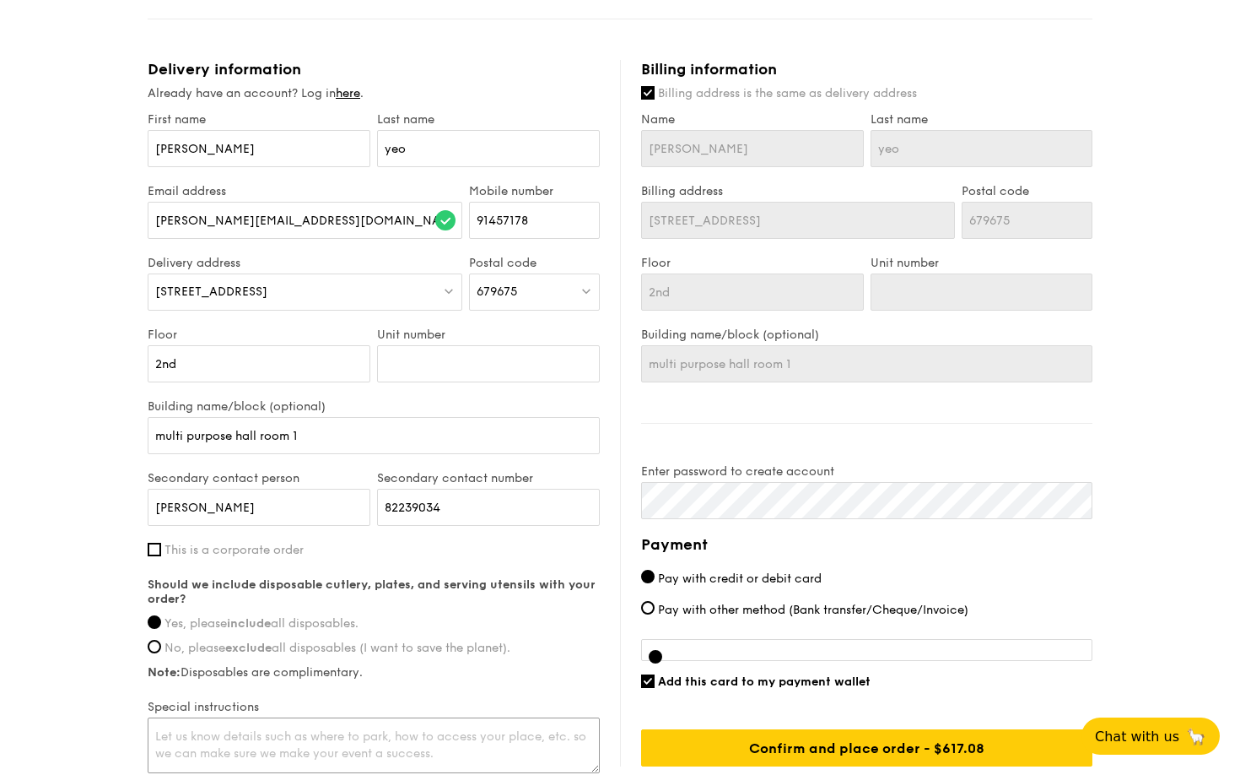
scroll to position [931, 0]
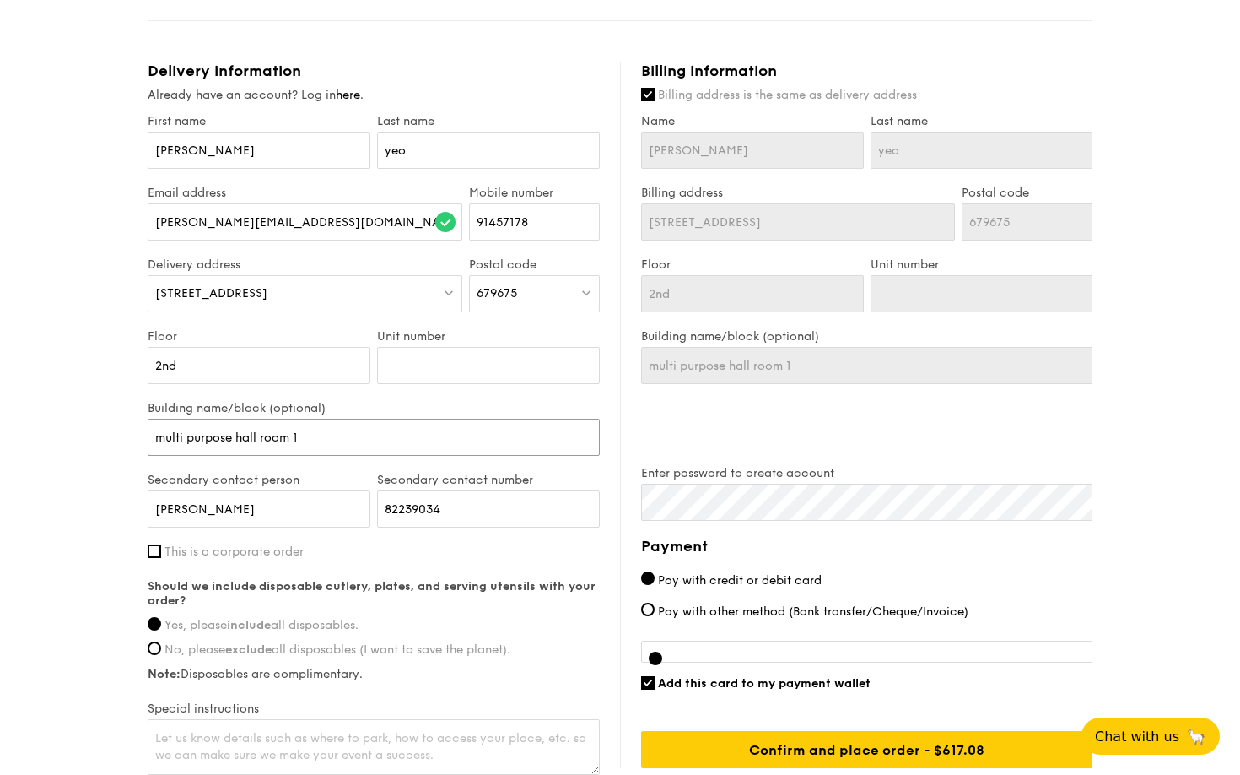
click at [156, 436] on input "multi purpose hall room 1" at bounding box center [374, 436] width 452 height 37
type input "Cmulti purpose hall room 1"
type input "Camulti purpose hall room 1"
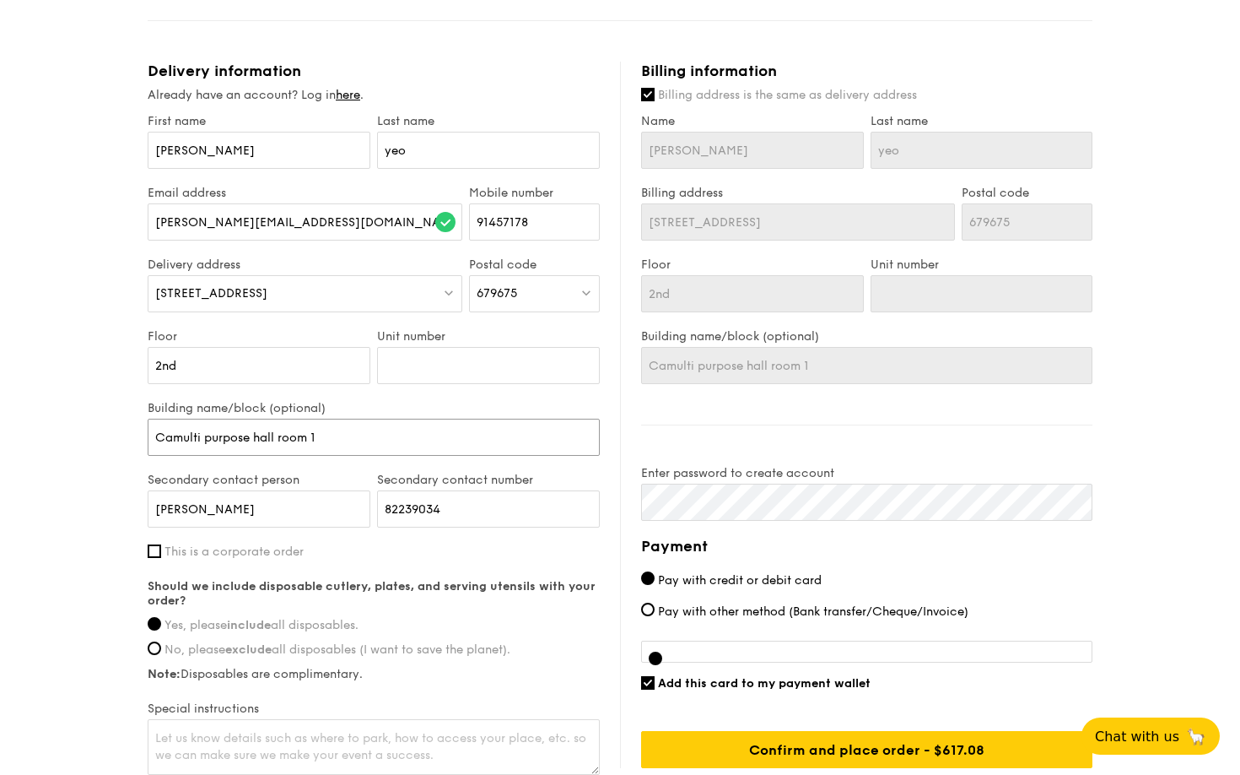
type input "Casmulti purpose hall room 1"
type input "Cashmulti purpose hall room 1"
type input "Cashemulti purpose hall room 1"
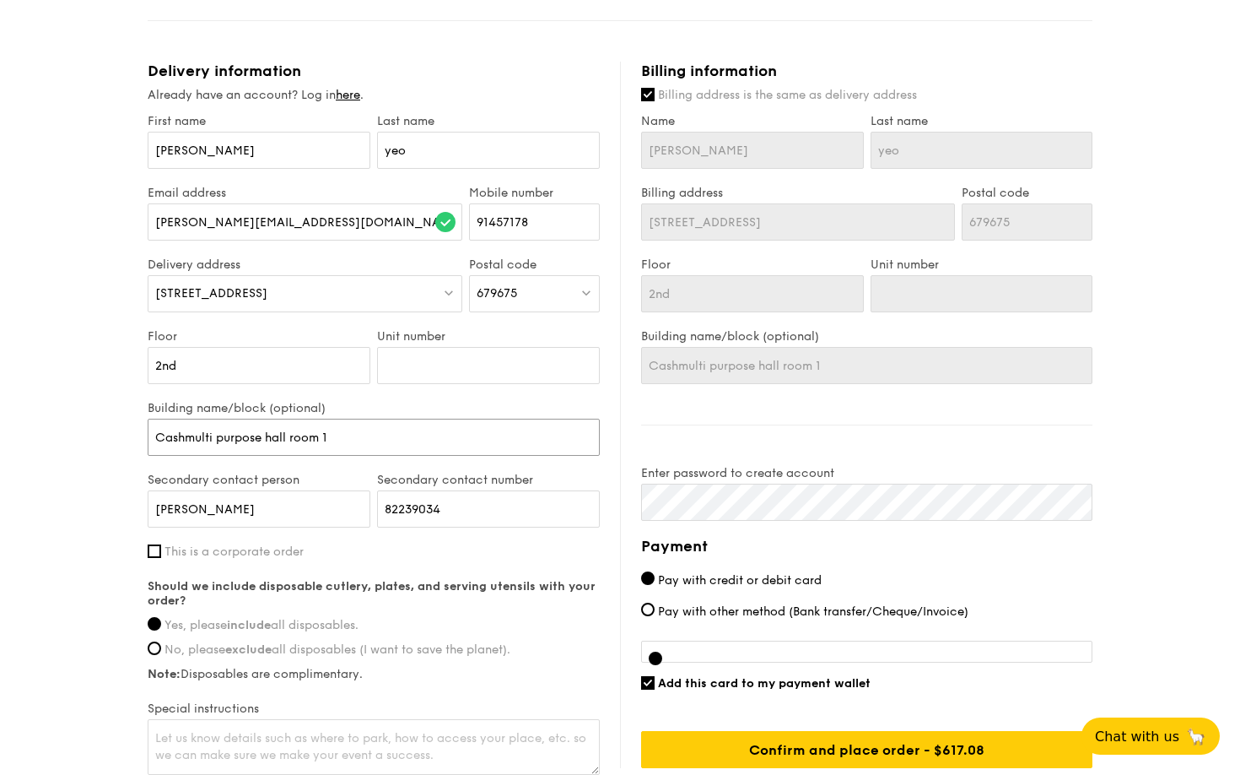
type input "Cashemulti purpose hall room 1"
type input "Cashermulti purpose hall room 1"
type input "Cashemulti purpose hall room 1"
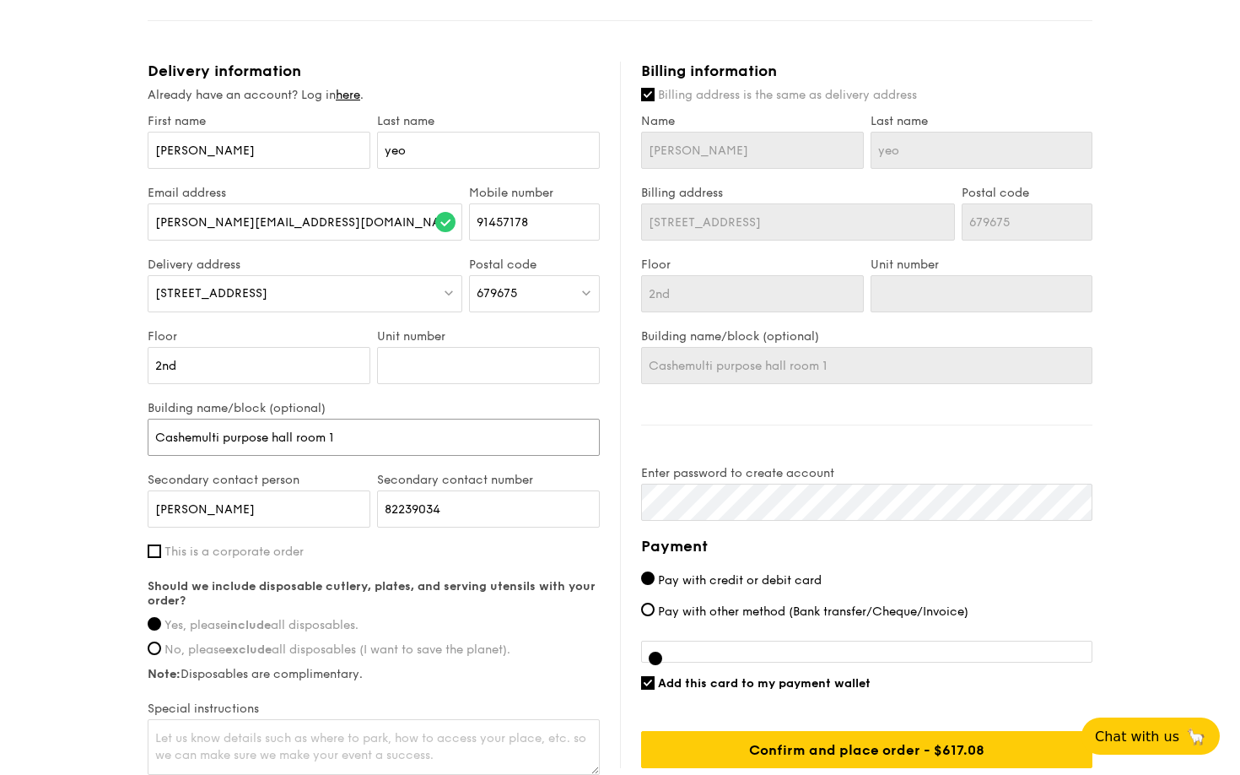
type input "Cashewmulti purpose hall room 1"
type input "Cashew multi purpose hall room 1"
type input "Cashew Hmulti purpose hall room 1"
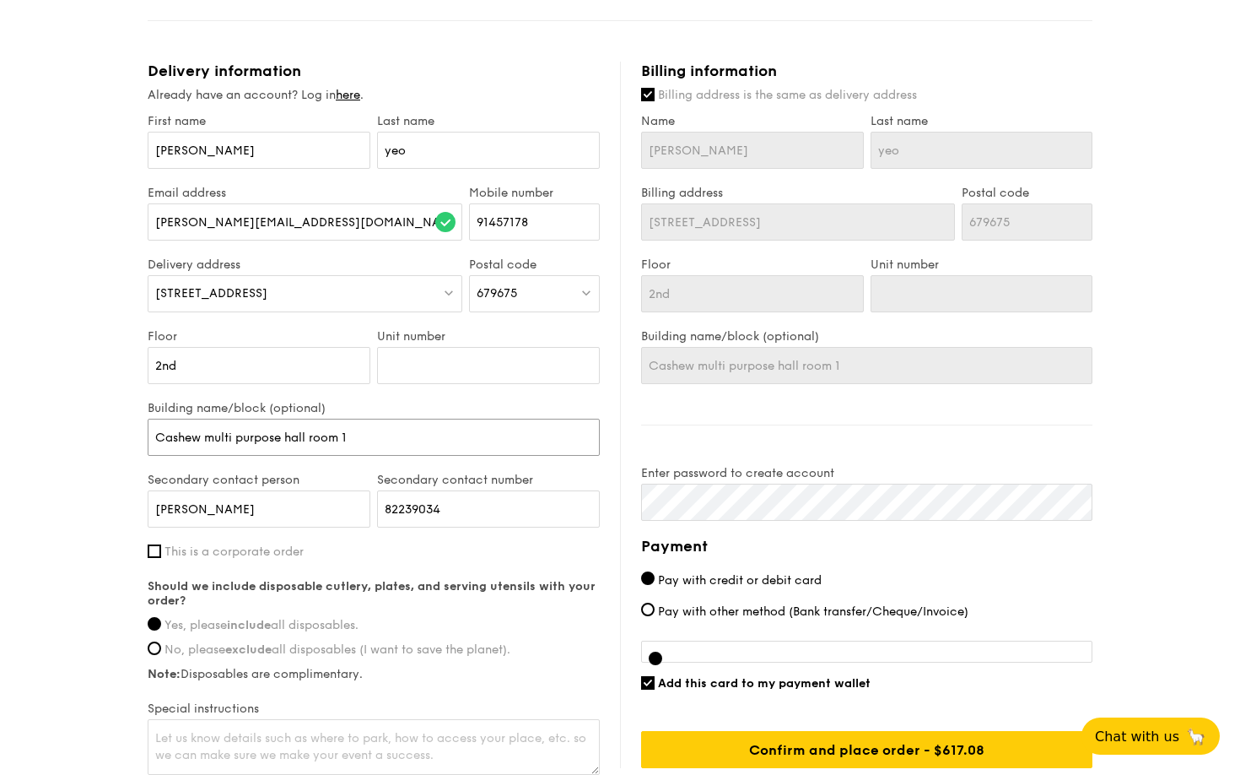
type input "Cashew Hmulti purpose hall room 1"
type input "Cashew Hemulti purpose hall room 1"
type input "Cashew Heimulti purpose hall room 1"
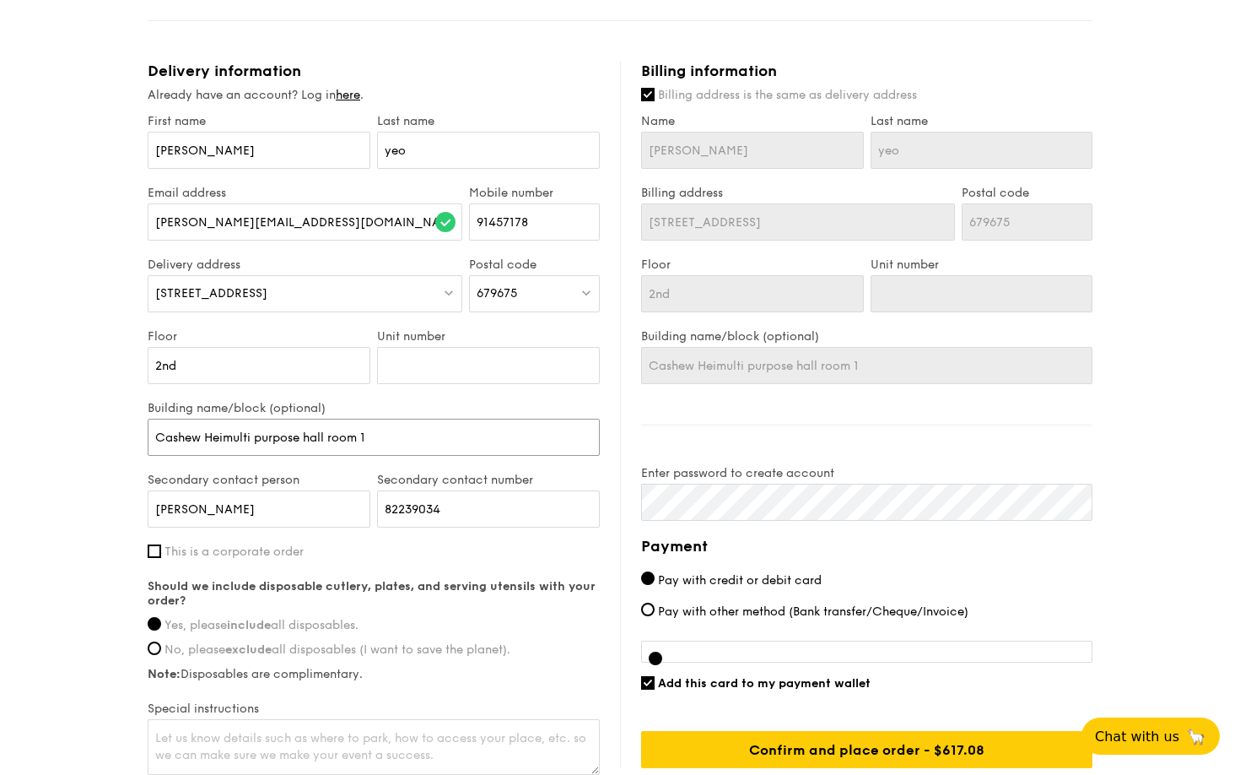
type input "Cashew Heigmulti purpose hall room 1"
type input "Cashew Heighmulti purpose hall room 1"
type input "Cashew Heightmulti purpose hall room 1"
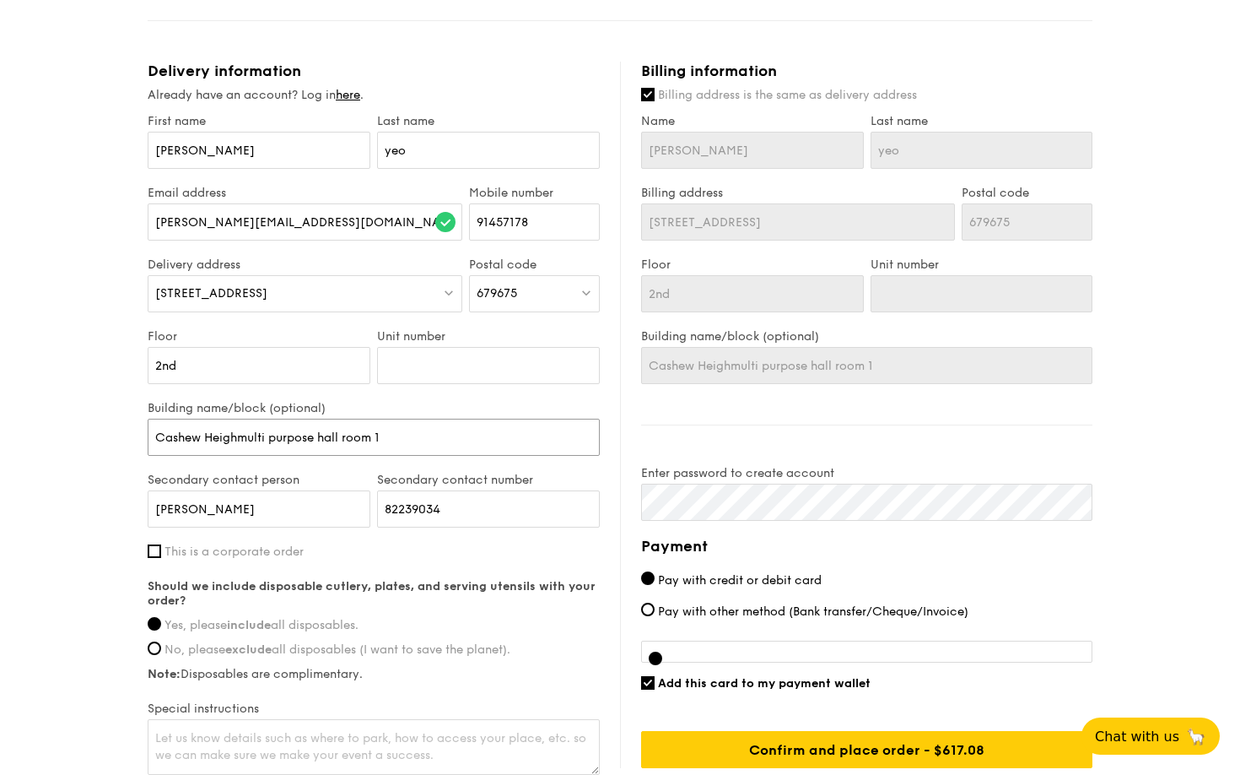
type input "Cashew Heightmulti purpose hall room 1"
type input "Cashew Heightsmulti purpose hall room 1"
type input "[GEOGRAPHIC_DATA] multi purpose hall room 1"
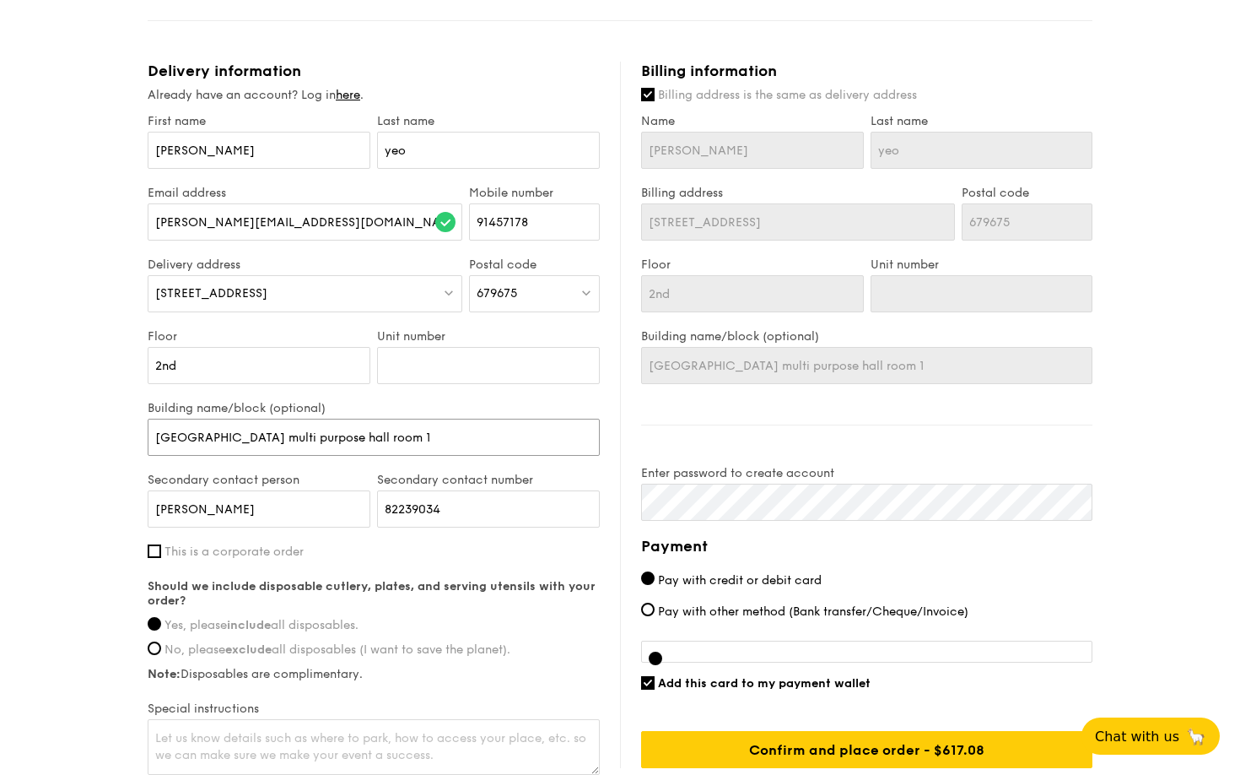
type input "[GEOGRAPHIC_DATA] [GEOGRAPHIC_DATA] purpose hall room 1"
type input "Cashew Heights Comulti purpose hall room 1"
type input "[GEOGRAPHIC_DATA] Conmulti purpose hall room 1"
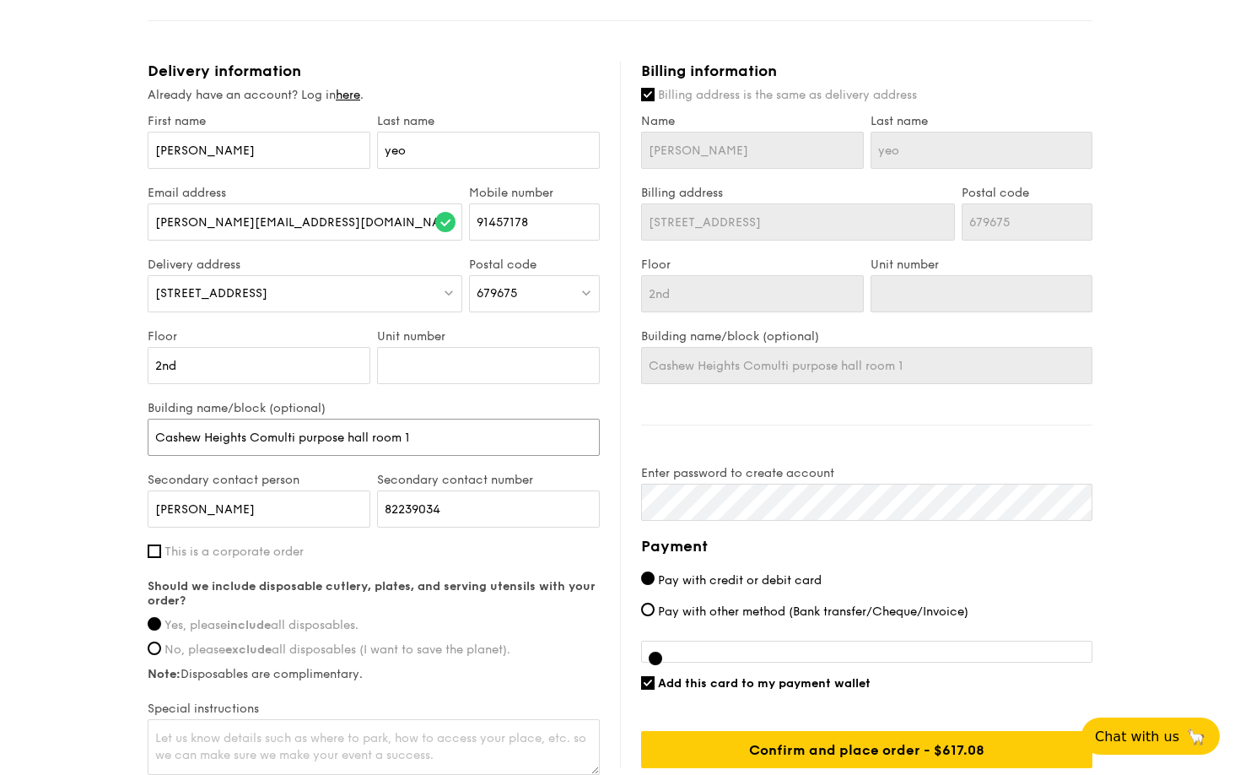
type input "[GEOGRAPHIC_DATA] Conmulti purpose hall room 1"
type input "[GEOGRAPHIC_DATA] Condmulti purpose hall room 1"
type input "[GEOGRAPHIC_DATA] Condomulti purpose hall room 1"
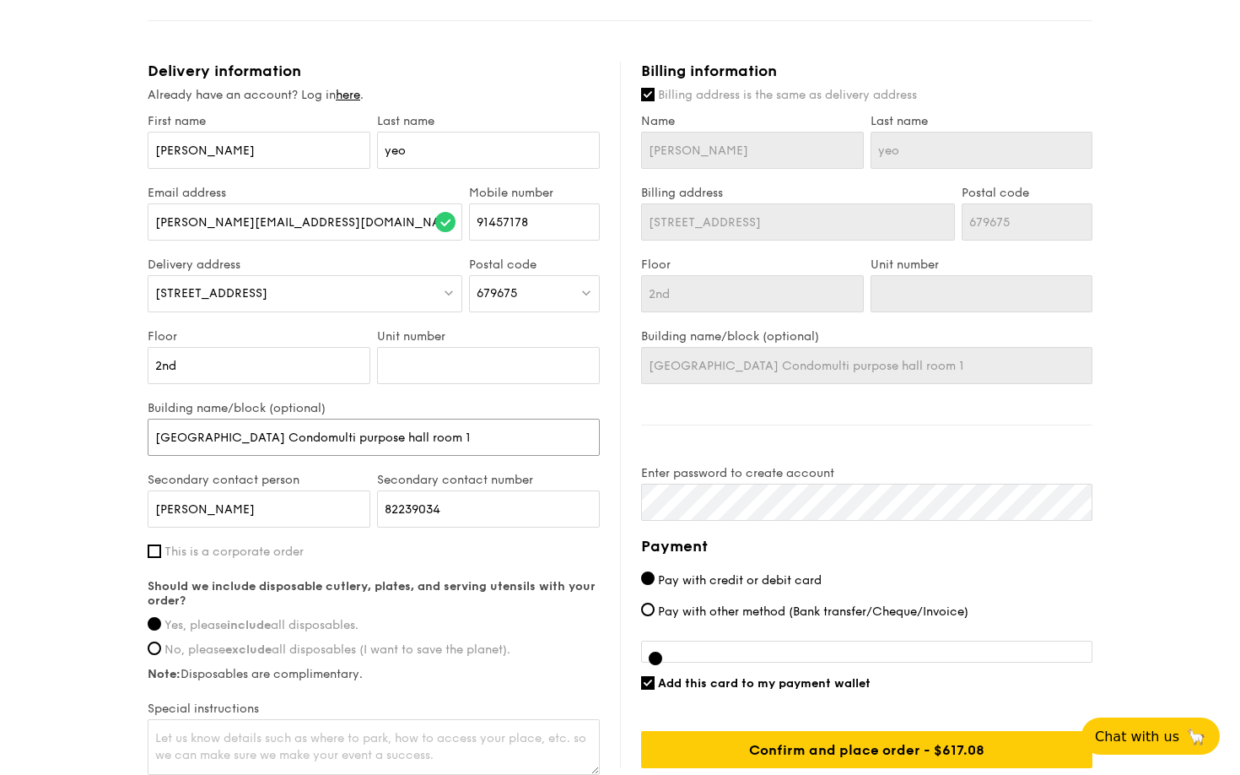
type input "[GEOGRAPHIC_DATA] Condo multi purpose hall room 1"
type input "[GEOGRAPHIC_DATA] ,multi purpose hall room 1"
type input "[GEOGRAPHIC_DATA] , multi purpose hall room 1"
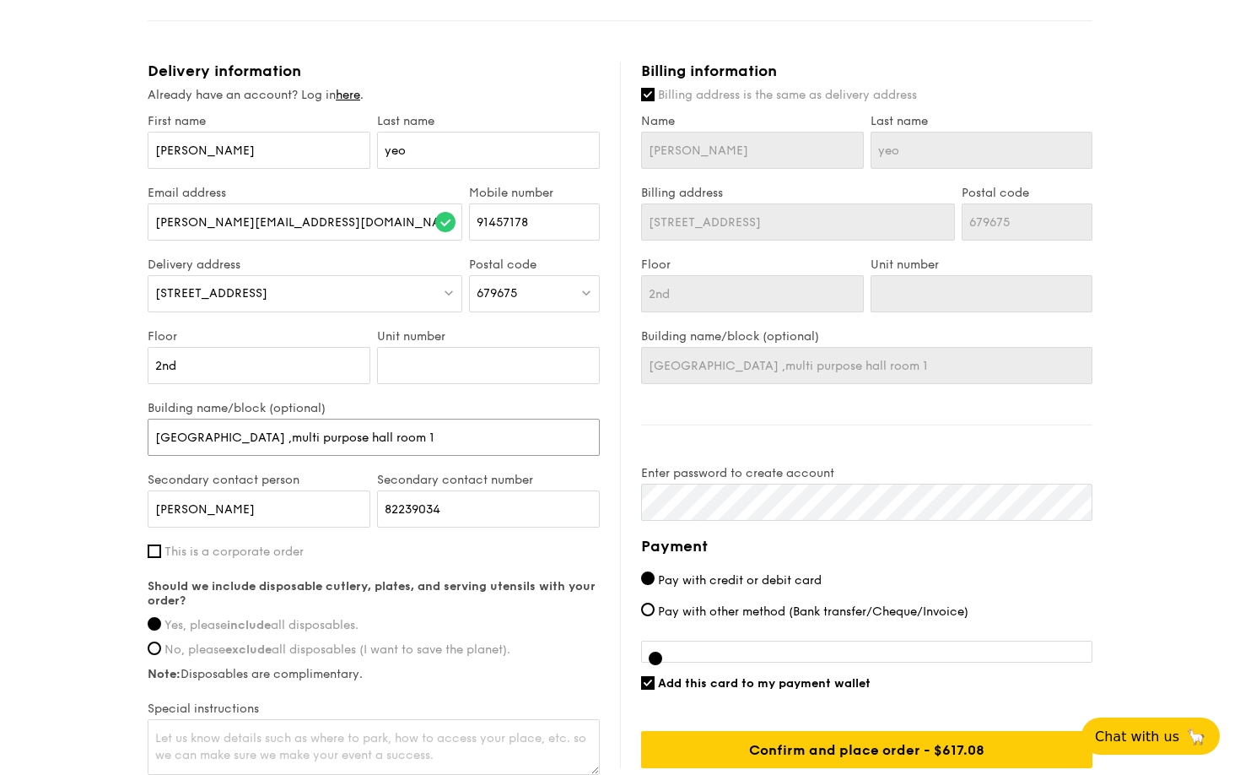
type input "[GEOGRAPHIC_DATA] , multi purpose hall room 1"
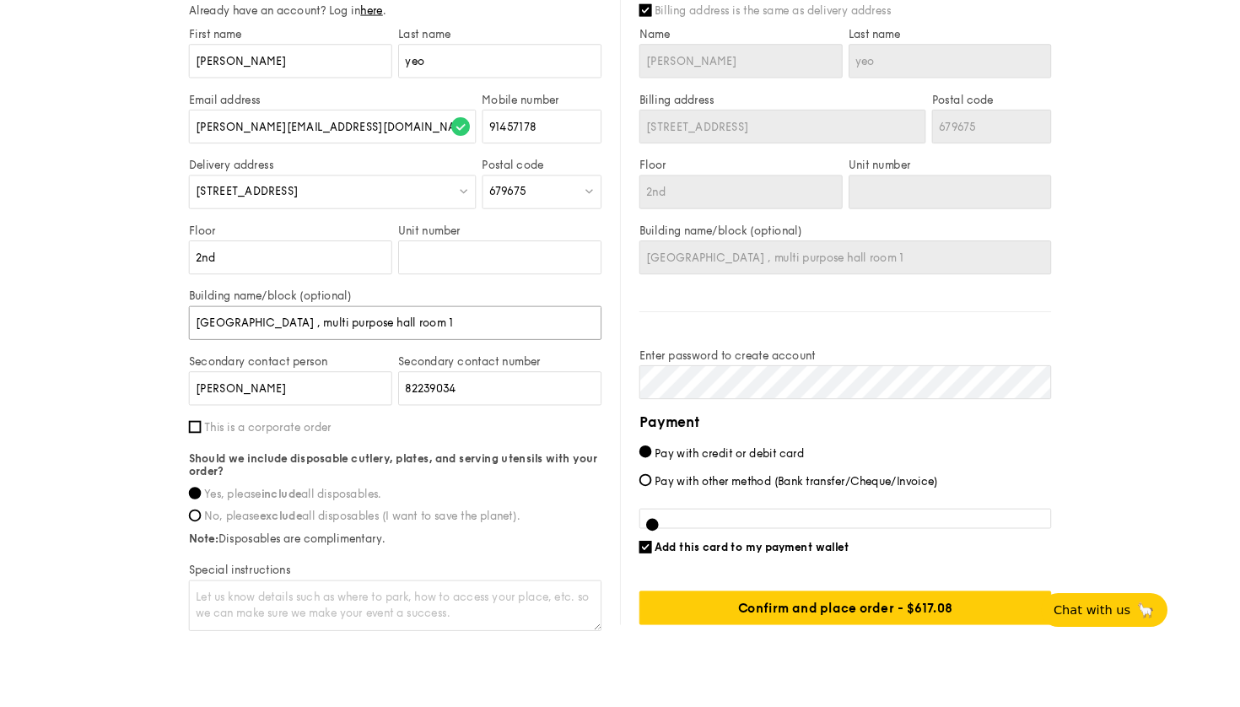
scroll to position [1014, 0]
